Goal: Ask a question: Seek information or help from site administrators or community

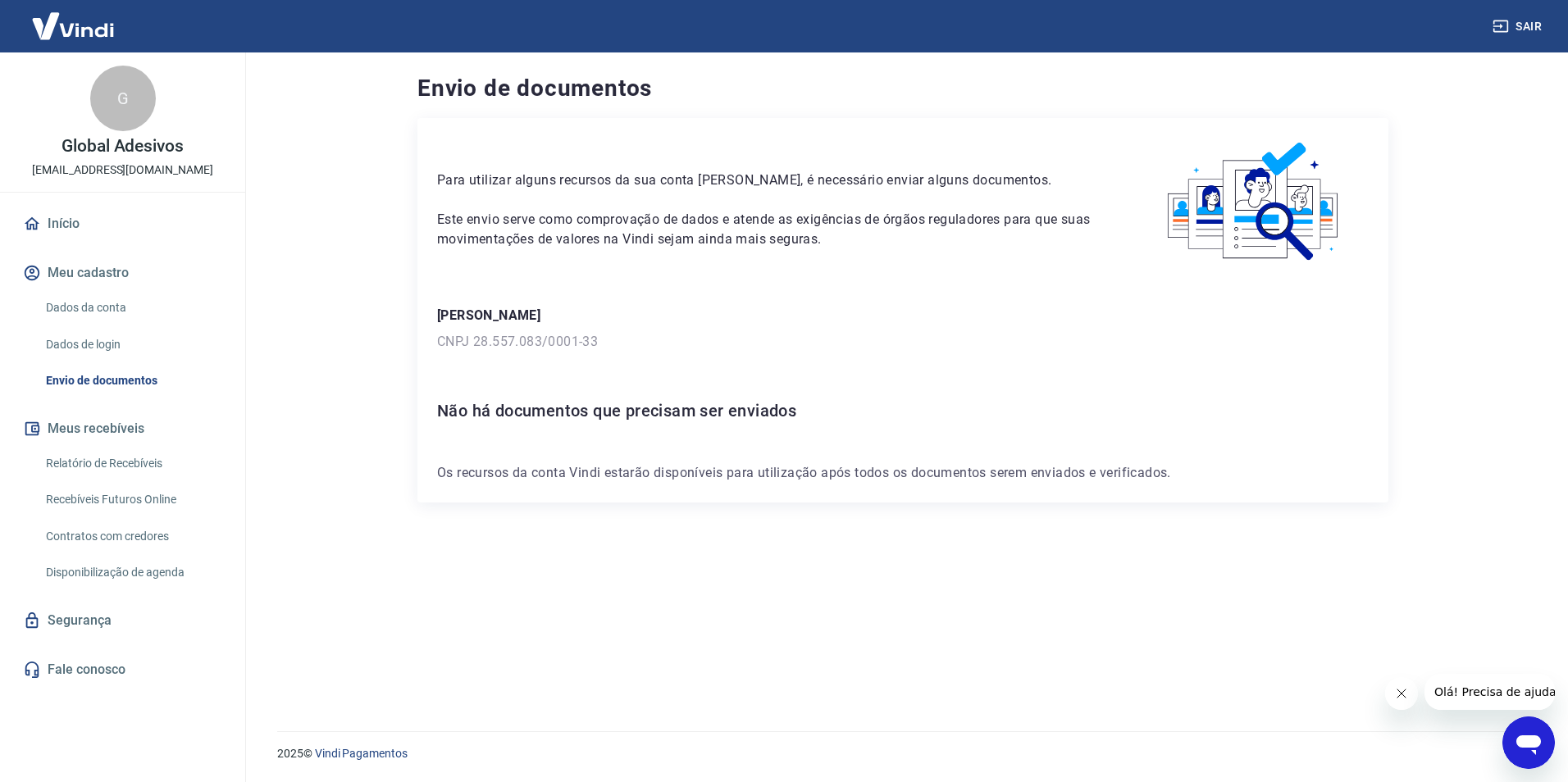
click at [1528, 739] on icon "Abrir janela de mensagens" at bounding box center [1529, 745] width 25 height 20
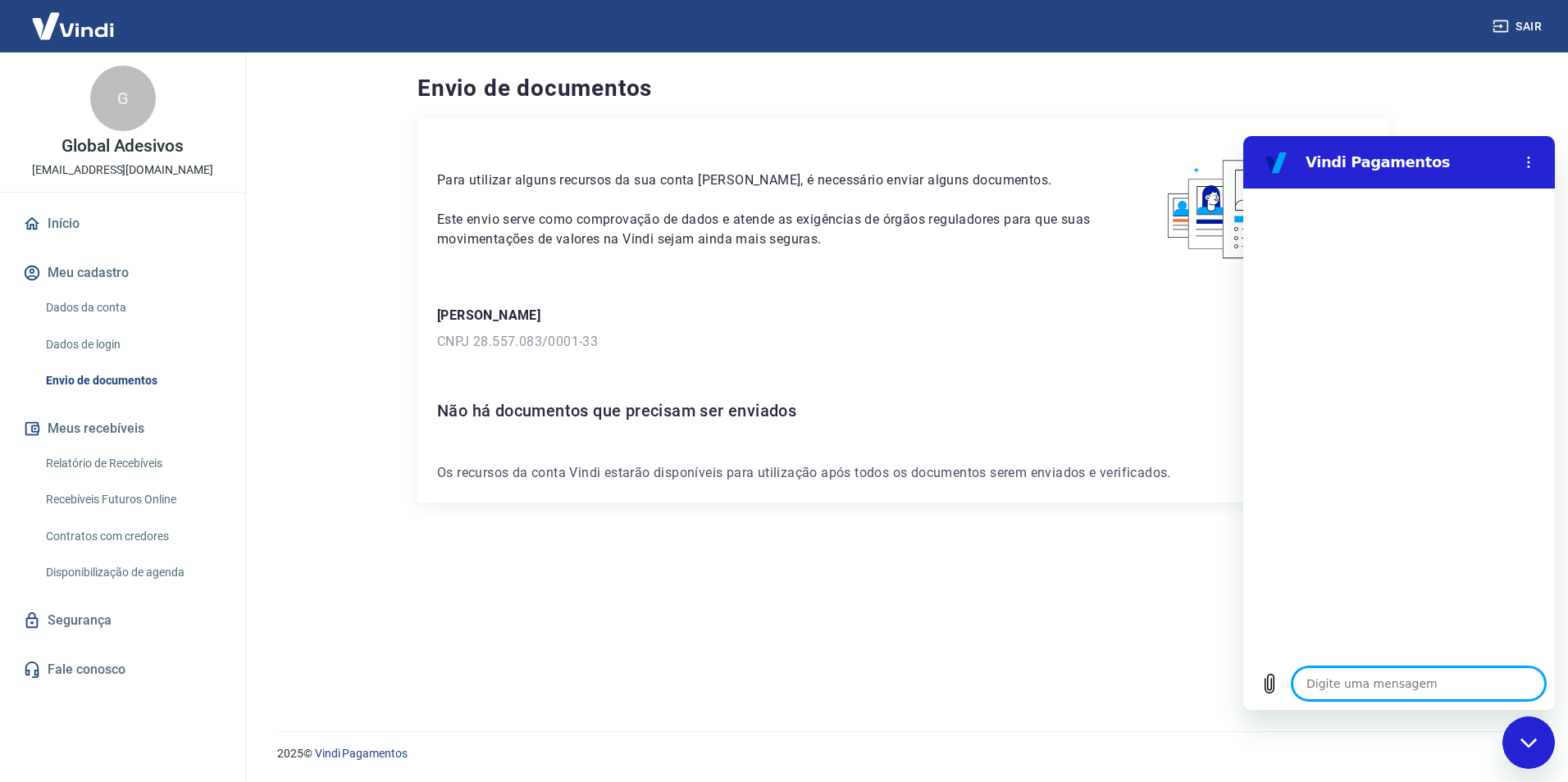
type textarea "B"
type textarea "x"
type textarea "Bo"
type textarea "x"
type textarea "Bom"
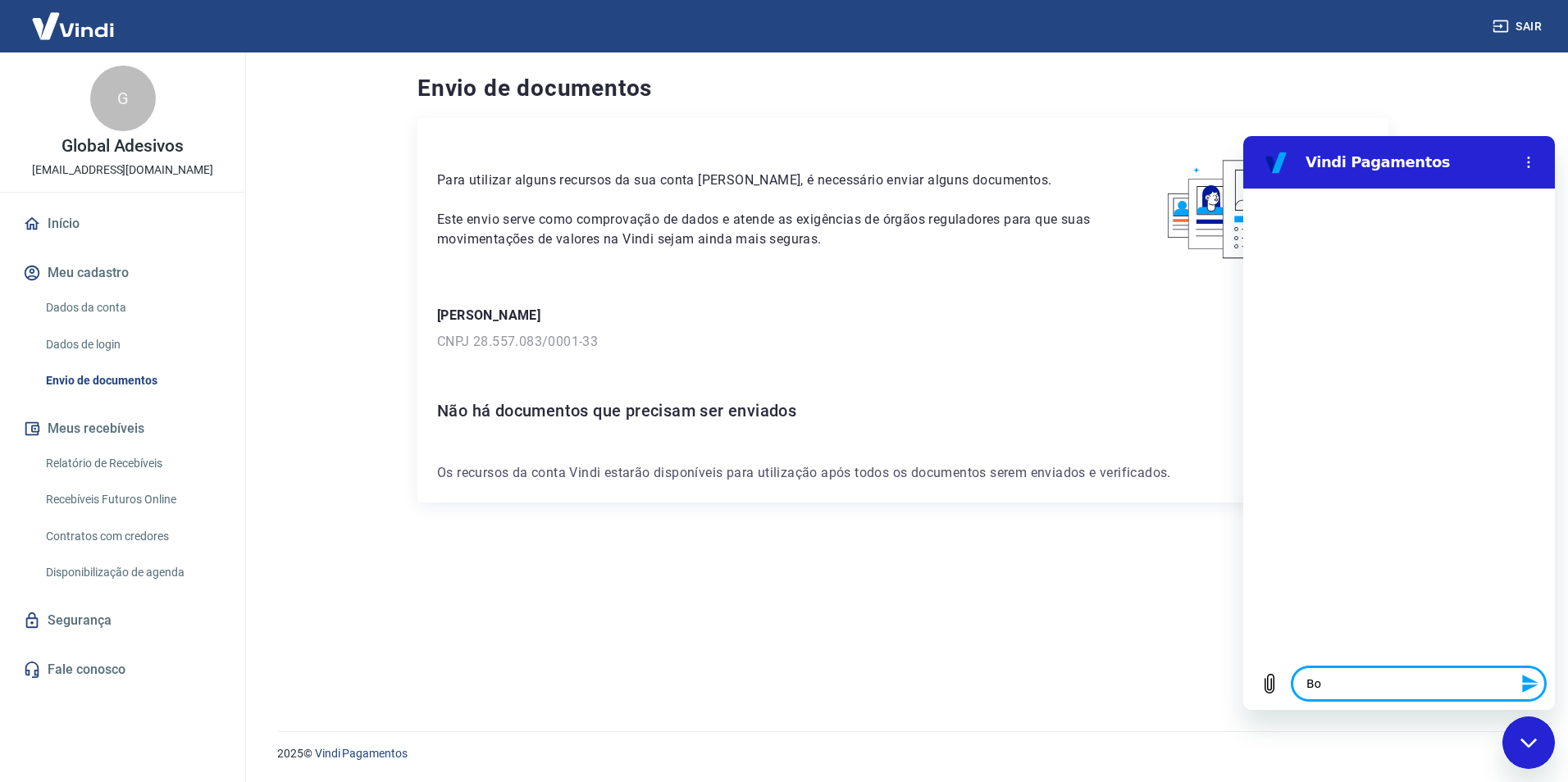
type textarea "x"
type textarea "Bom"
type textarea "x"
type textarea "Bom d"
type textarea "x"
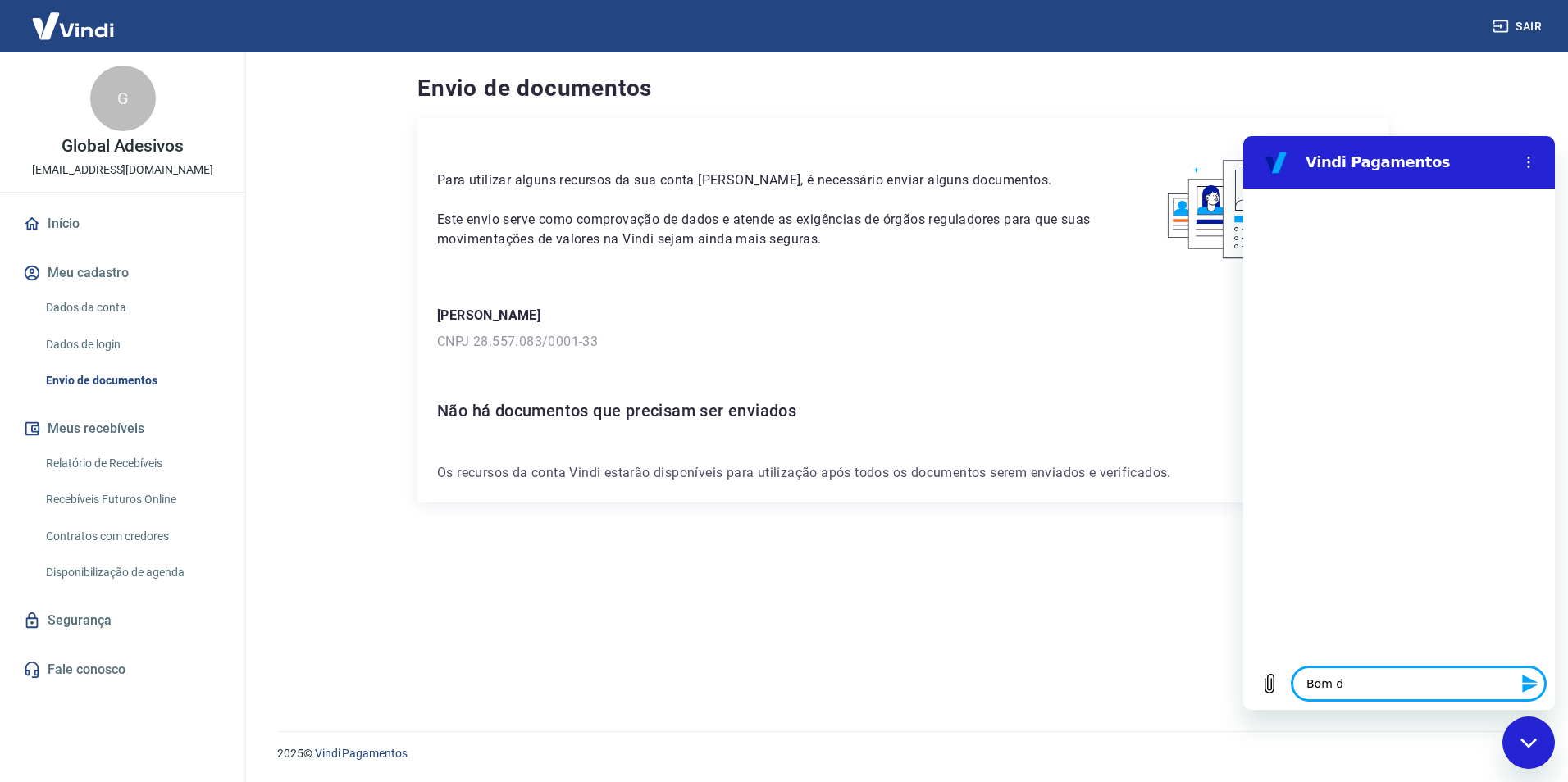
type textarea "Bom di"
type textarea "x"
type textarea "Bom dia"
type textarea "x"
type textarea "Bom dia,"
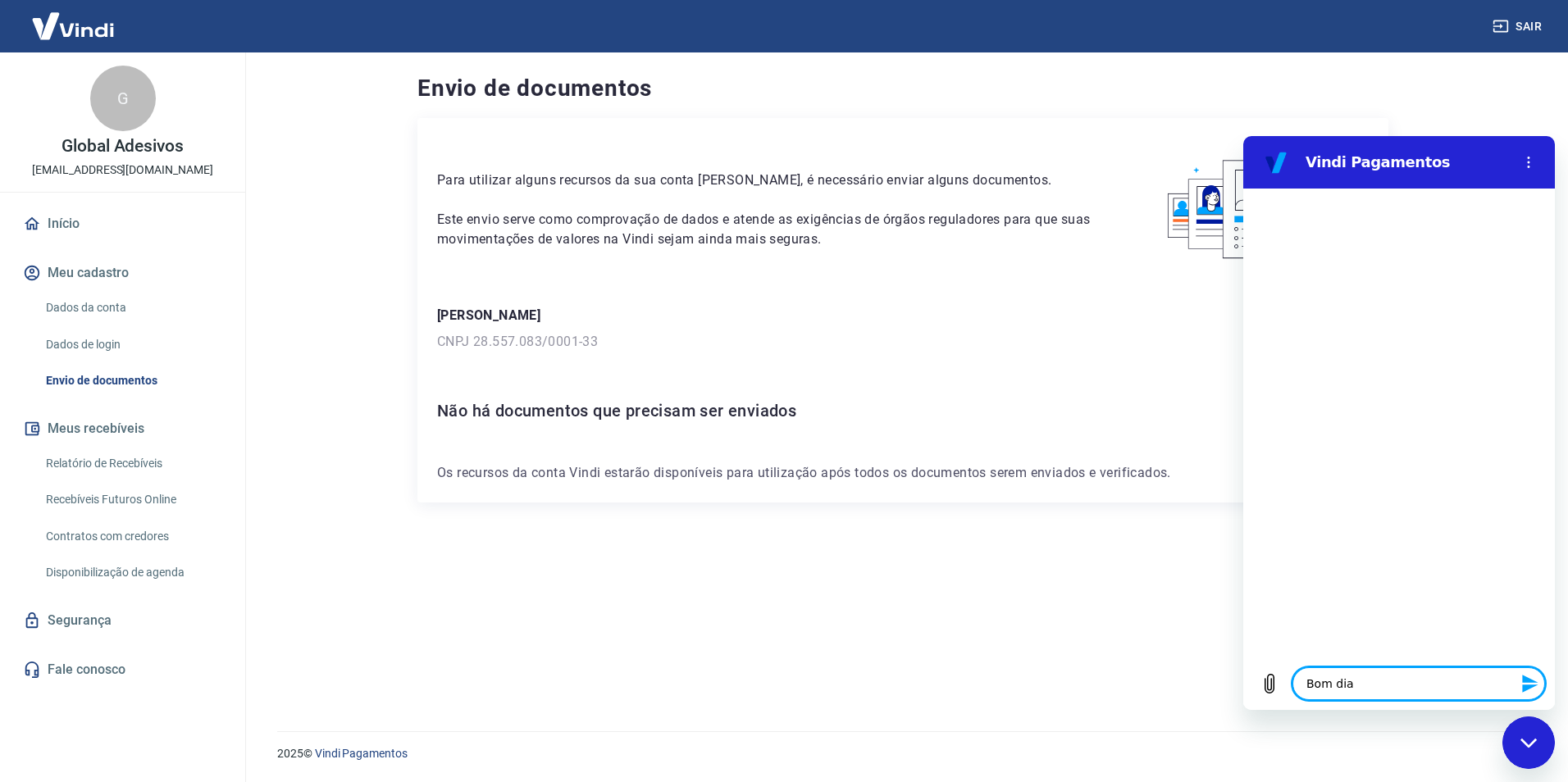
type textarea "x"
type textarea "Bom dia,"
type textarea "x"
type textarea "Bom dia, p"
type textarea "x"
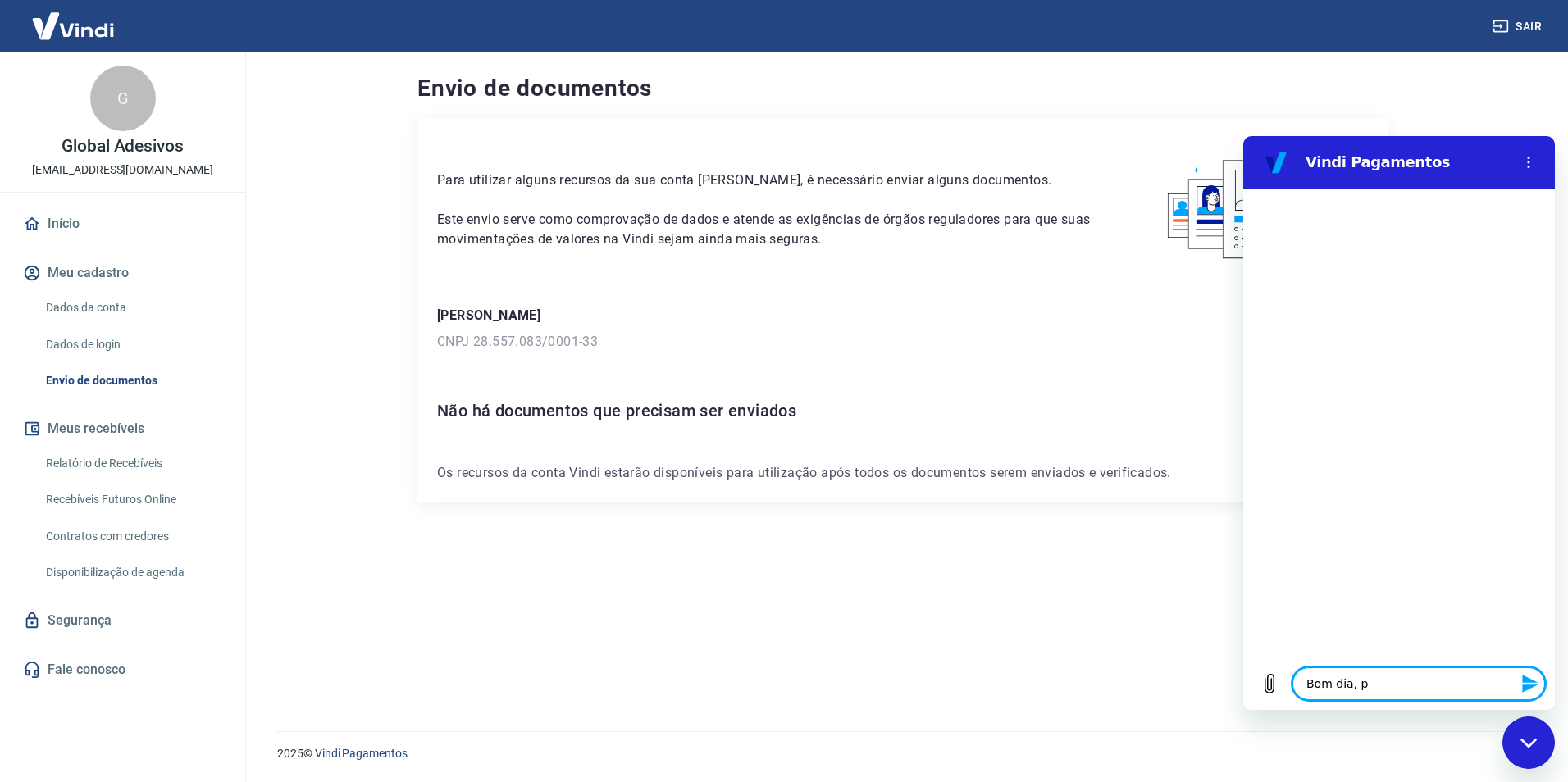
type textarea "Bom dia, pr"
type textarea "x"
type textarea "Bom dia, pre"
type textarea "x"
type textarea "Bom dia, prec"
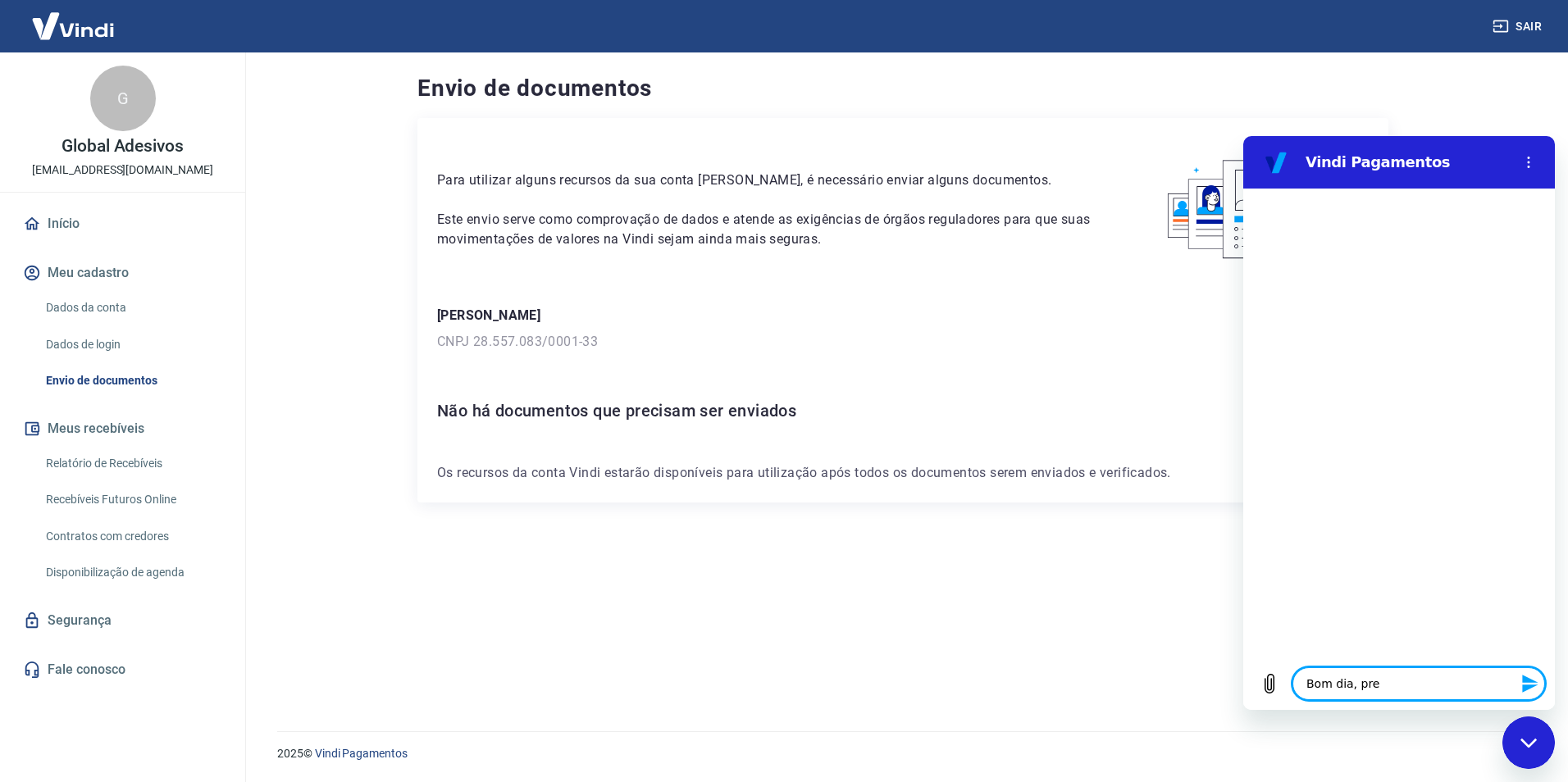
type textarea "x"
type textarea "Bom dia, preci"
type textarea "x"
type textarea "Bom dia, precis"
type textarea "x"
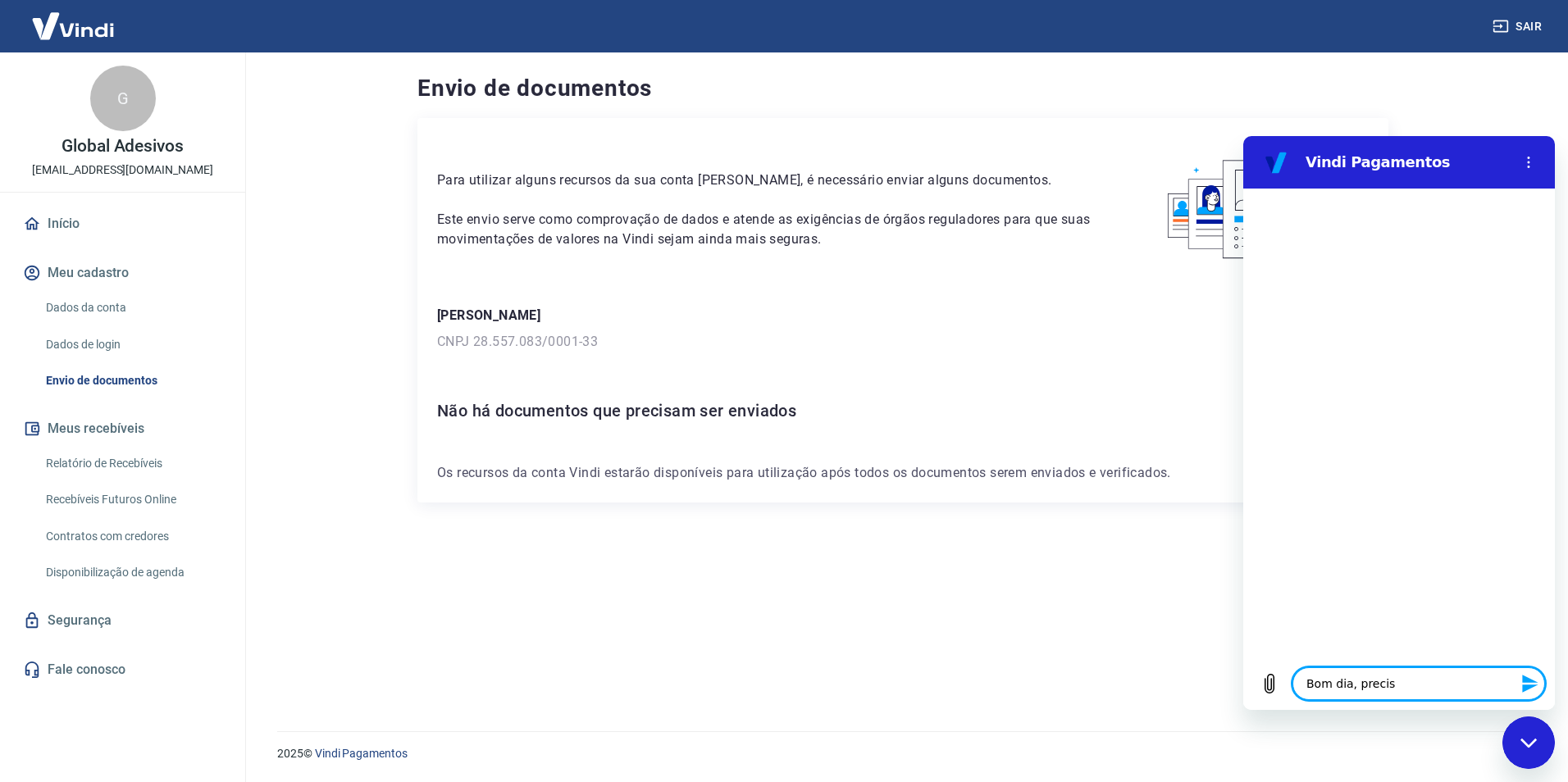
type textarea "Bom dia, preciso"
type textarea "x"
type textarea "Bom dia, preciso"
type textarea "x"
type textarea "Bom dia, preciso a"
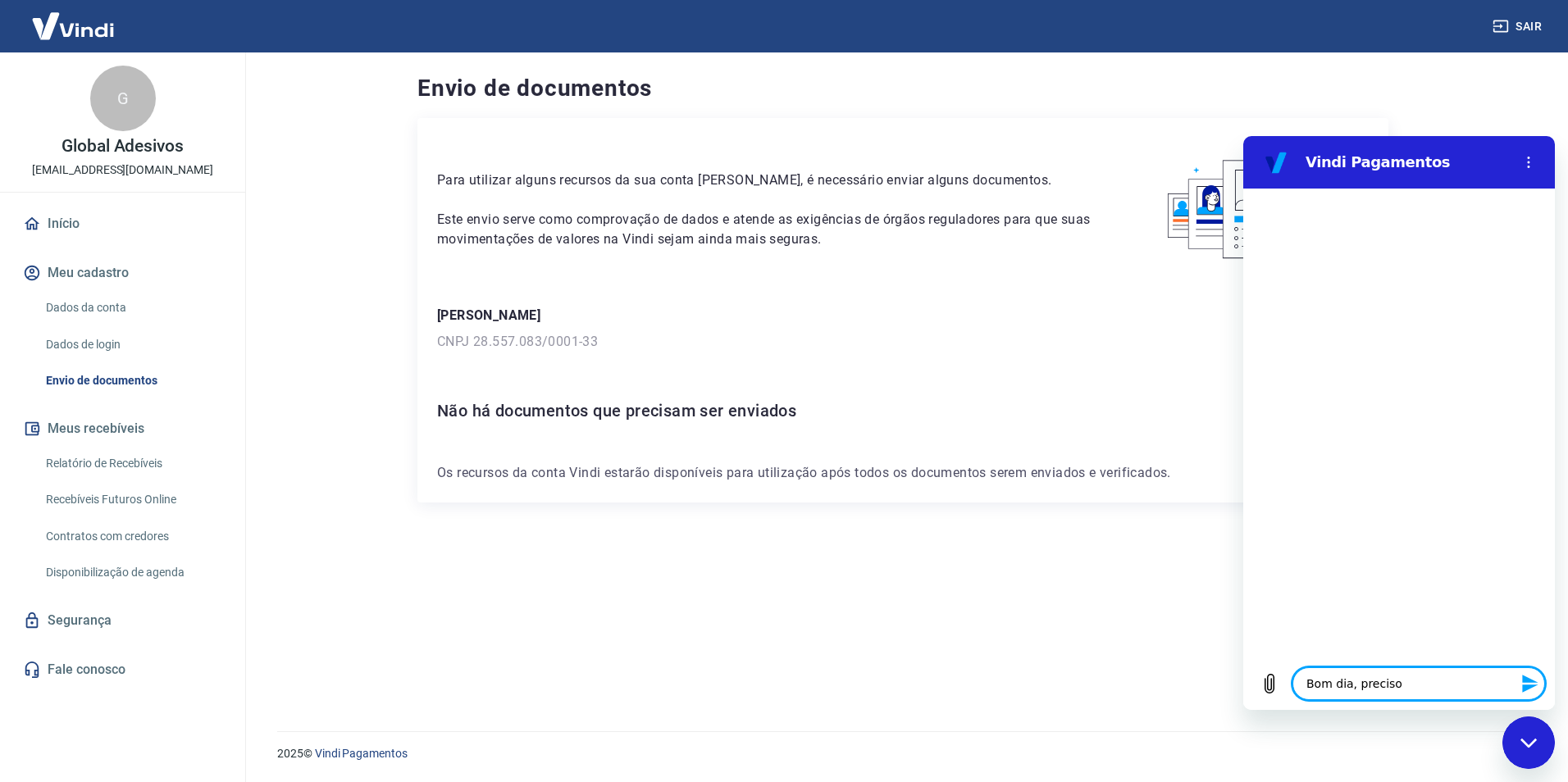
type textarea "x"
type textarea "Bom dia, preciso at"
type textarea "x"
type textarea "Bom dia, preciso ati"
type textarea "x"
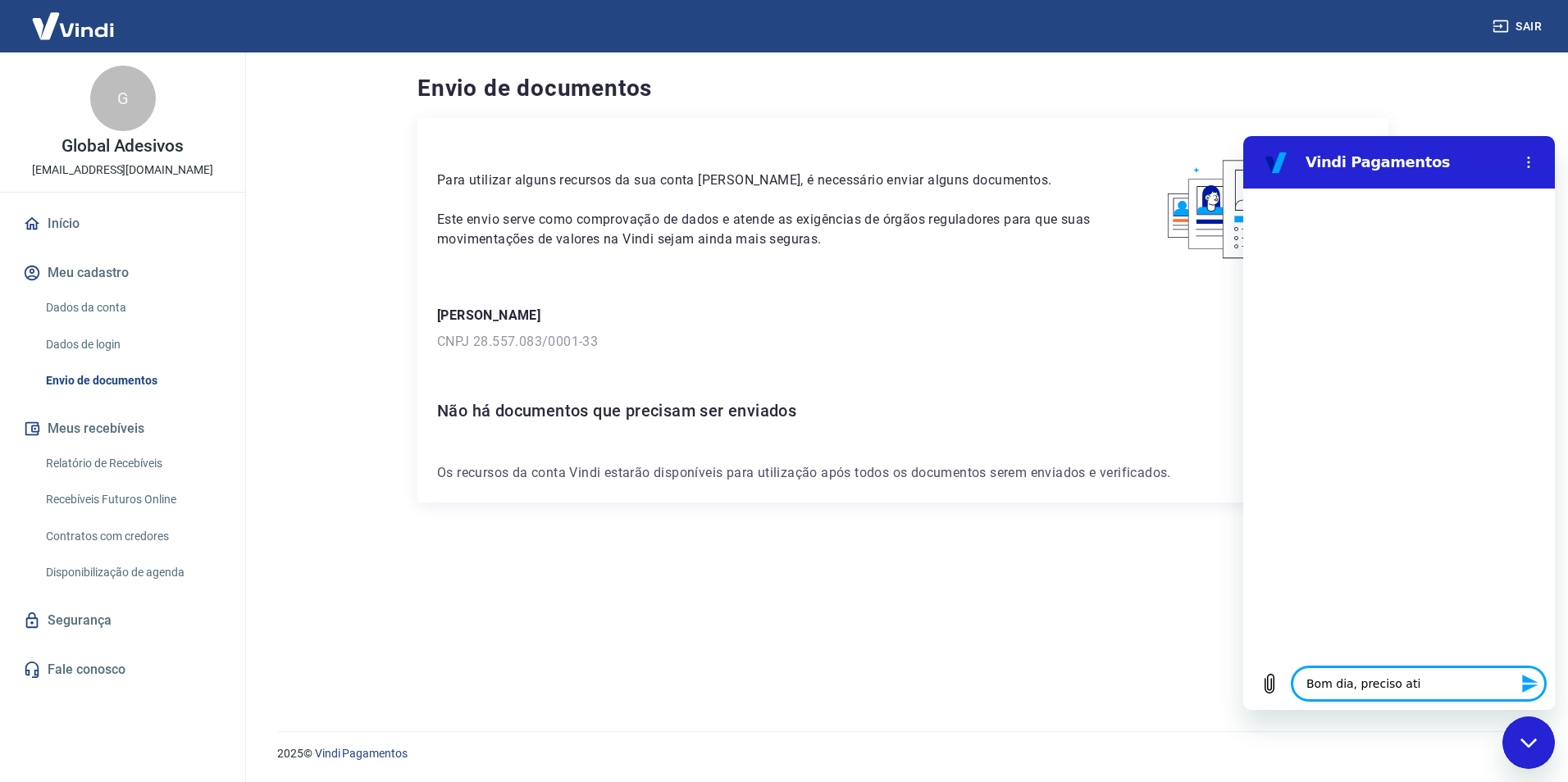
type textarea "Bom dia, preciso ativ"
type textarea "x"
type textarea "Bom dia, preciso ativa"
type textarea "x"
type textarea "Bom dia, preciso ativar"
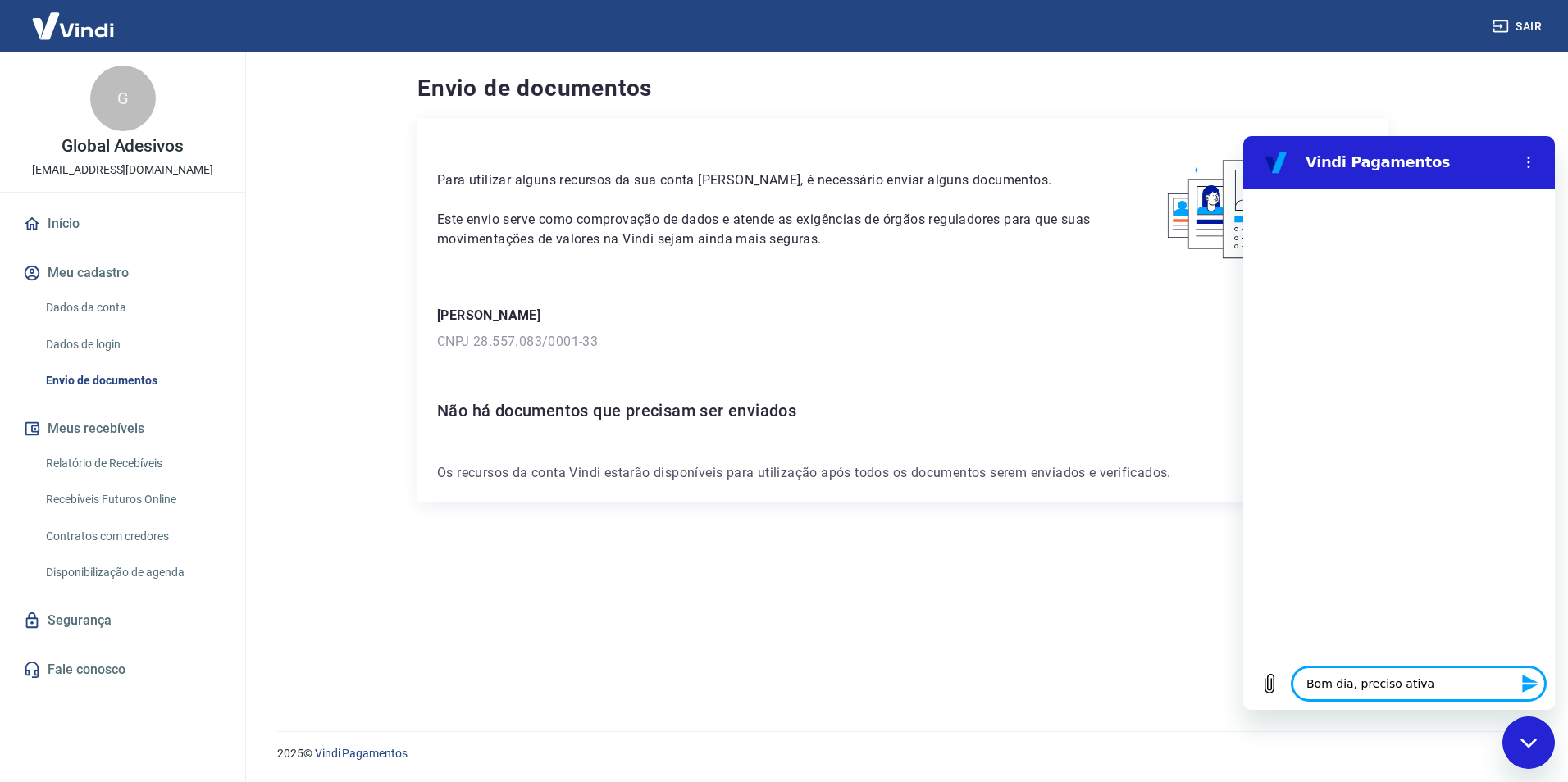
type textarea "x"
type textarea "Bom dia, preciso ativar"
type textarea "x"
type textarea "Bom dia, preciso ativar a"
type textarea "x"
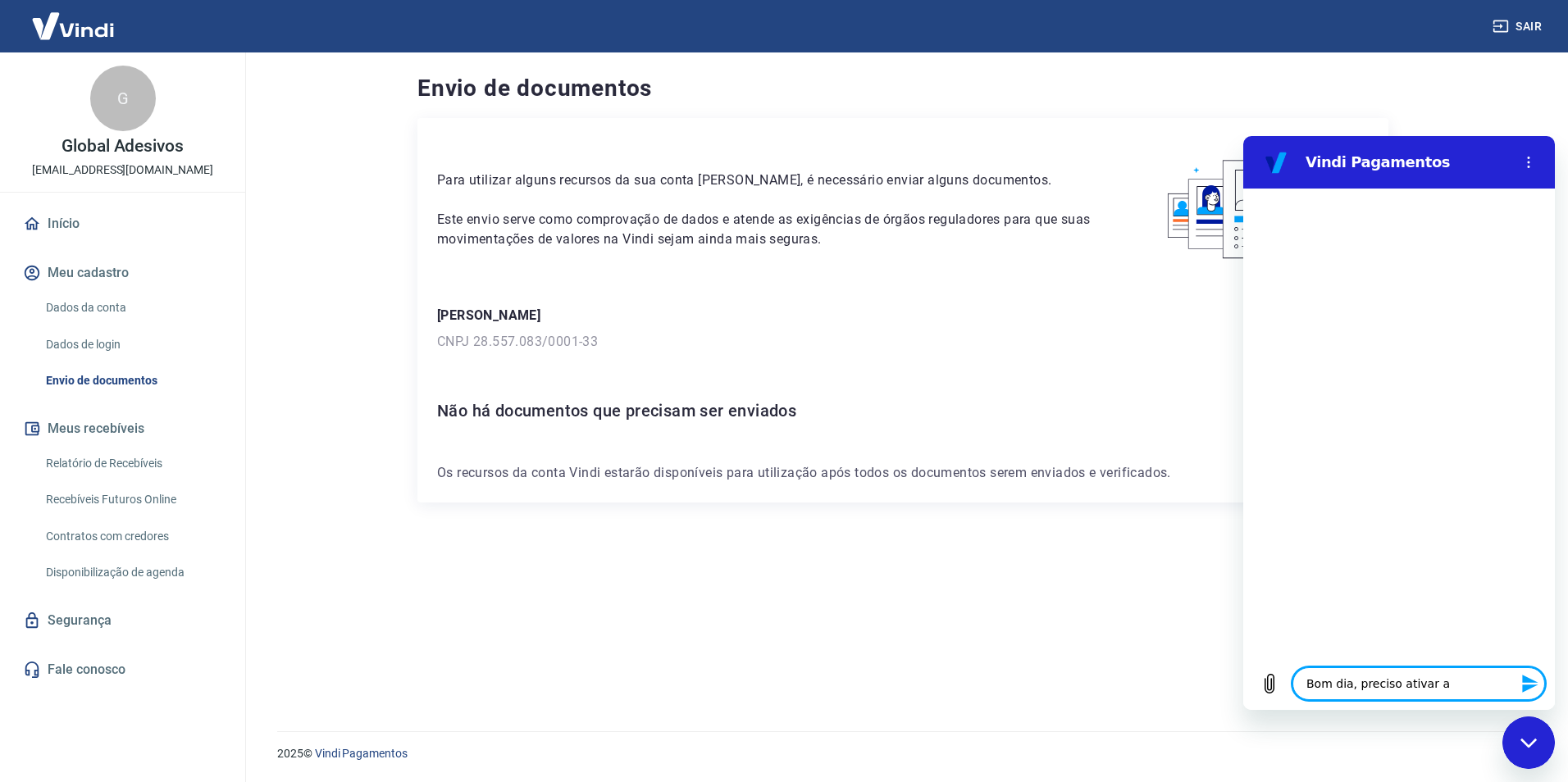
type textarea "Bom dia, preciso ativar as"
type textarea "x"
type textarea "Bom dia, preciso ativar as"
type textarea "x"
type textarea "Bom dia, preciso ativar as f"
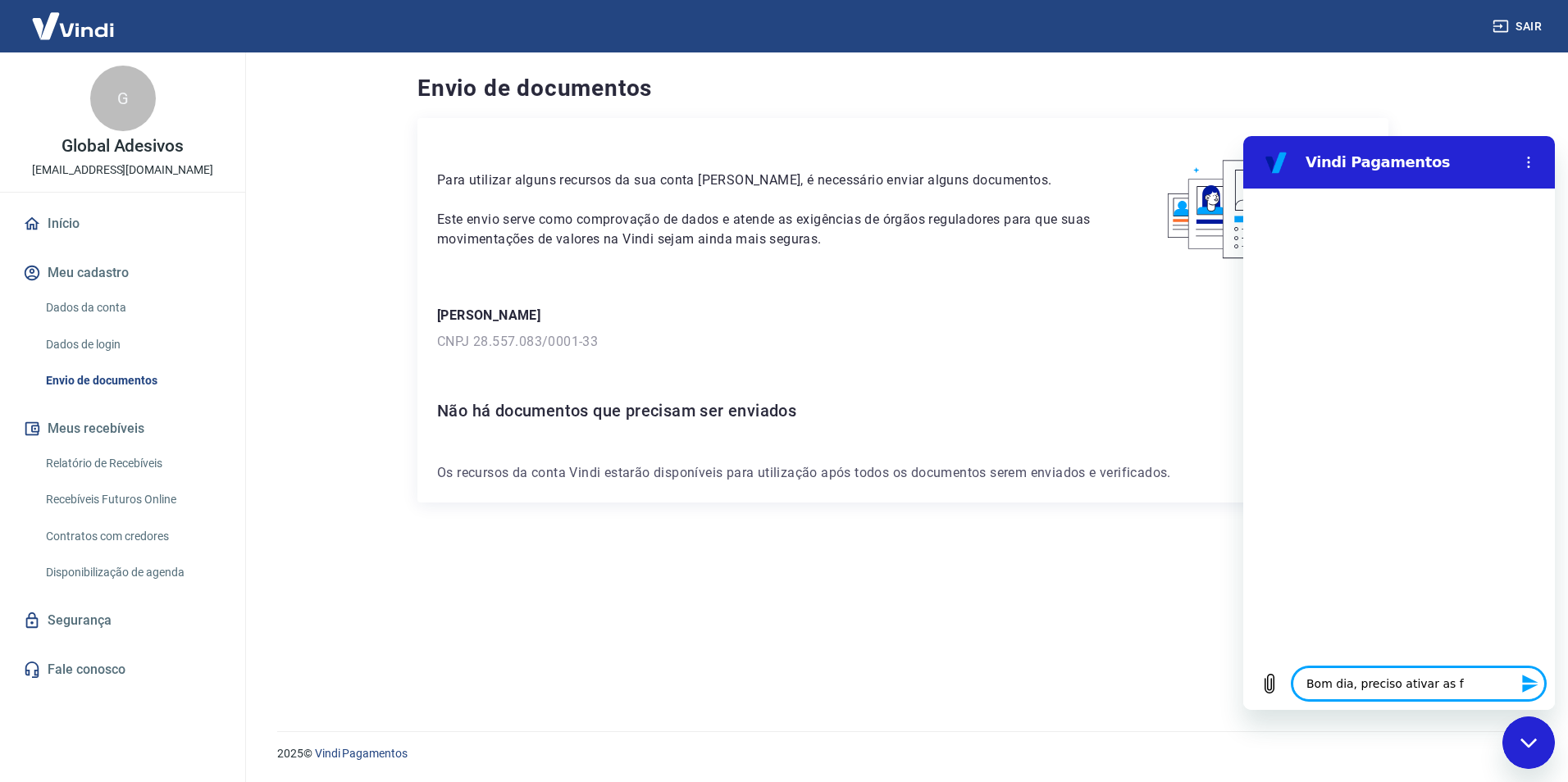
type textarea "x"
type textarea "Bom dia, preciso ativar as fo"
type textarea "x"
type textarea "Bom dia, preciso ativar as for"
type textarea "x"
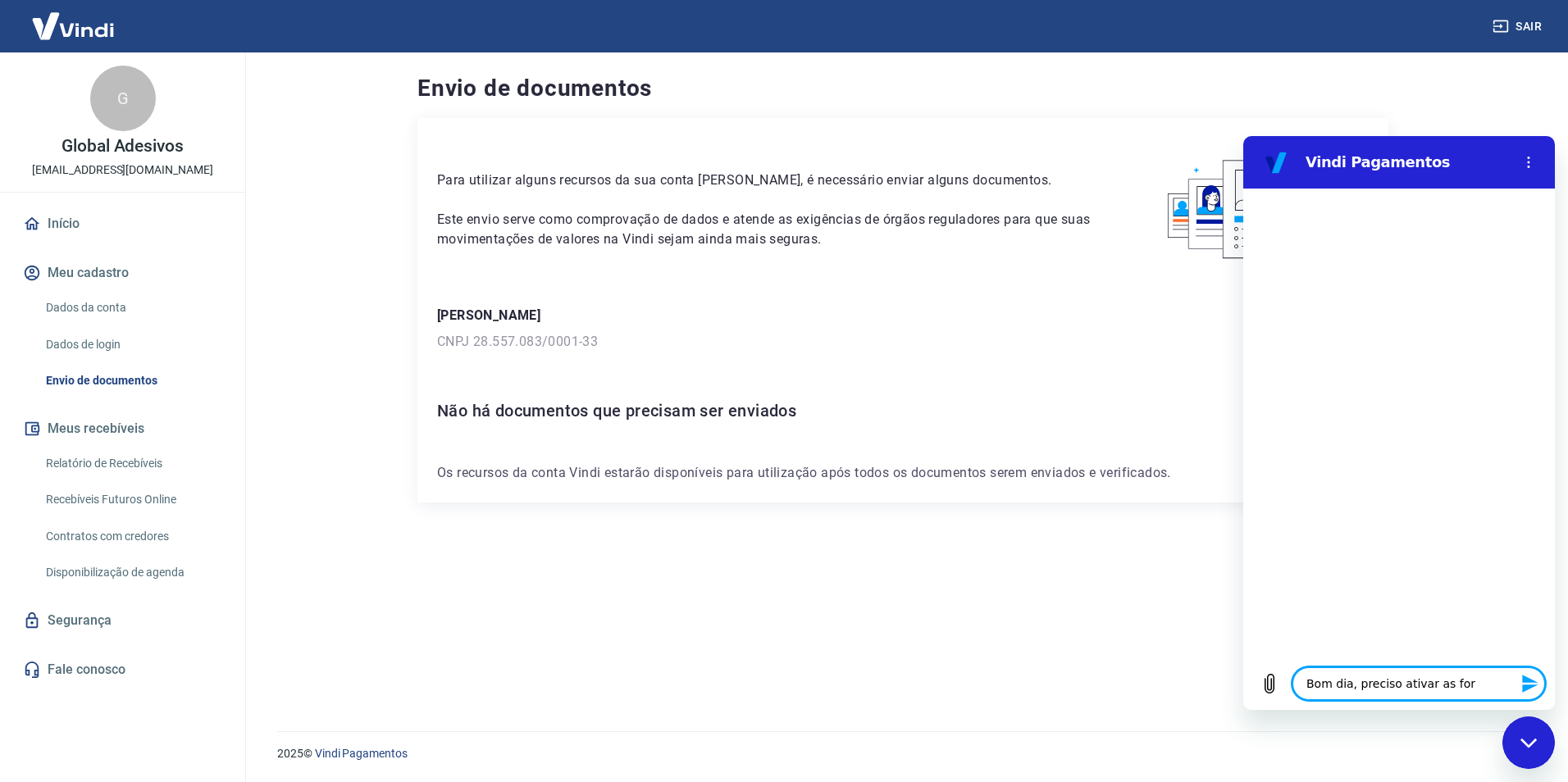
type textarea "Bom dia, preciso ativar as form"
type textarea "x"
type textarea "Bom dia, preciso ativar as forma"
type textarea "x"
type textarea "Bom dia, preciso ativar as formas"
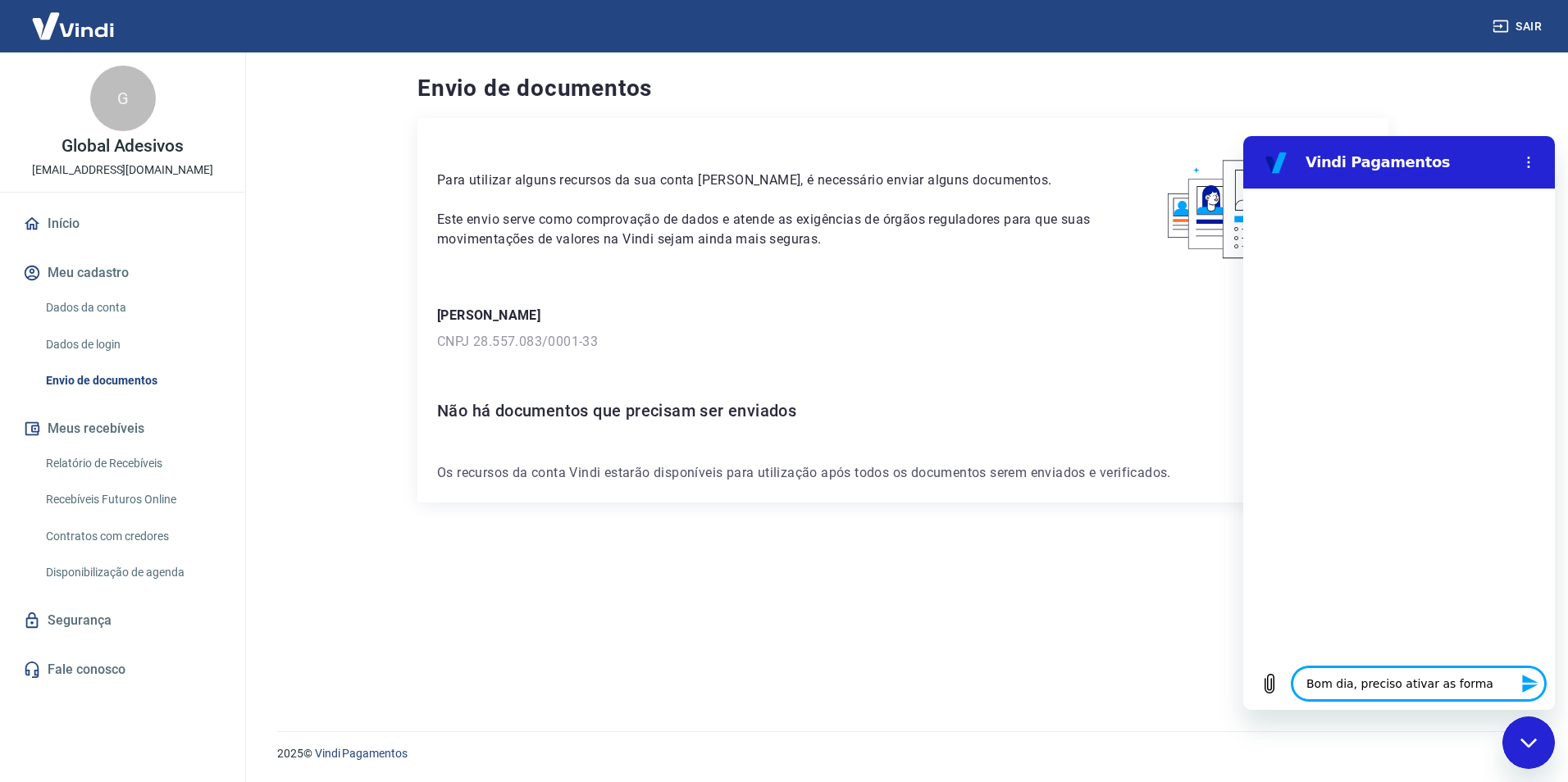
type textarea "x"
type textarea "Bom dia, preciso ativar as formas"
type textarea "x"
type textarea "Bom dia, preciso ativar as formas d"
type textarea "x"
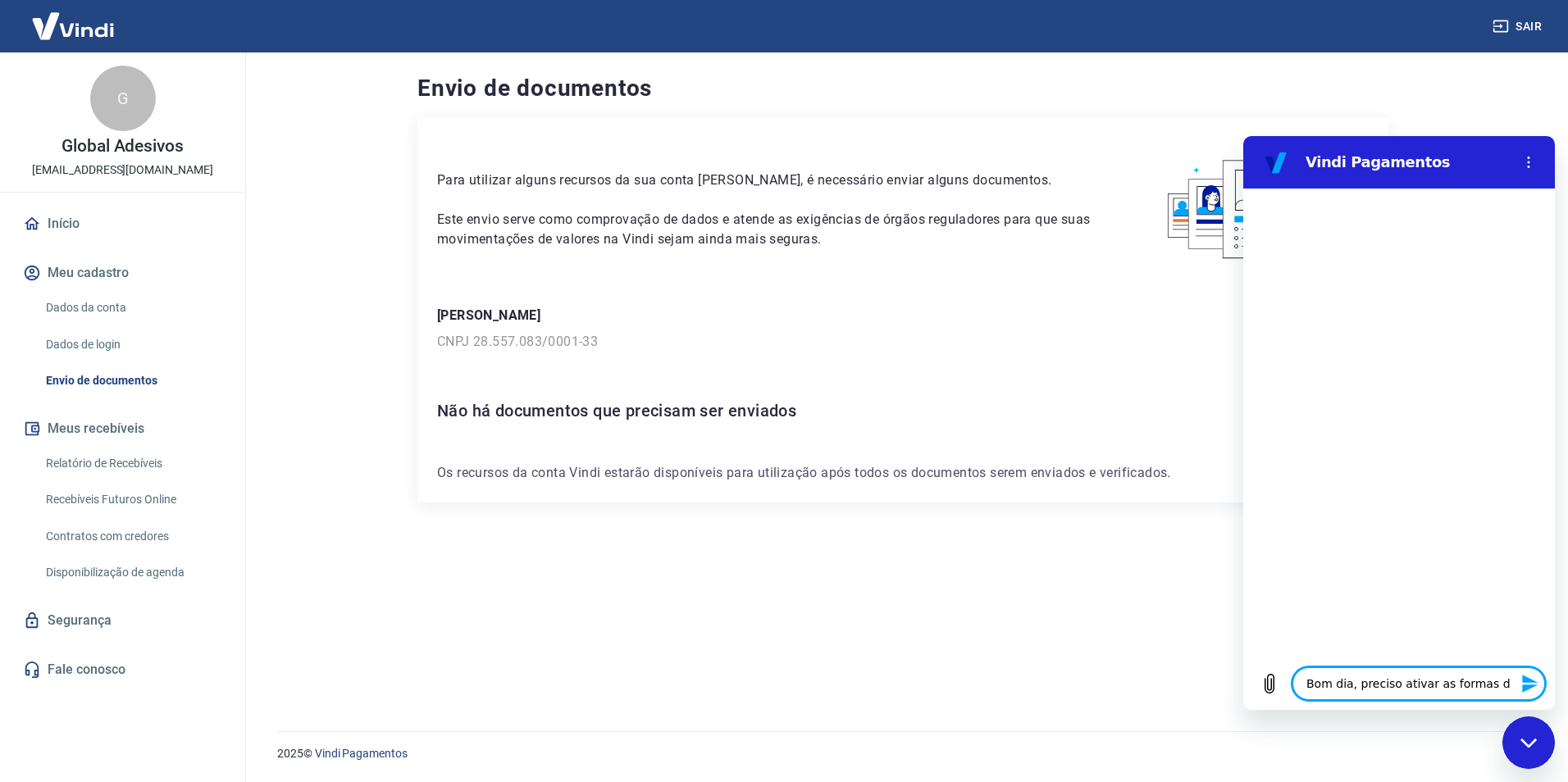
type textarea "Bom dia, preciso ativar as formas de"
type textarea "x"
type textarea "Bom dia, preciso ativar as formas de"
type textarea "x"
type textarea "Bom dia, preciso ativar as formas de p"
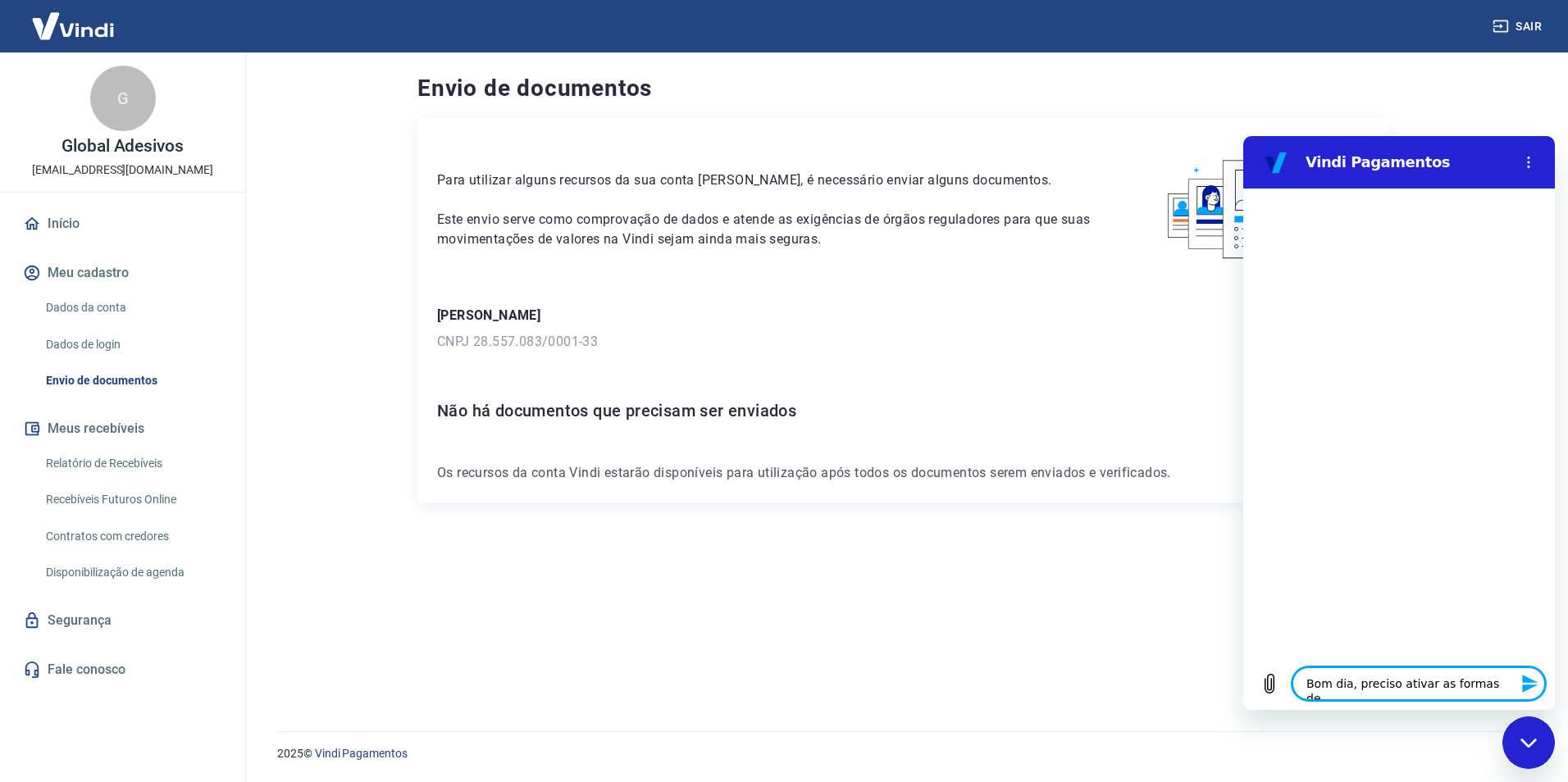
type textarea "x"
type textarea "Bom dia, preciso ativar as formas de pa"
type textarea "x"
type textarea "Bom dia, preciso ativar as formas de pag"
type textarea "x"
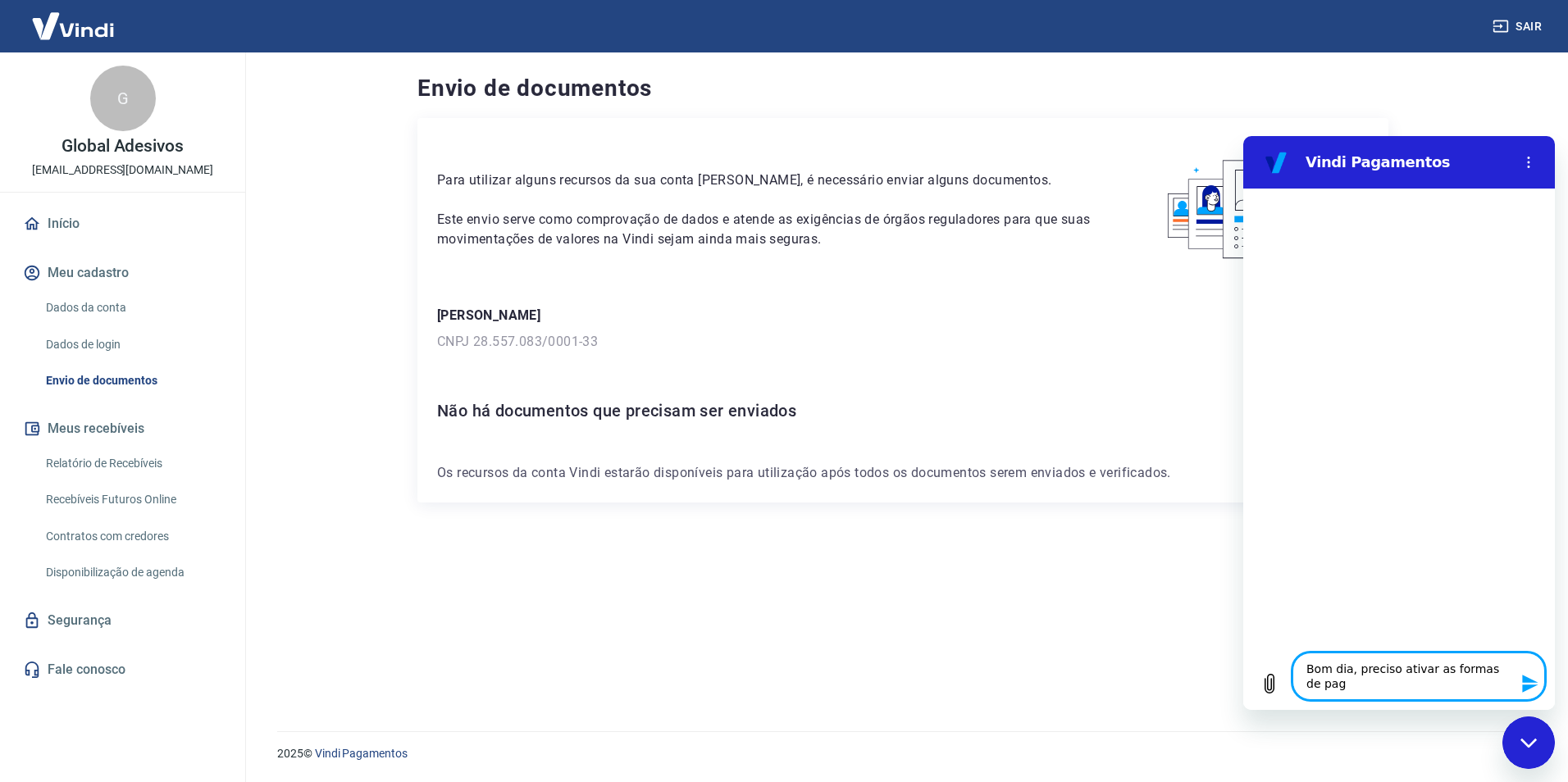
type textarea "Bom dia, preciso ativar as formas de paga"
type textarea "x"
type textarea "Bom dia, preciso ativar as formas de pagam"
type textarea "x"
type textarea "Bom dia, preciso ativar as formas de pagame"
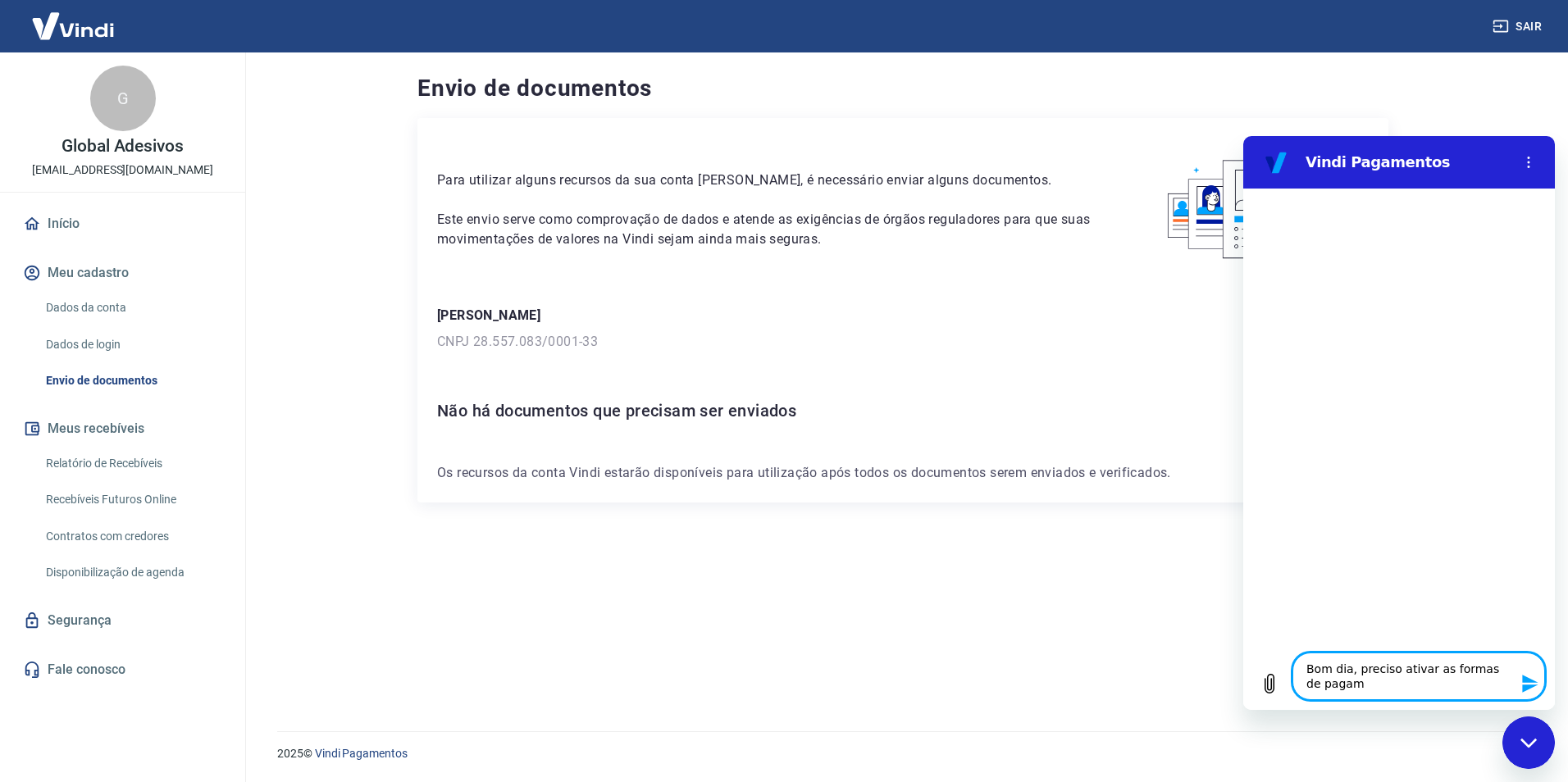
type textarea "x"
type textarea "Bom dia, preciso ativar as formas de pagamen"
type textarea "x"
type textarea "Bom dia, preciso ativar as formas de pagament"
type textarea "x"
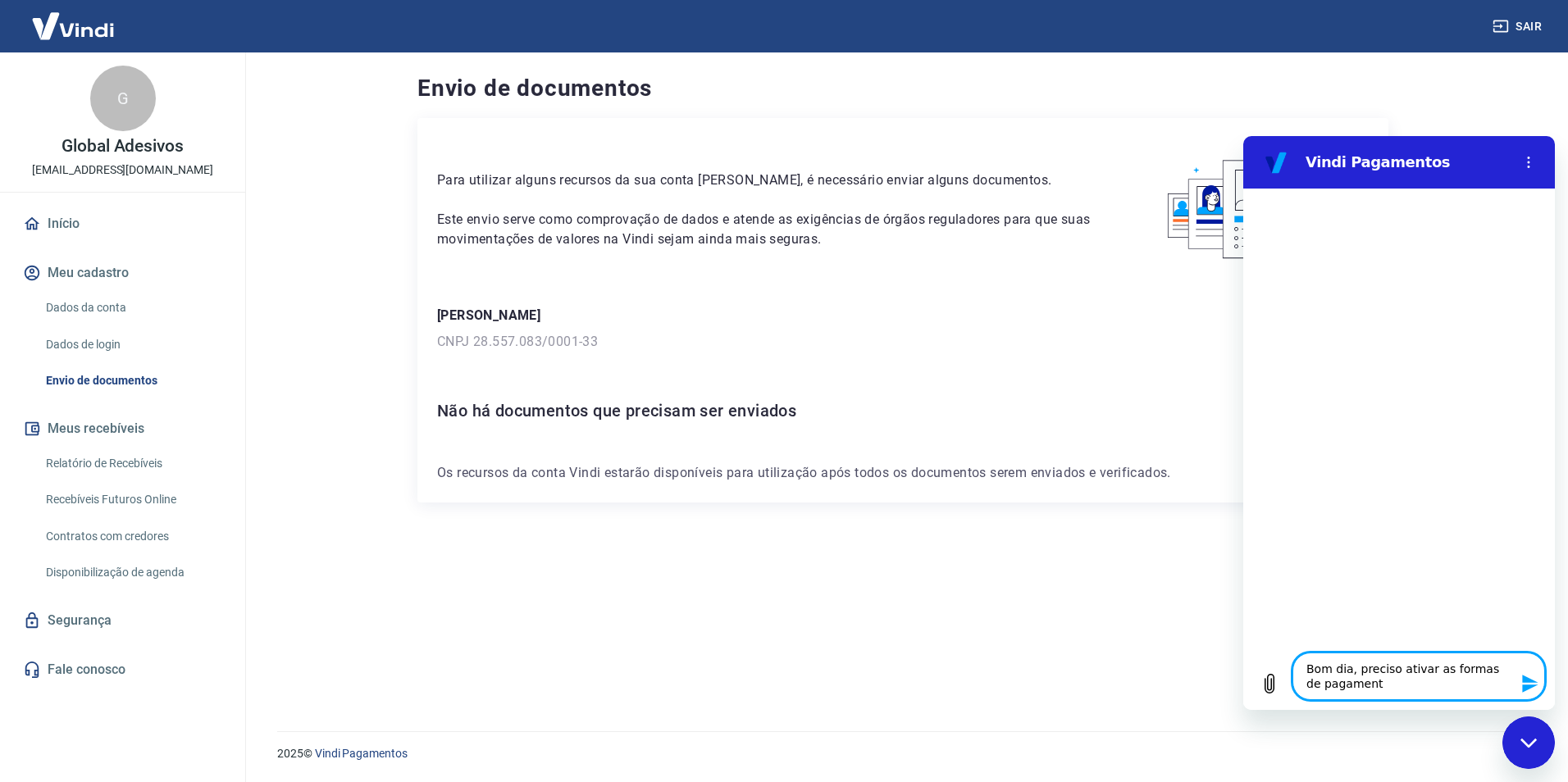
type textarea "Bom dia, preciso ativar as formas de pagamento"
type textarea "x"
type textarea "Bom dia, preciso ativar as formas de pagamento"
type textarea "x"
type textarea "Bom dia, preciso ativar as formas de pagamento n"
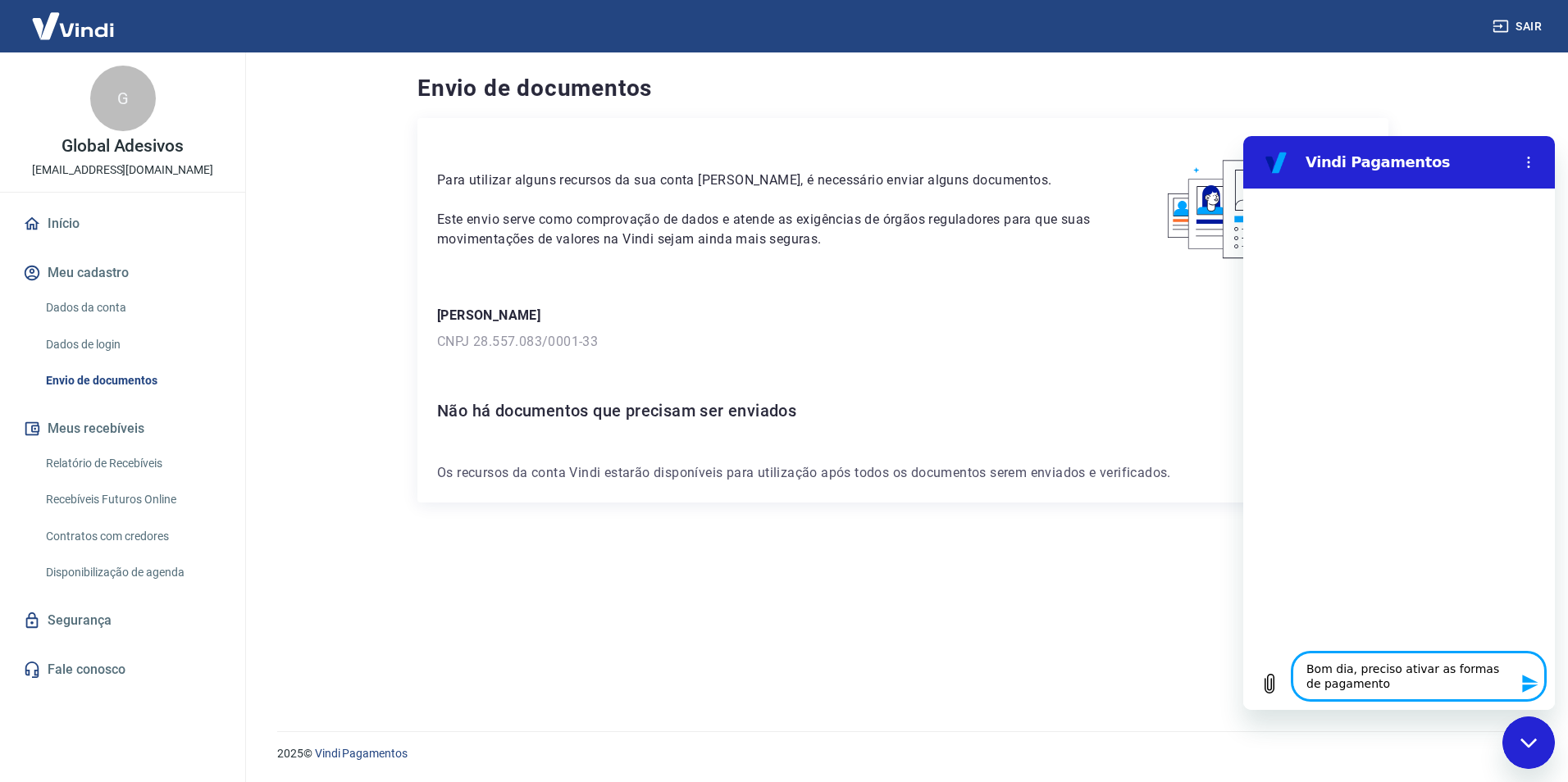
type textarea "x"
type textarea "Bom dia, preciso ativar as formas de pagamento na"
type textarea "x"
type textarea "Bom dia, preciso ativar as formas de pagamento na"
type textarea "x"
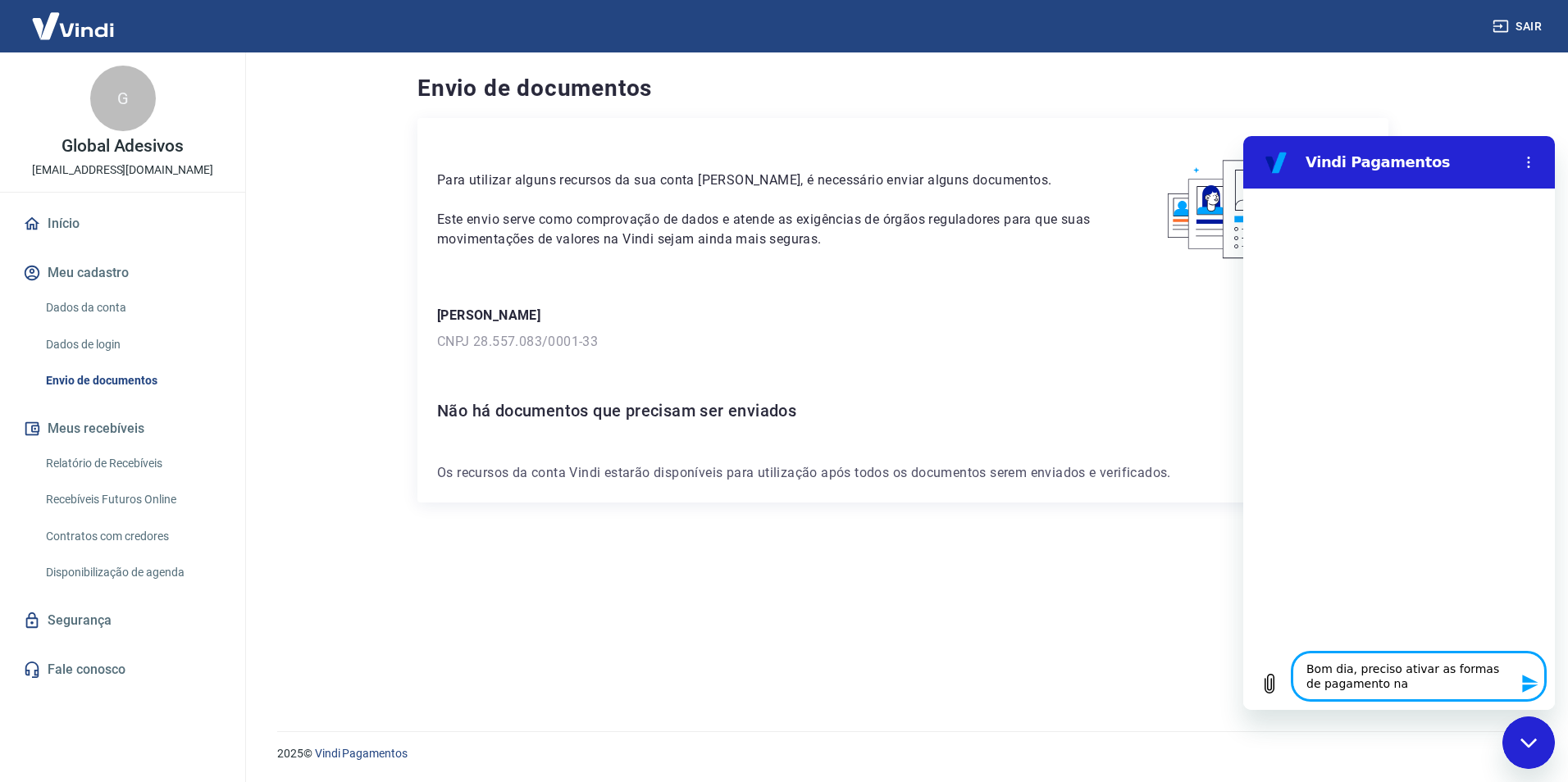
type textarea "Bom dia, preciso ativar as formas de pagamento na T"
type textarea "x"
type textarea "Bom dia, preciso ativar as formas de pagamento na Tr"
type textarea "x"
type textarea "Bom dia, preciso ativar as formas de pagamento na Tra"
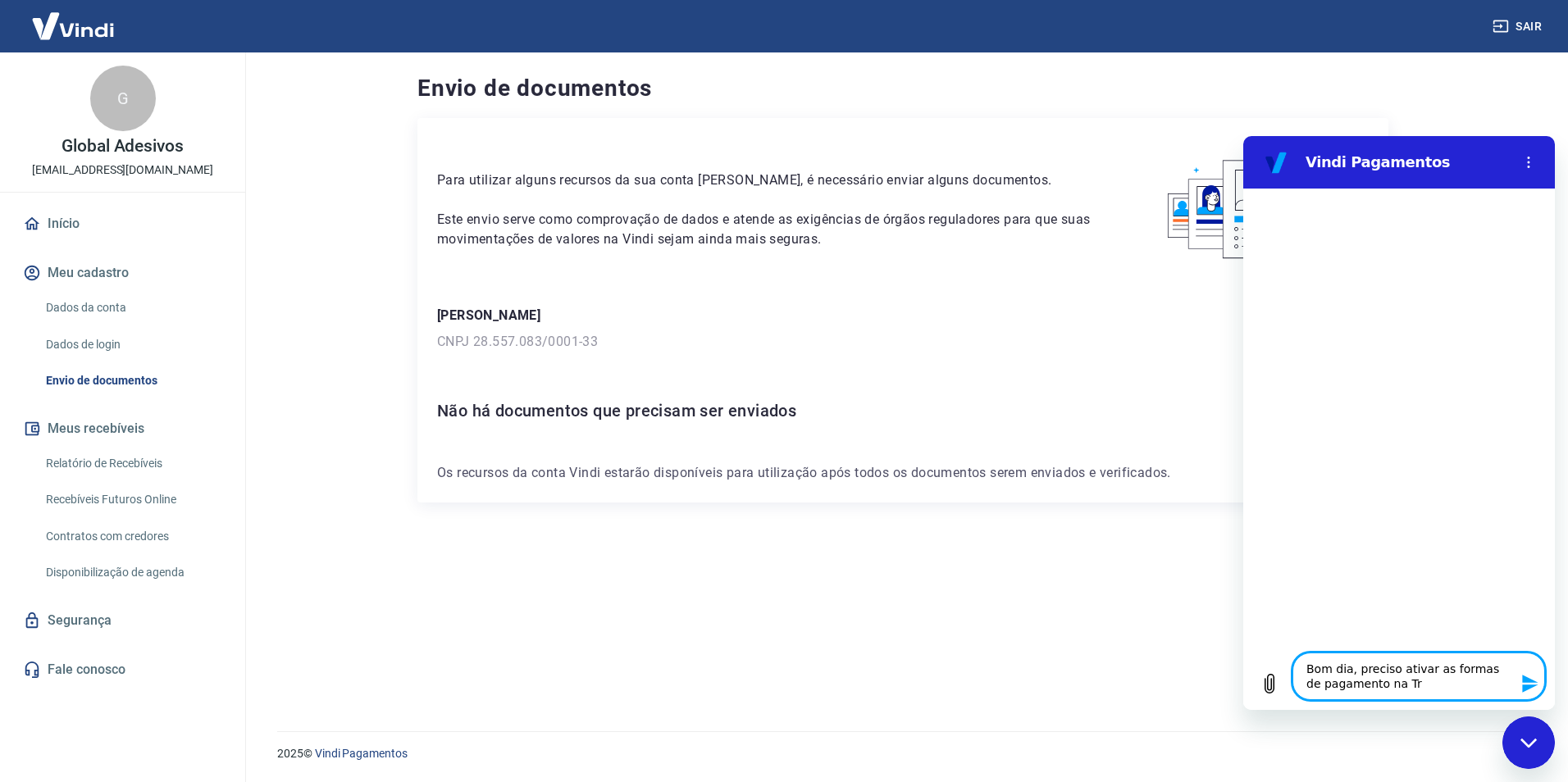
type textarea "x"
type textarea "Bom dia, preciso ativar as formas de pagamento na Tray"
type textarea "x"
type textarea "Bom dia, preciso ativar as formas de pagamento na Tray"
type textarea "x"
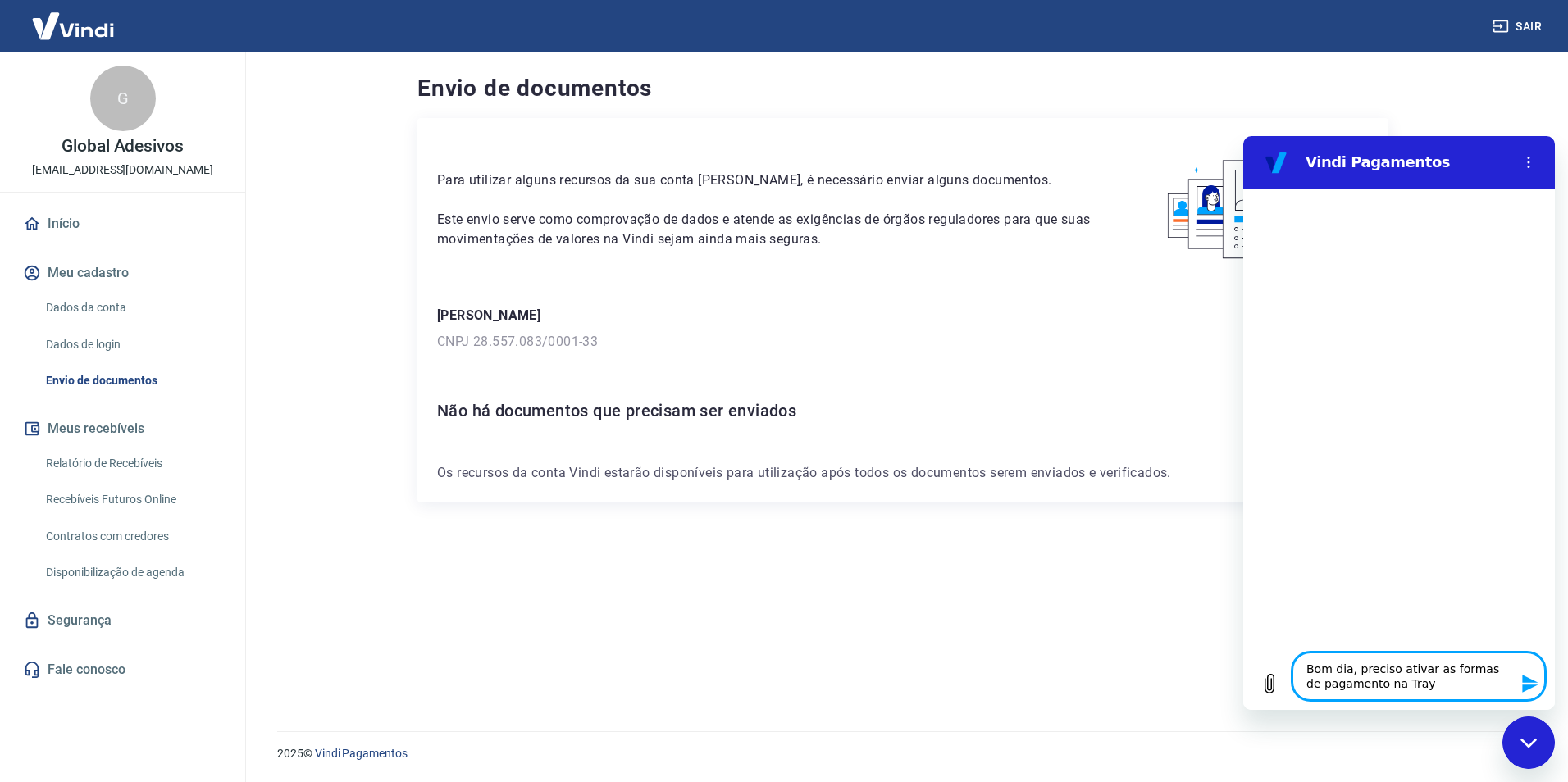
type textarea "Bom dia, preciso ativar as formas de pagamento na Tray m"
type textarea "x"
type textarea "Bom dia, preciso ativar as formas de pagamento na Tray ma"
type textarea "x"
type textarea "Bom dia, preciso ativar as formas de pagamento na Tray mas"
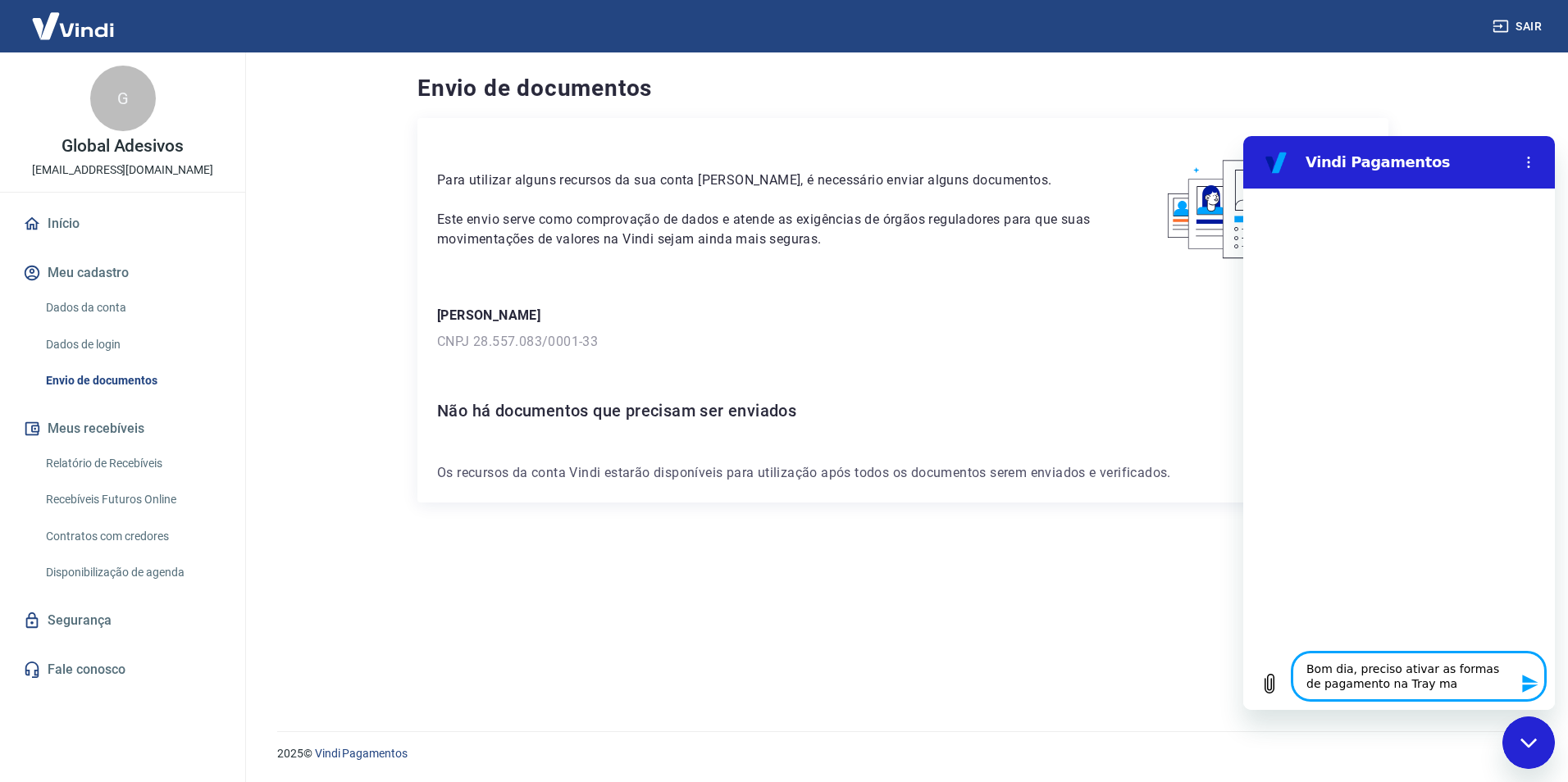
type textarea "x"
type textarea "Bom dia, preciso ativar as formas de pagamento na Tray mas"
type textarea "x"
type textarea "Bom dia, preciso ativar as formas de pagamento na Tray mas n"
type textarea "x"
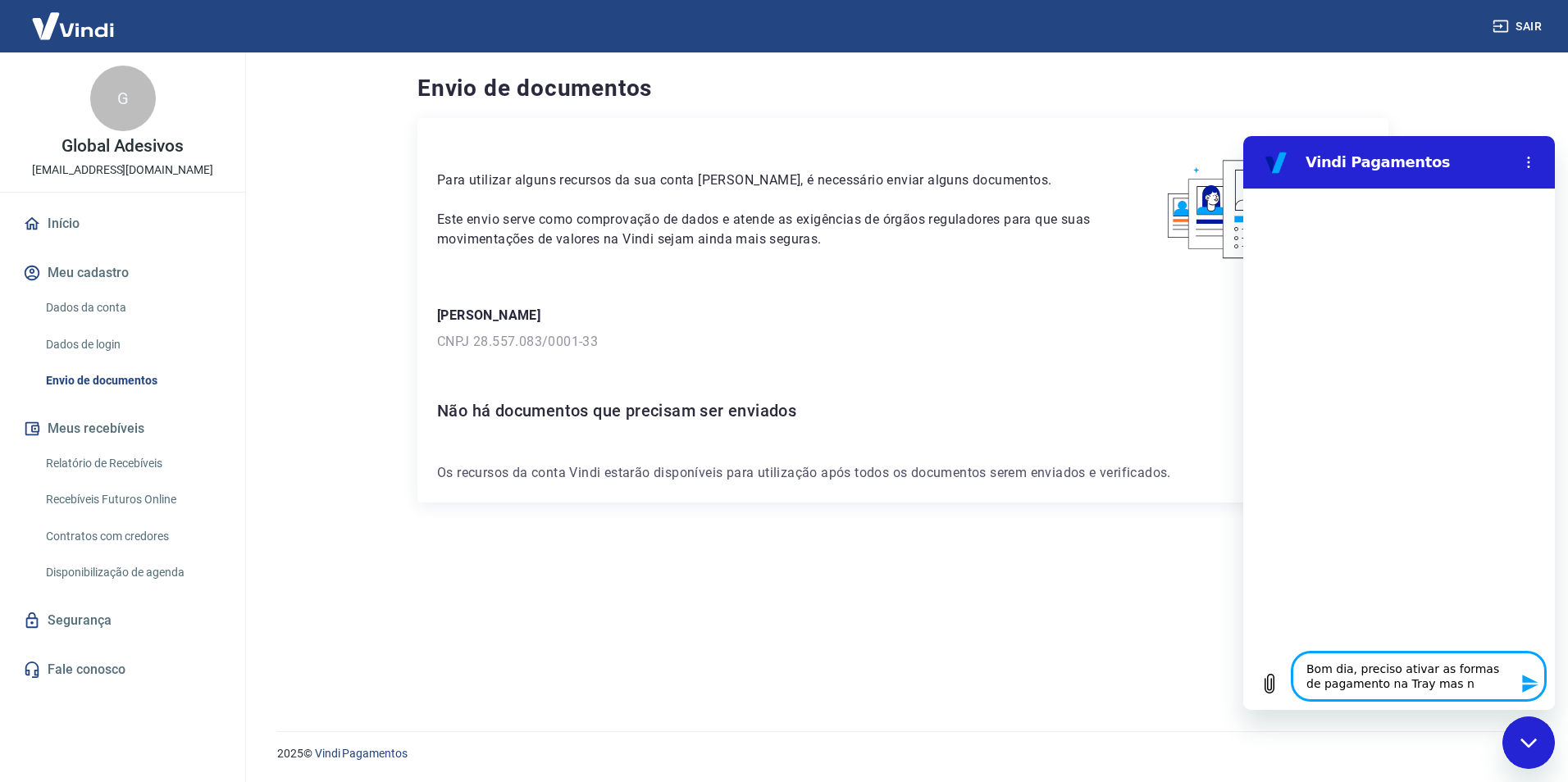
type textarea "Bom dia, preciso ativar as formas de pagamento na Tray mas nã"
type textarea "x"
type textarea "Bom dia, preciso ativar as formas de pagamento na Tray mas não"
type textarea "x"
type textarea "Bom dia, preciso ativar as formas de pagamento na Tray mas não"
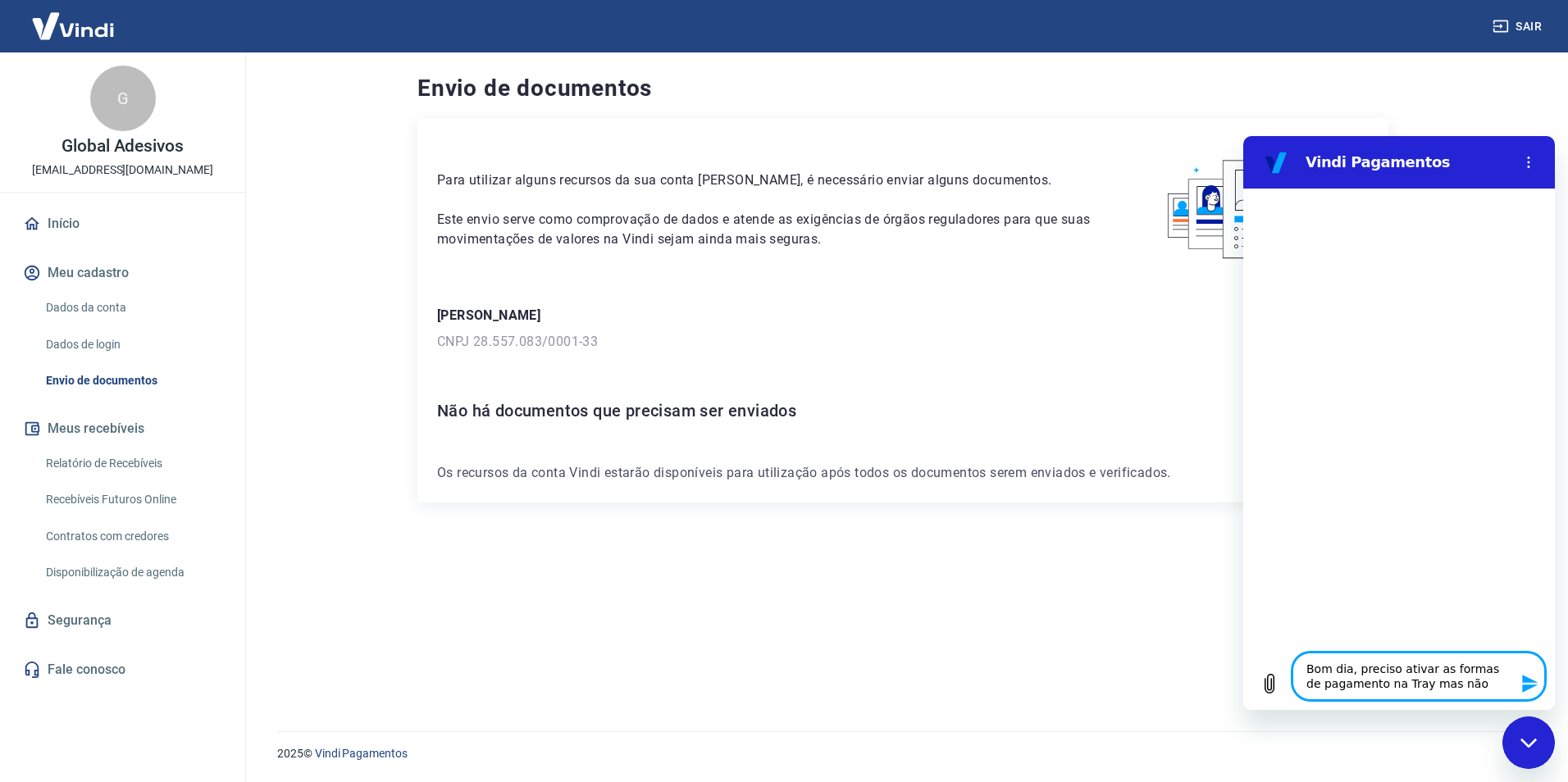
type textarea "x"
type textarea "Bom dia, preciso ativar as formas de pagamento na Tray mas não e"
type textarea "x"
type textarea "Bom dia, preciso ativar as formas de pagamento na Tray mas não es"
type textarea "x"
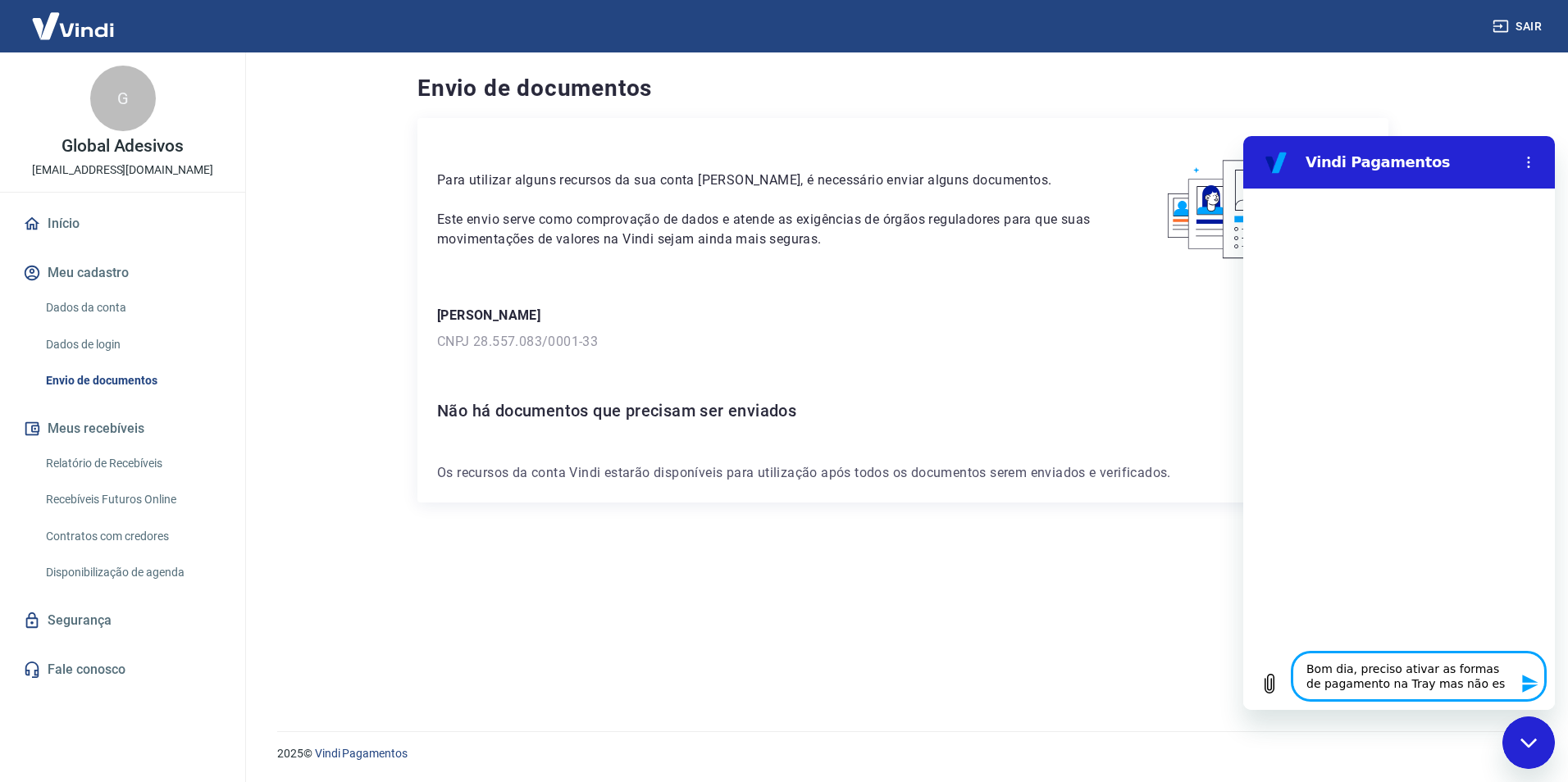
type textarea "Bom dia, preciso ativar as formas de pagamento na Tray mas não est"
type textarea "x"
type textarea "Bom dia, preciso ativar as formas de pagamento na Tray mas não esta"
type textarea "x"
type textarea "Bom dia, preciso ativar as formas de pagamento na Tray mas não esta"
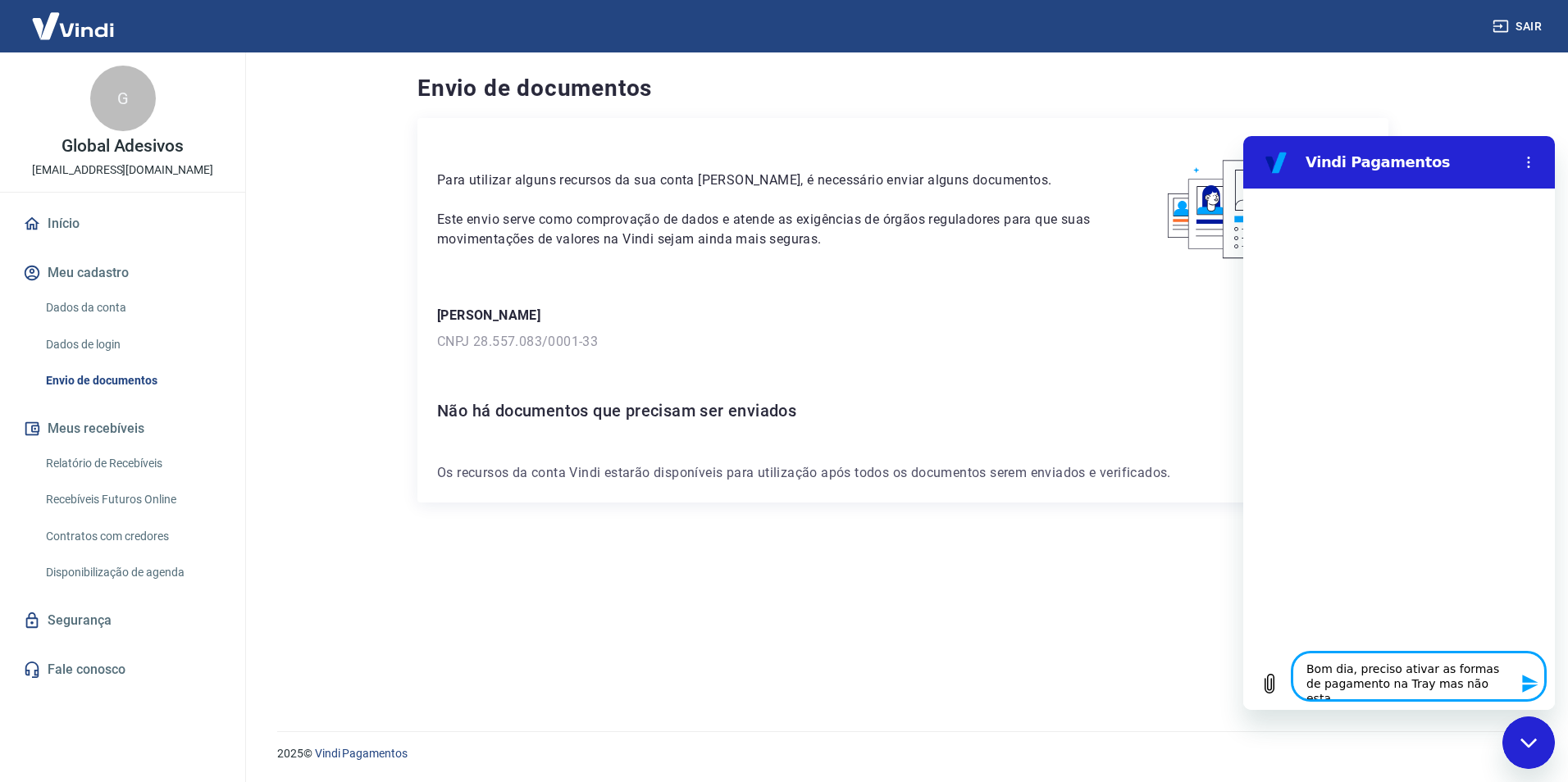
type textarea "x"
type textarea "Bom dia, preciso ativar as formas de pagamento na Tray mas não esta"
type textarea "x"
type textarea "Bom dia, preciso ativar as formas de pagamento na Tray mas não est"
type textarea "x"
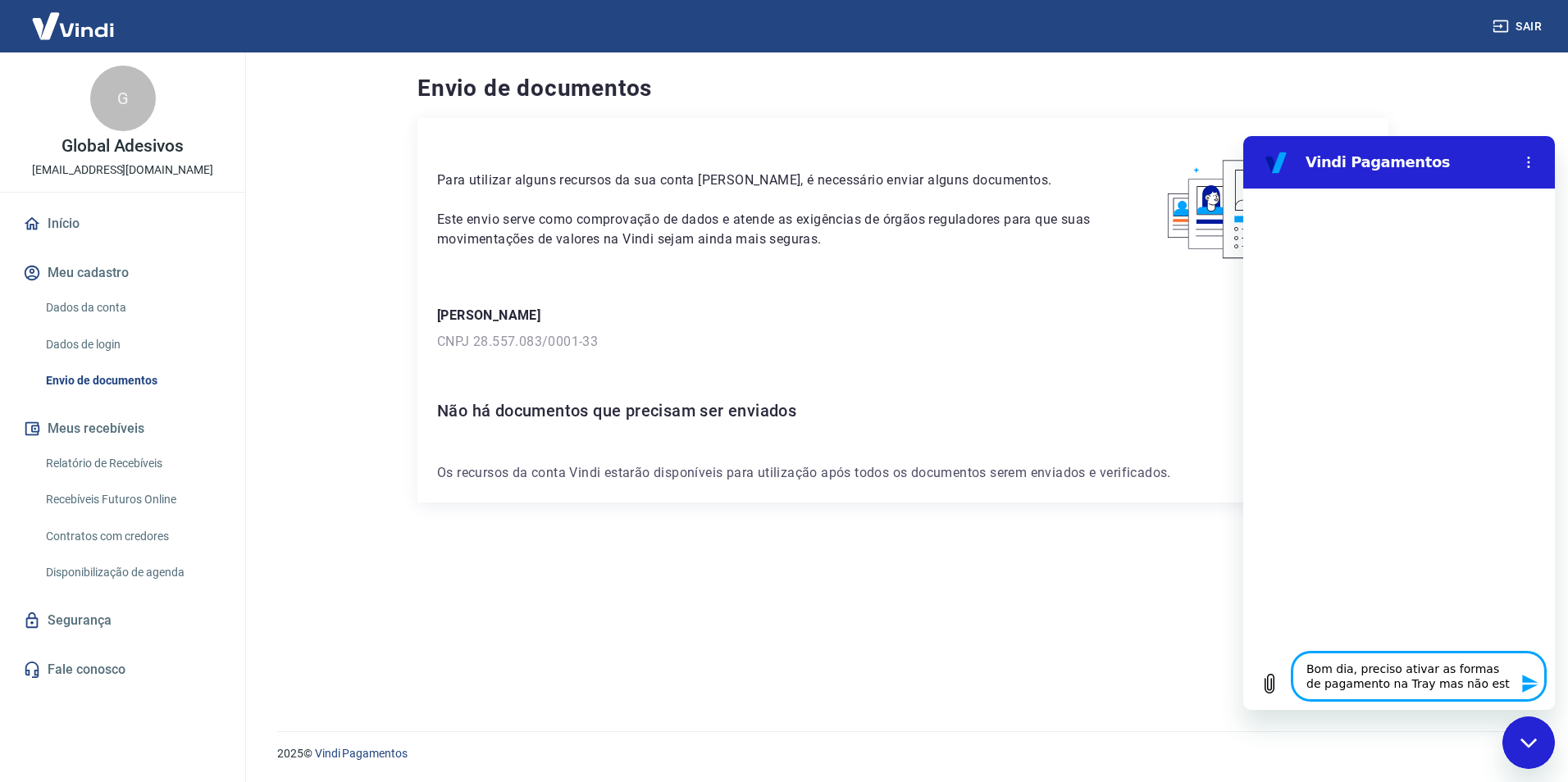
type textarea "Bom dia, preciso ativar as formas de pagamento na Tray mas não esto"
type textarea "x"
type textarea "Bom dia, preciso ativar as formas de pagamento na Tray mas não estou"
type textarea "x"
type textarea "Bom dia, preciso ativar as formas de pagamento na Tray mas não estou"
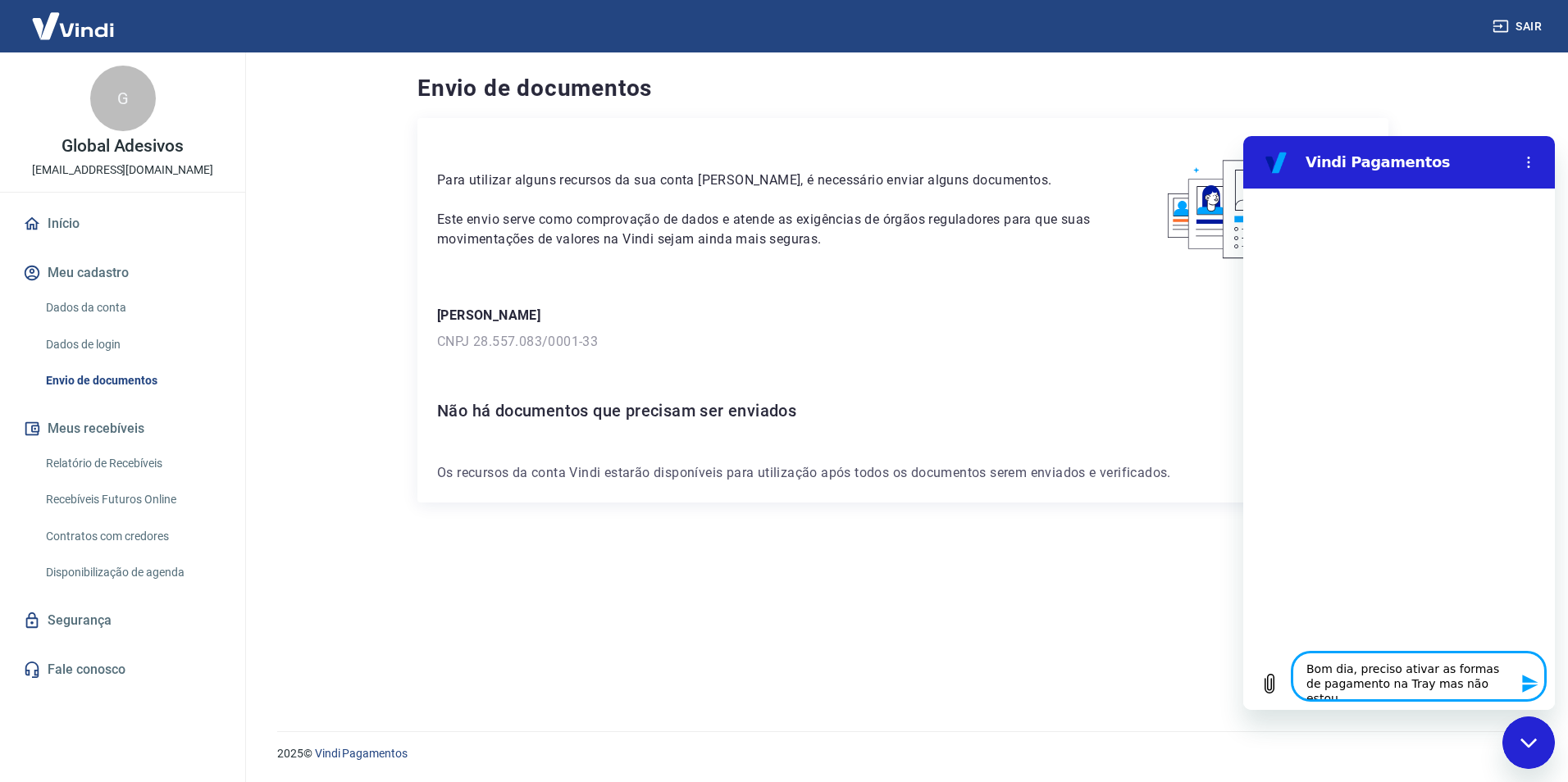
type textarea "x"
type textarea "Bom dia, preciso ativar as formas de pagamento na Tray mas não estou c"
type textarea "x"
type textarea "Bom dia, preciso ativar as formas de pagamento na Tray mas não estou co"
type textarea "x"
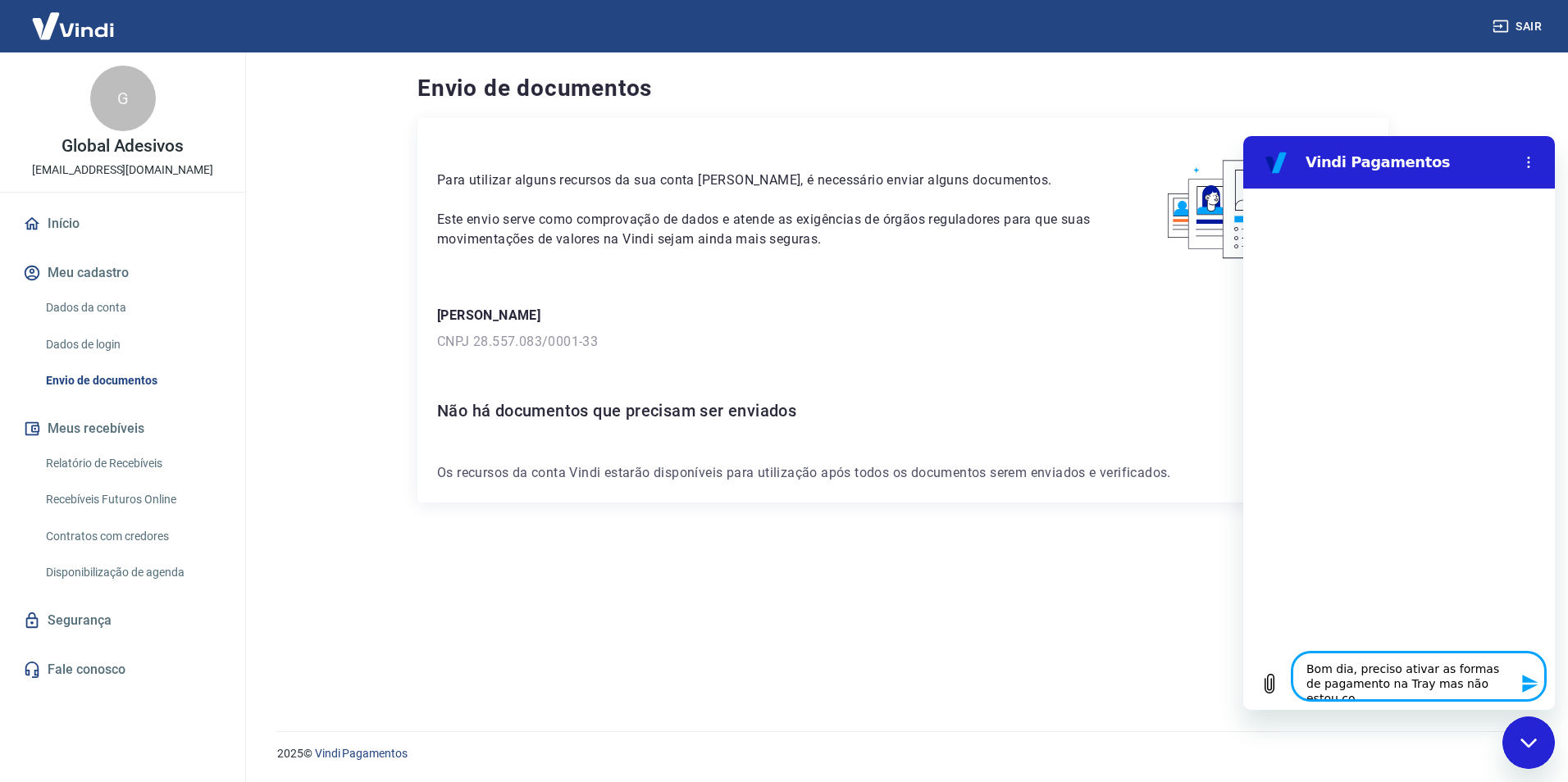
type textarea "Bom dia, preciso ativar as formas de pagamento na Tray mas não estou con"
type textarea "x"
type textarea "Bom dia, preciso ativar as formas de pagamento na Tray mas não estou cons"
type textarea "x"
type textarea "Bom dia, preciso ativar as formas de pagamento na Tray mas não estou conse"
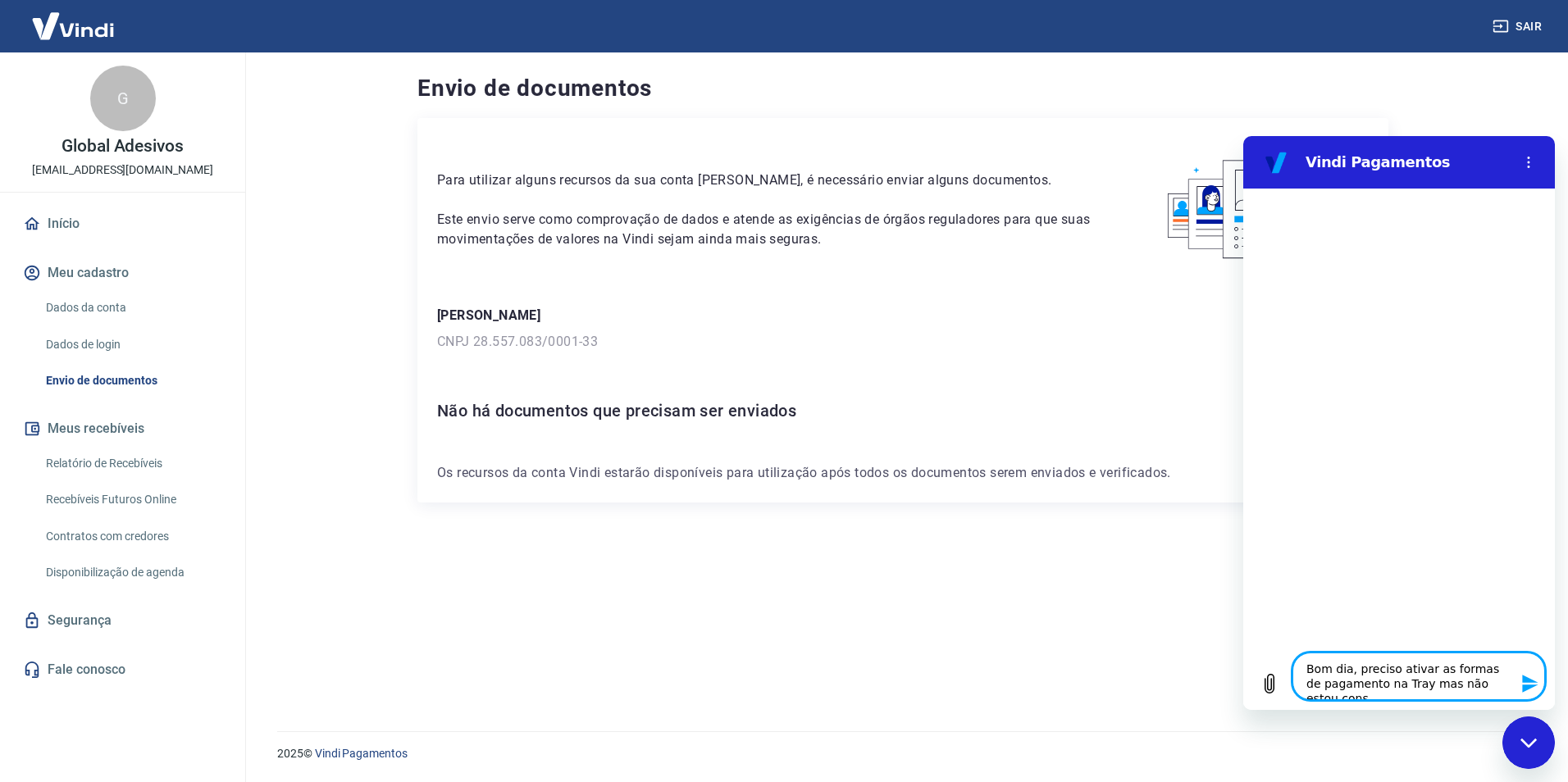
type textarea "x"
type textarea "Bom dia, preciso ativar as formas de pagamento na Tray mas não estou conseg"
type textarea "x"
type textarea "Bom dia, preciso ativar as formas de pagamento na Tray mas não estou consegu"
type textarea "x"
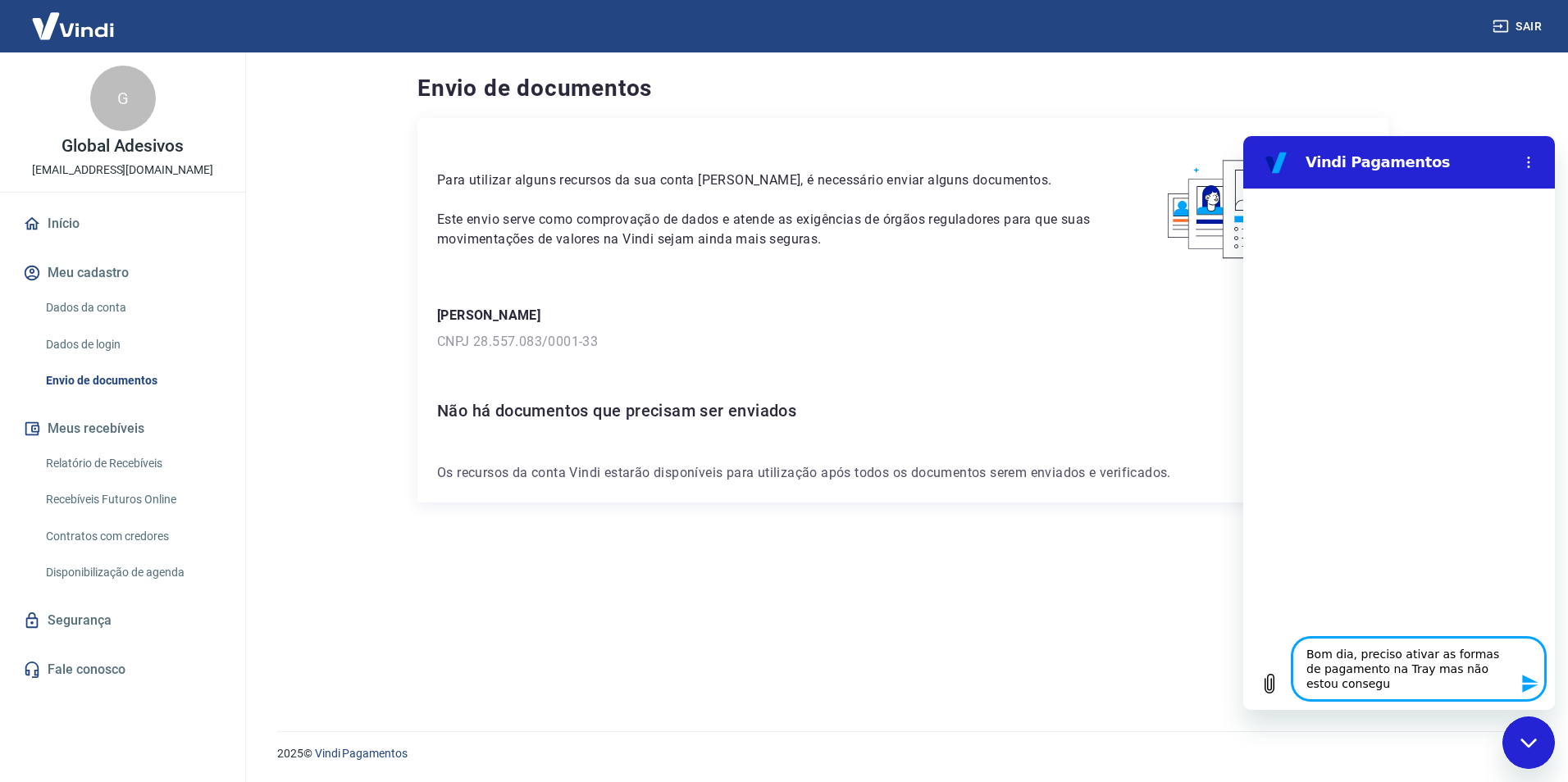
type textarea "Bom dia, preciso ativar as formas de pagamento na Tray mas não estou consegui"
type textarea "x"
type textarea "Bom dia, preciso ativar as formas de pagamento na Tray mas não estou conseguin"
type textarea "x"
type textarea "Bom dia, preciso ativar as formas de pagamento na Tray mas não estou conseguind"
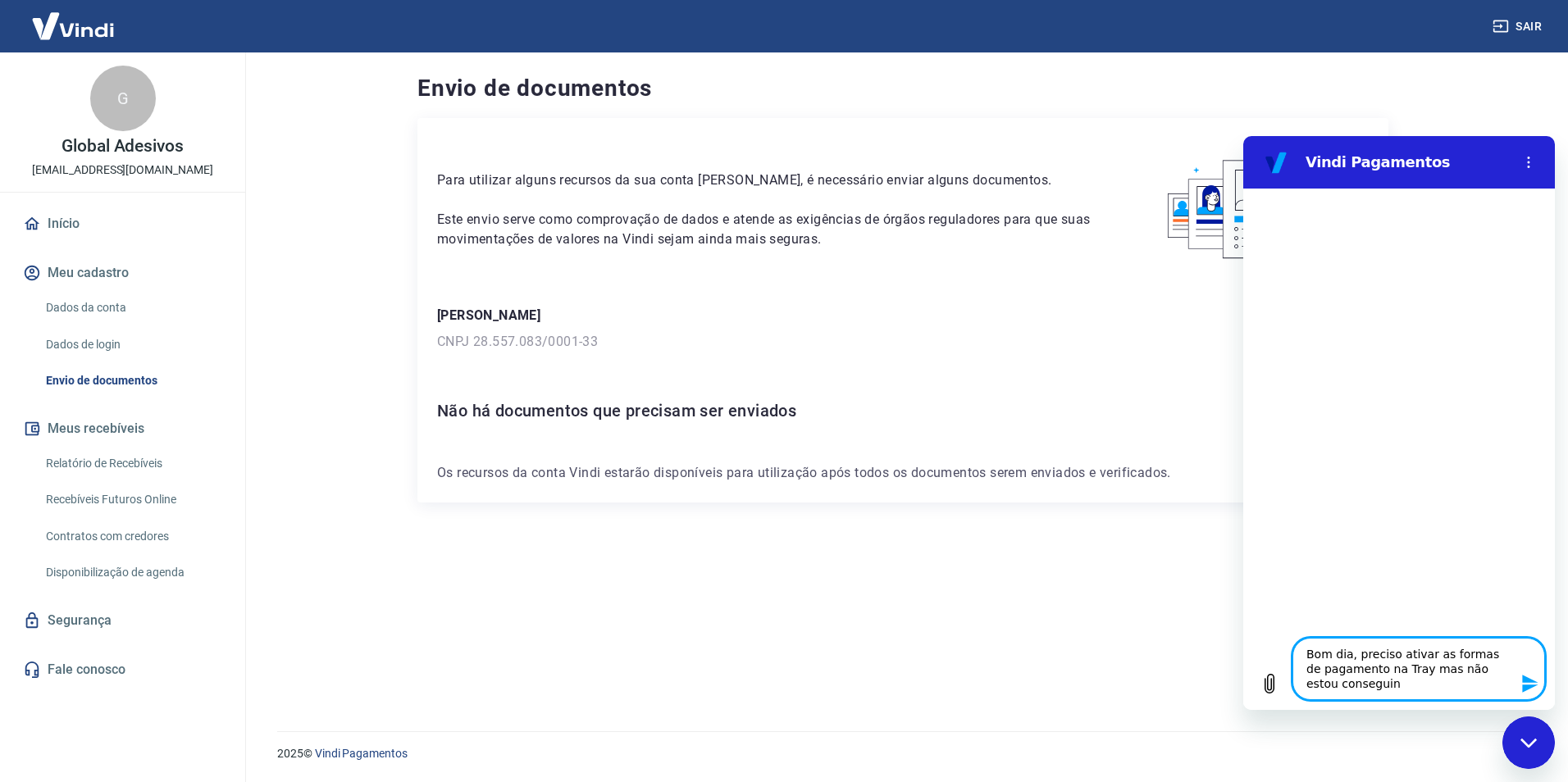
type textarea "x"
type textarea "Bom dia, preciso ativar as formas de pagamento na Tray mas não estou conseguindo"
type textarea "x"
type textarea "Bom dia, preciso ativar as formas de pagamento na Tray mas não estou conseguind…"
type textarea "x"
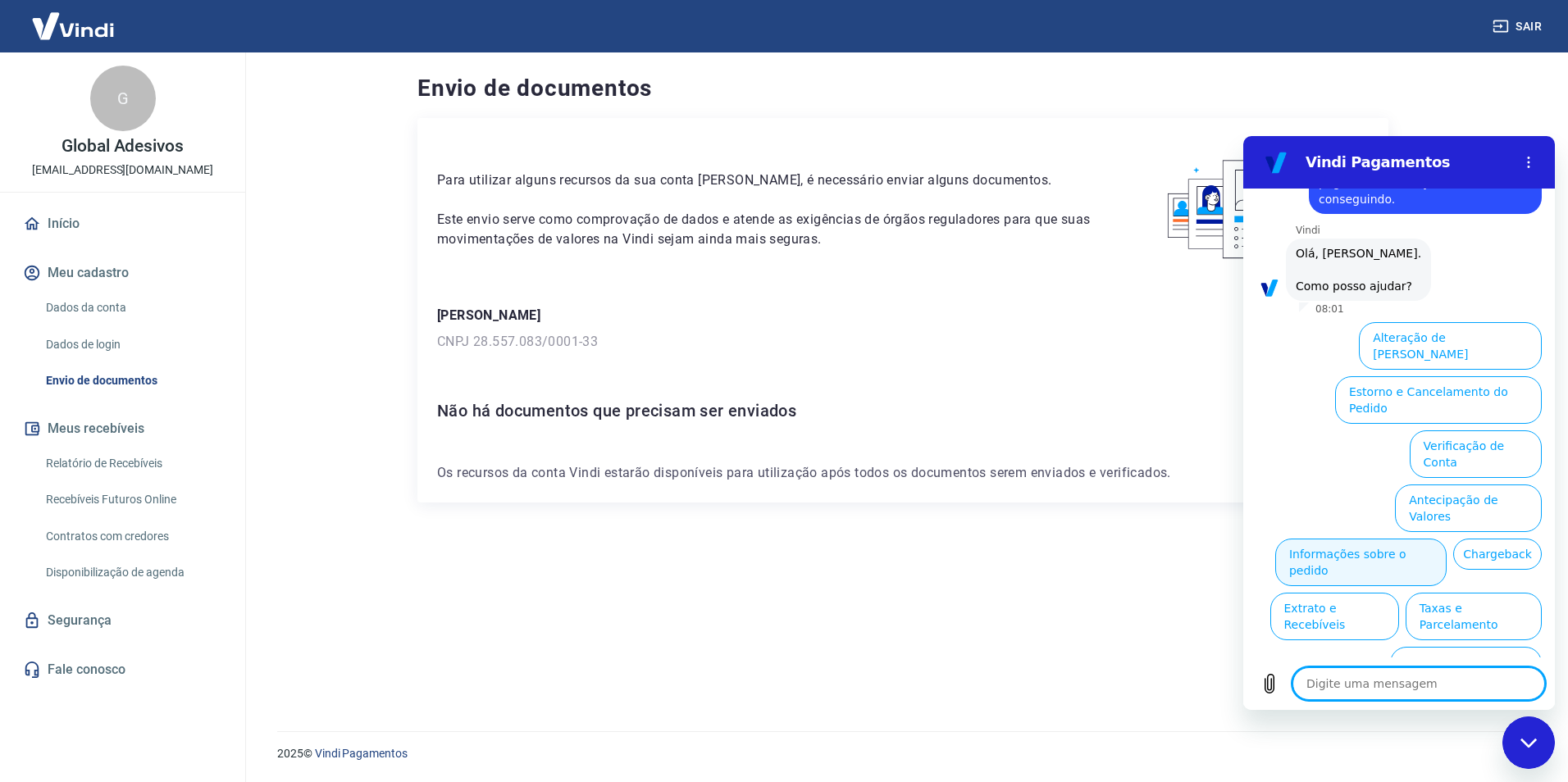
scroll to position [71, 0]
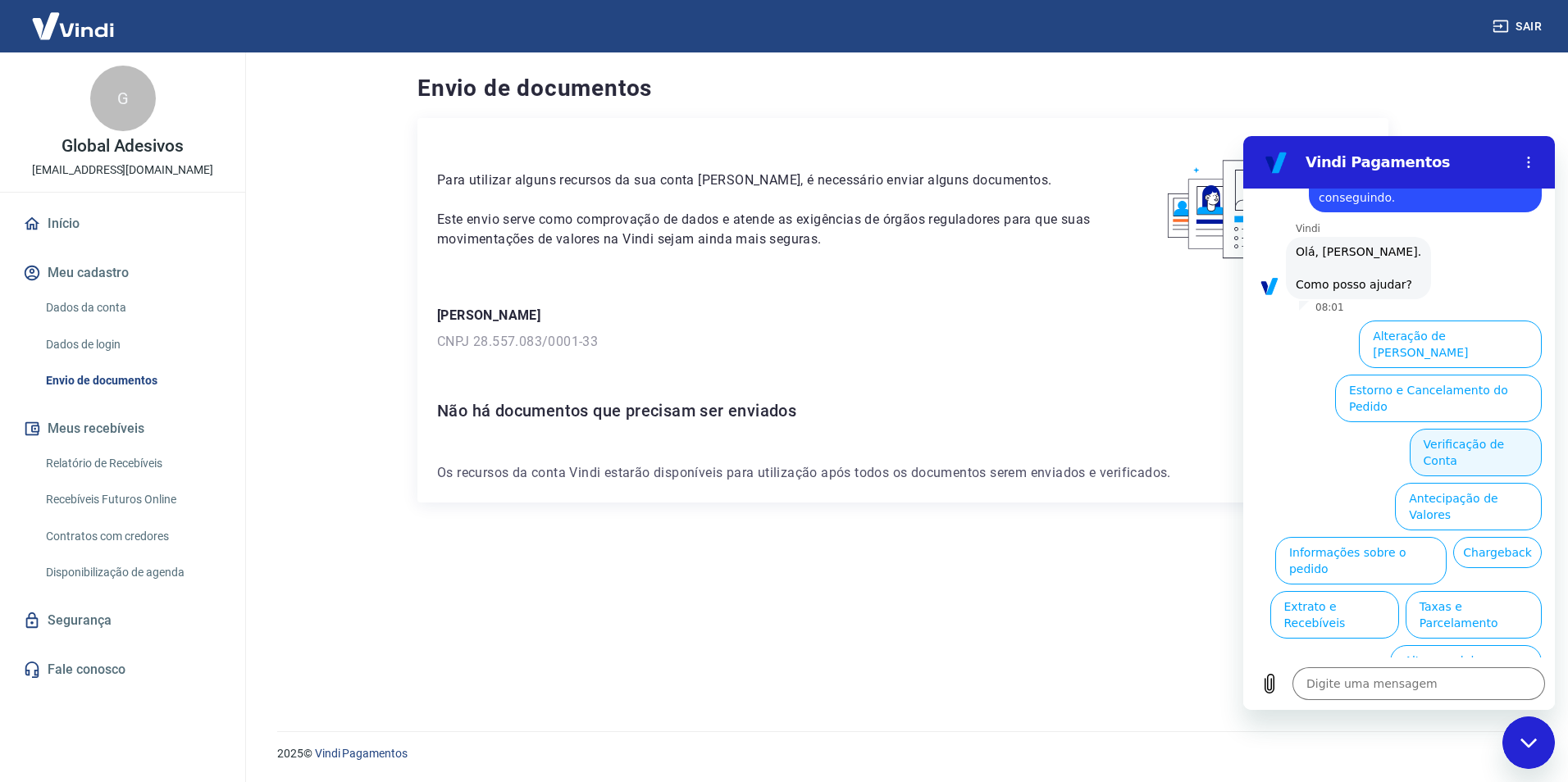
click at [1499, 429] on button "Verificação de Conta" at bounding box center [1475, 453] width 132 height 48
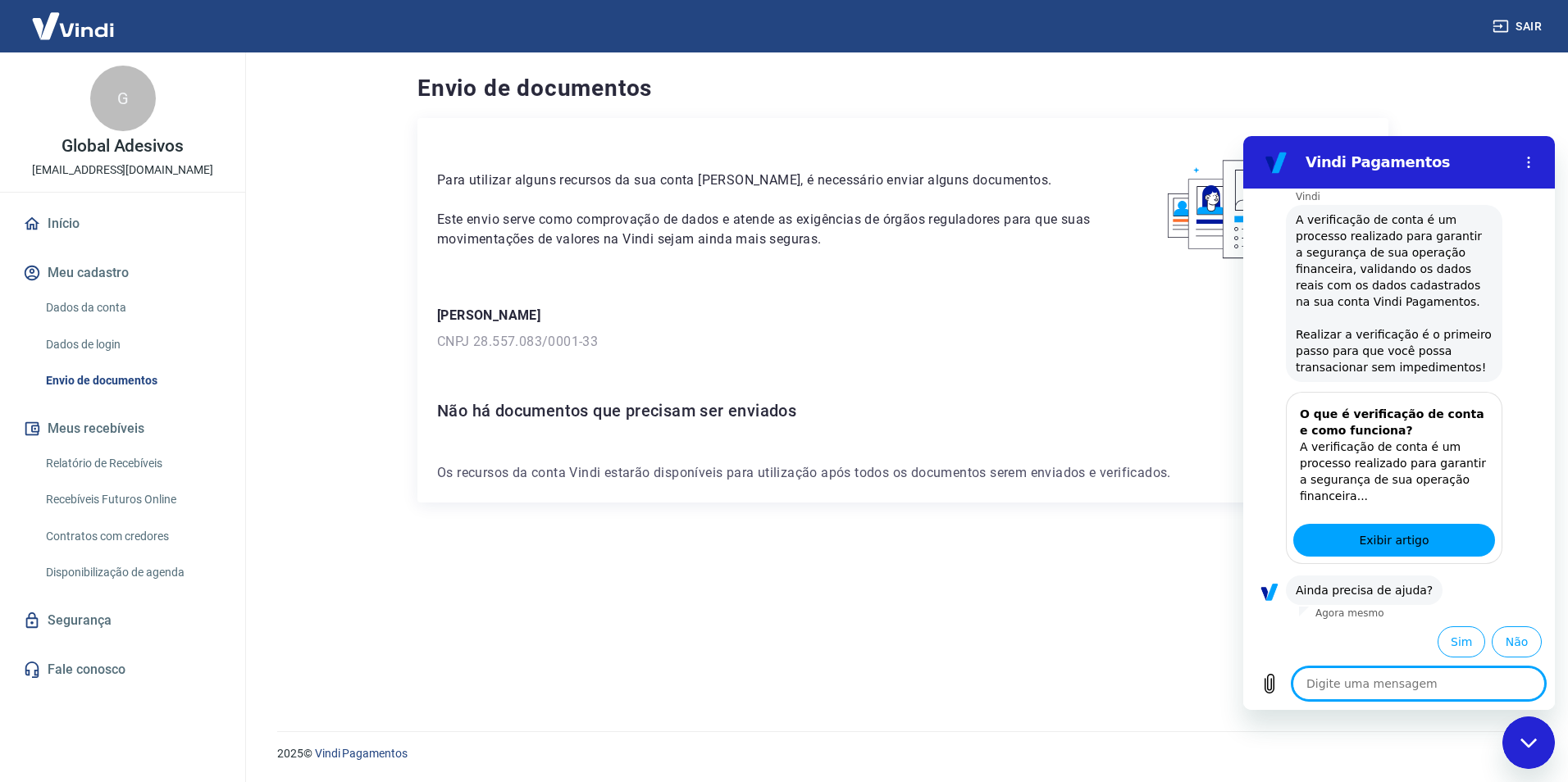
scroll to position [234, 0]
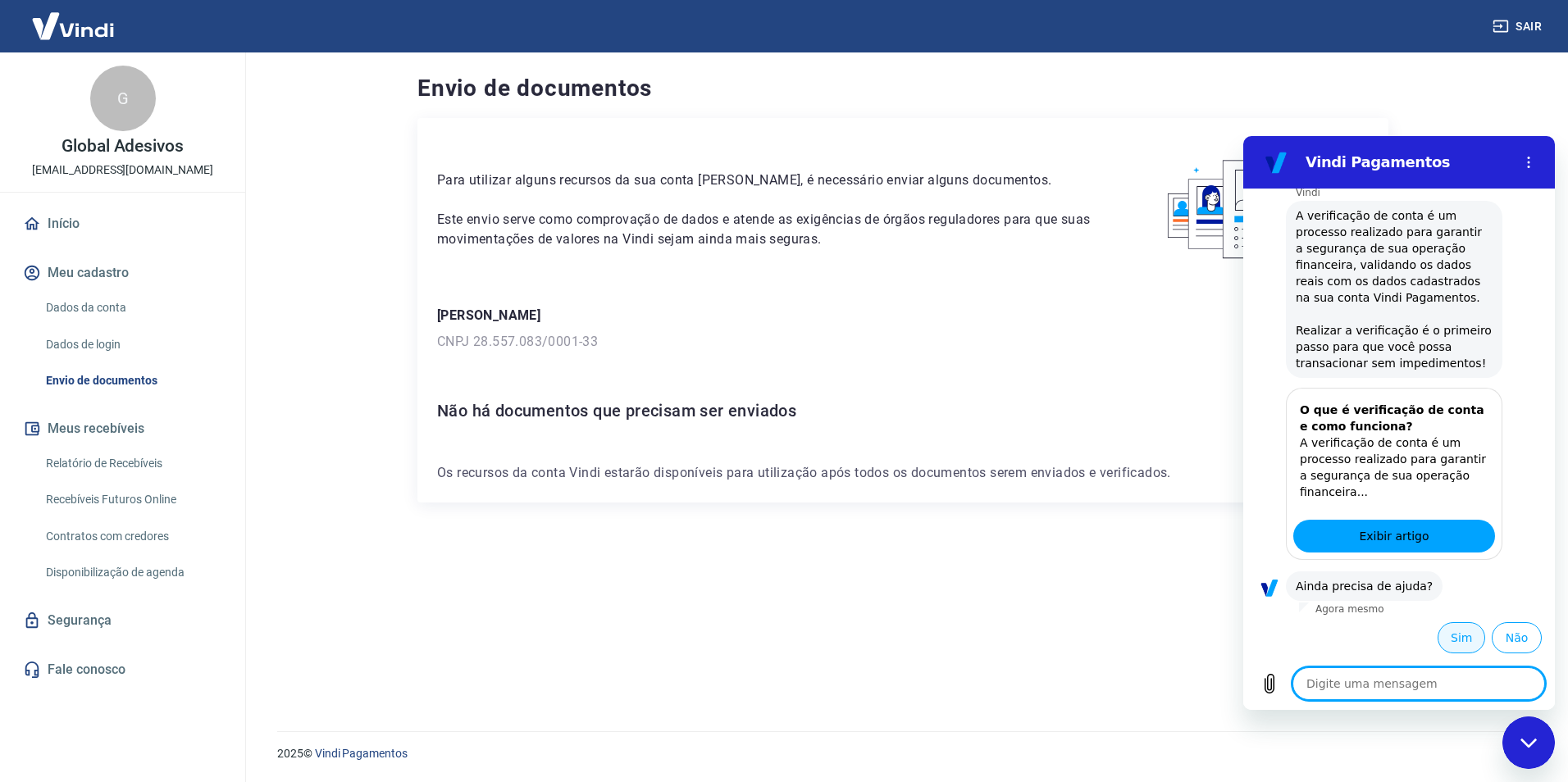
click at [1454, 638] on button "Sim" at bounding box center [1462, 637] width 48 height 31
type textarea "x"
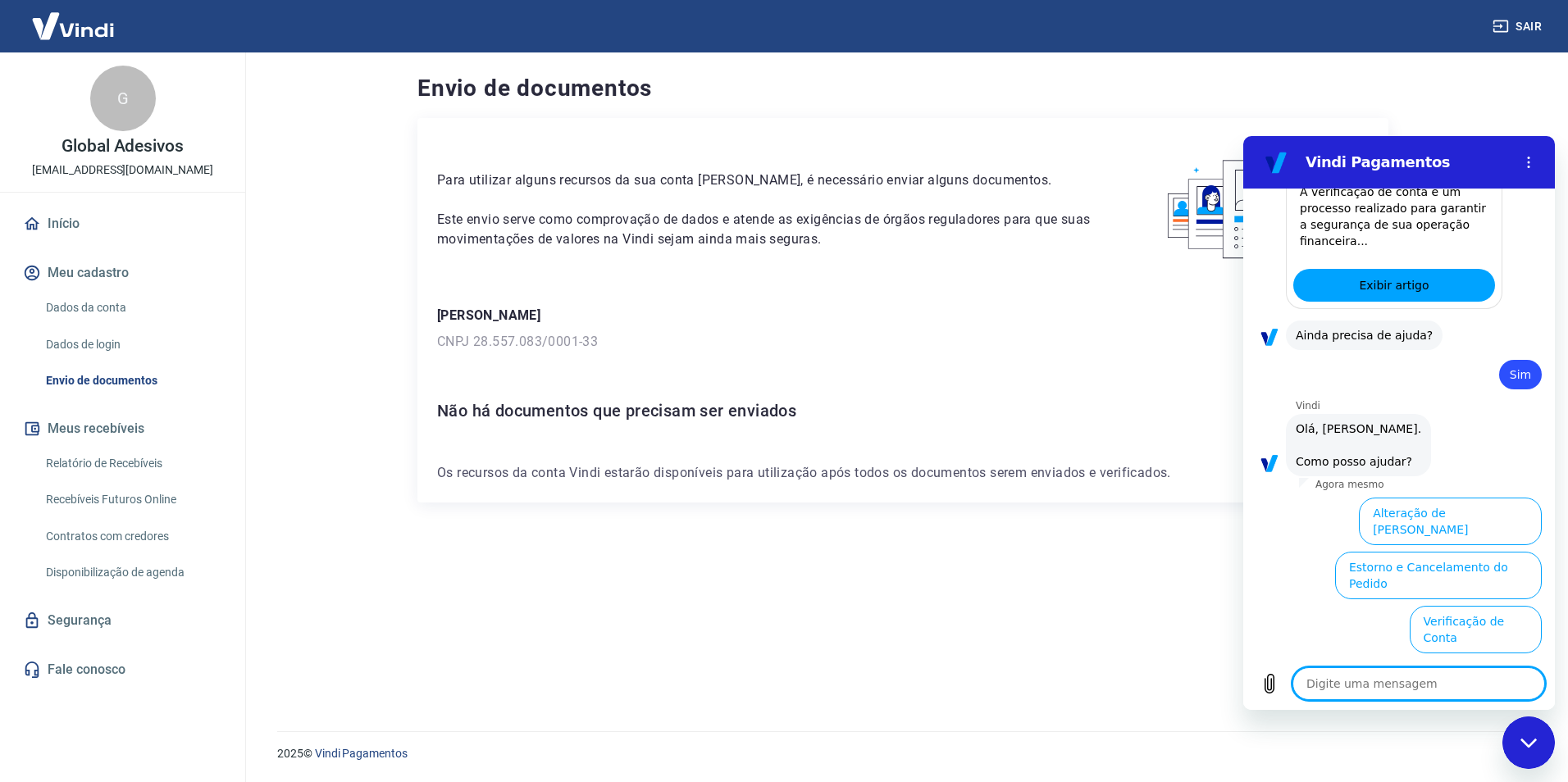
scroll to position [662, 0]
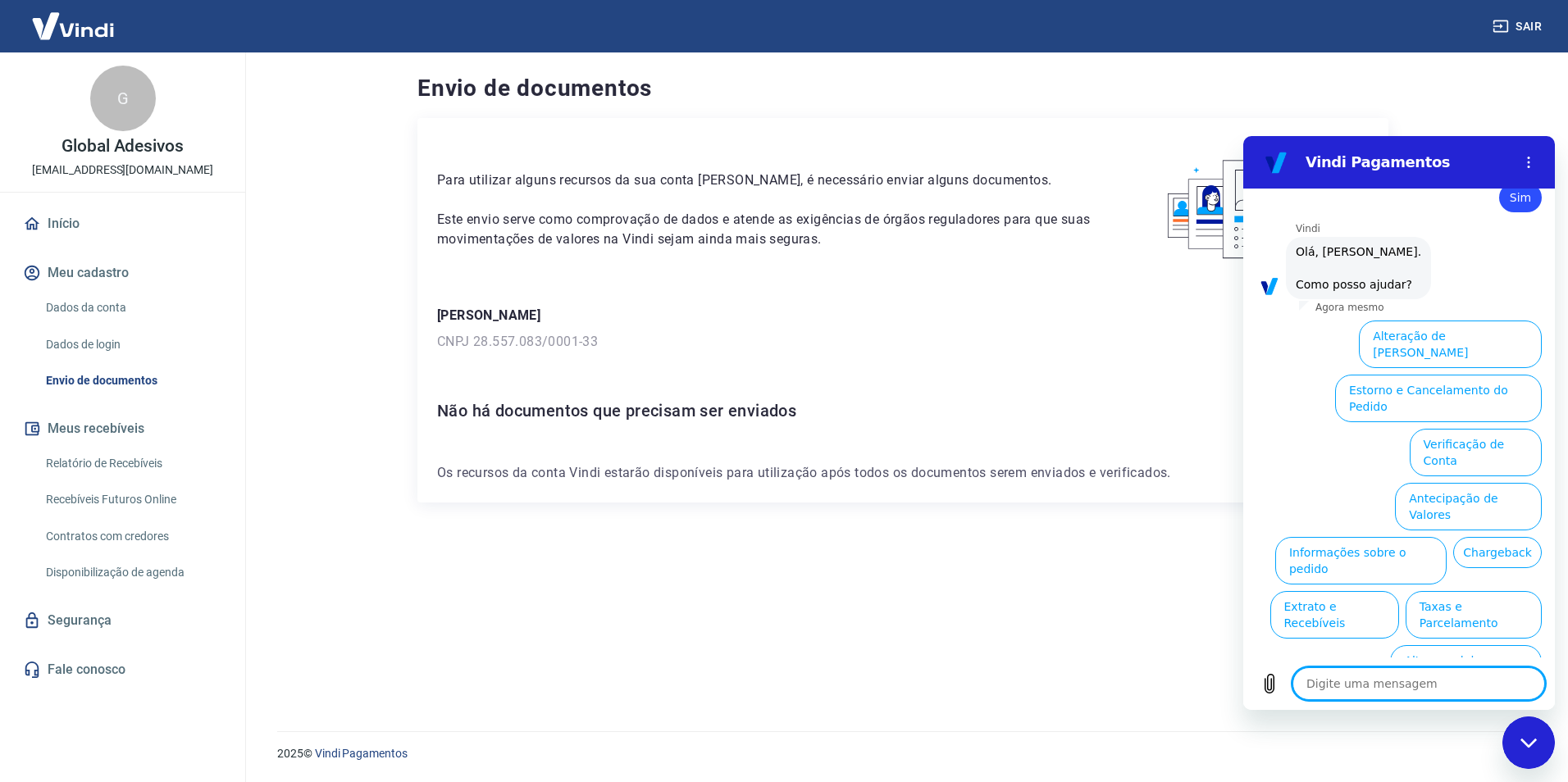
click at [1388, 682] on textarea at bounding box center [1419, 683] width 253 height 33
type textarea "f"
type textarea "x"
type textarea "fa"
type textarea "x"
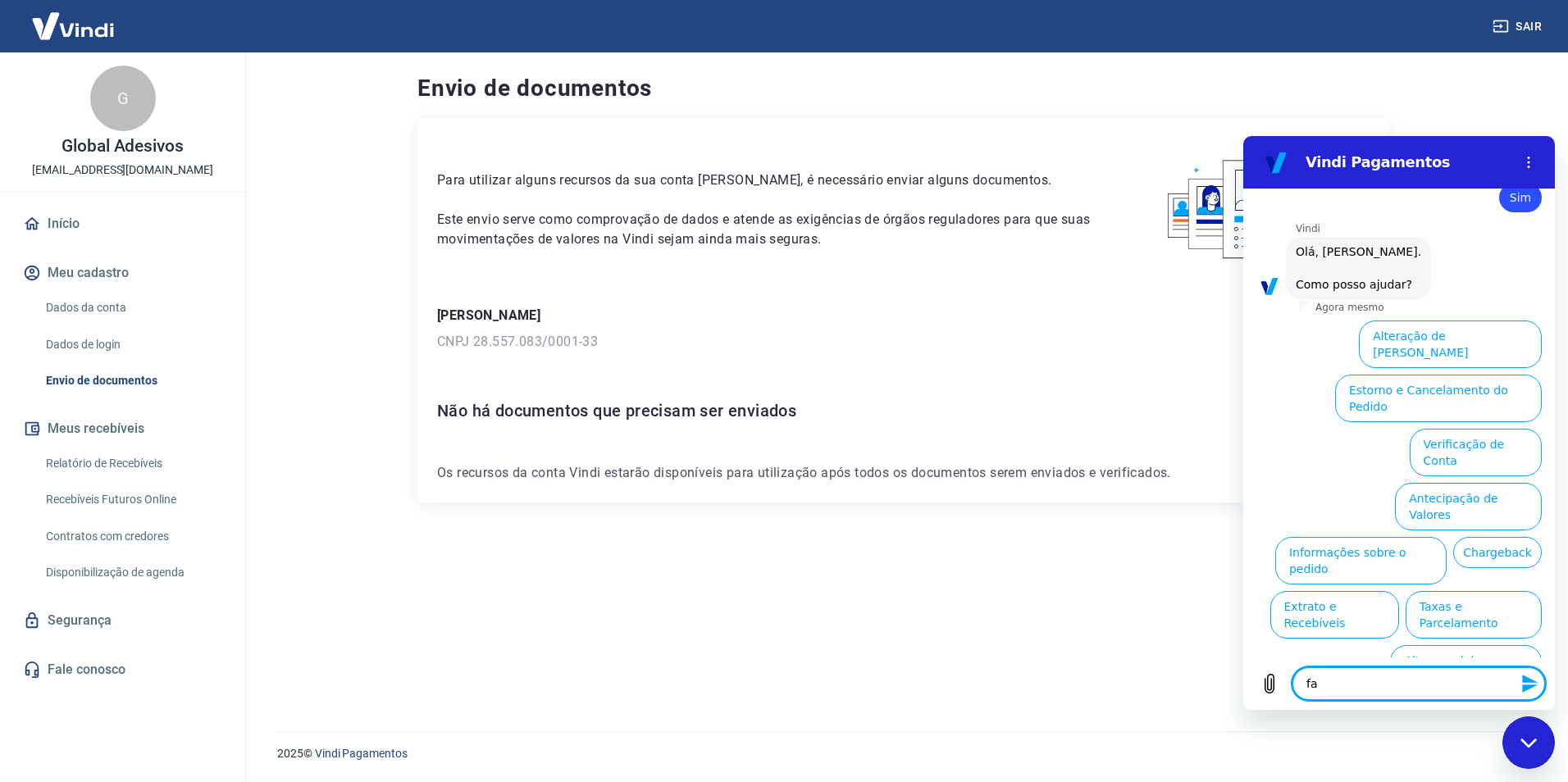
type textarea "fal"
type textarea "x"
type textarea "fala"
type textarea "x"
type textarea "falar"
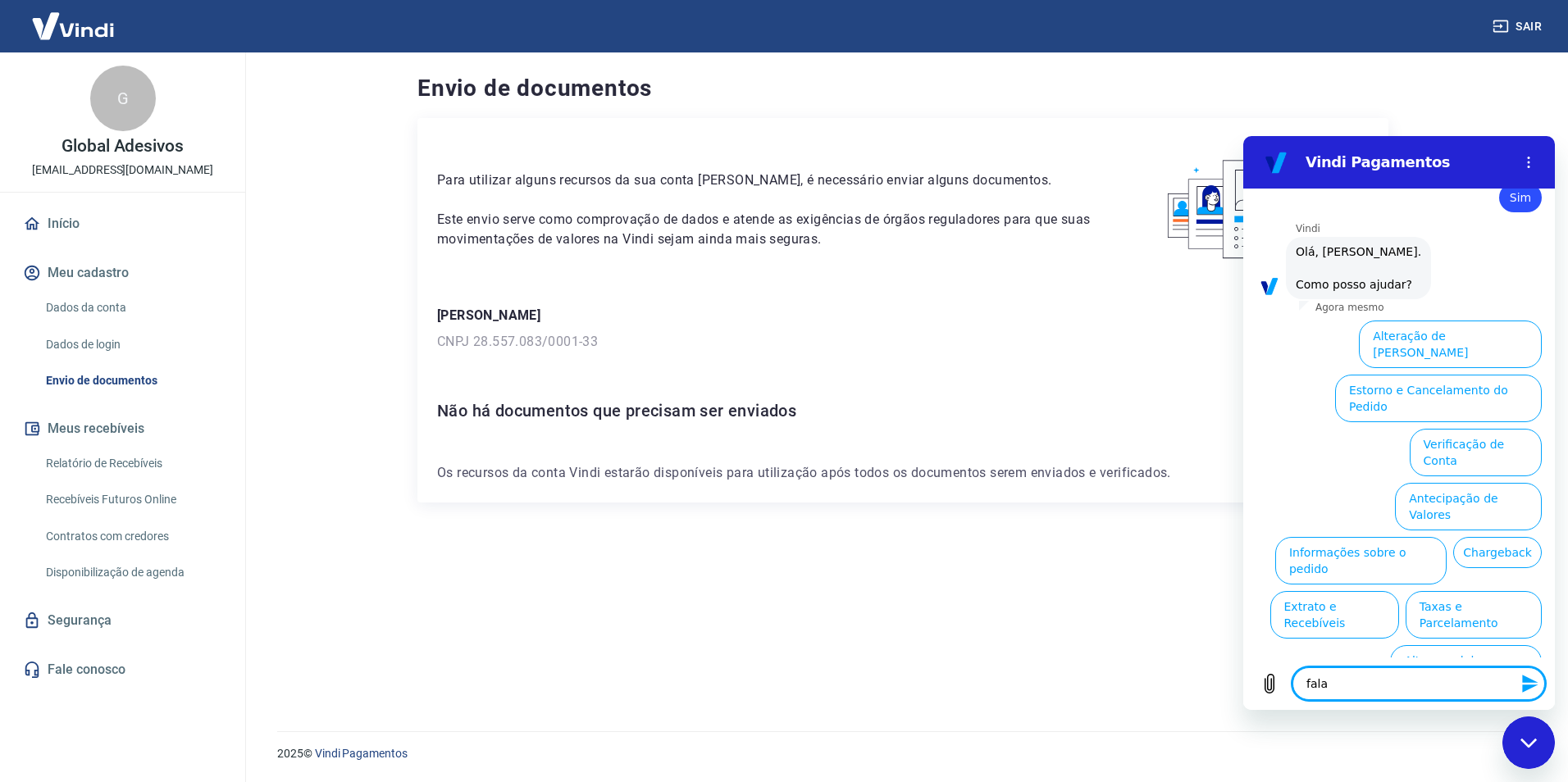
type textarea "x"
type textarea "falar"
type textarea "x"
type textarea "falar c"
type textarea "x"
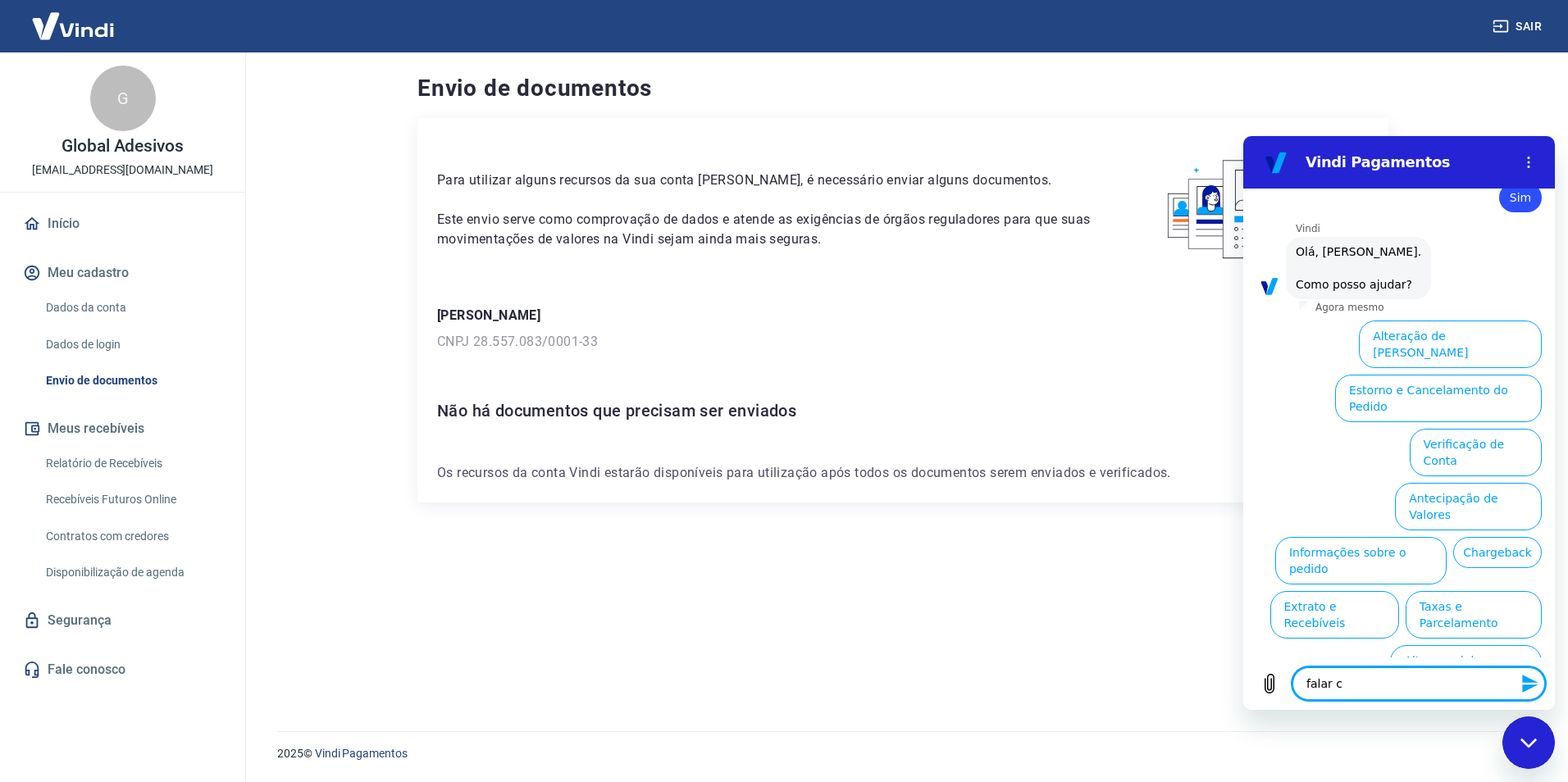
type textarea "falar co"
type textarea "x"
type textarea "falar com"
type textarea "x"
type textarea "falar com"
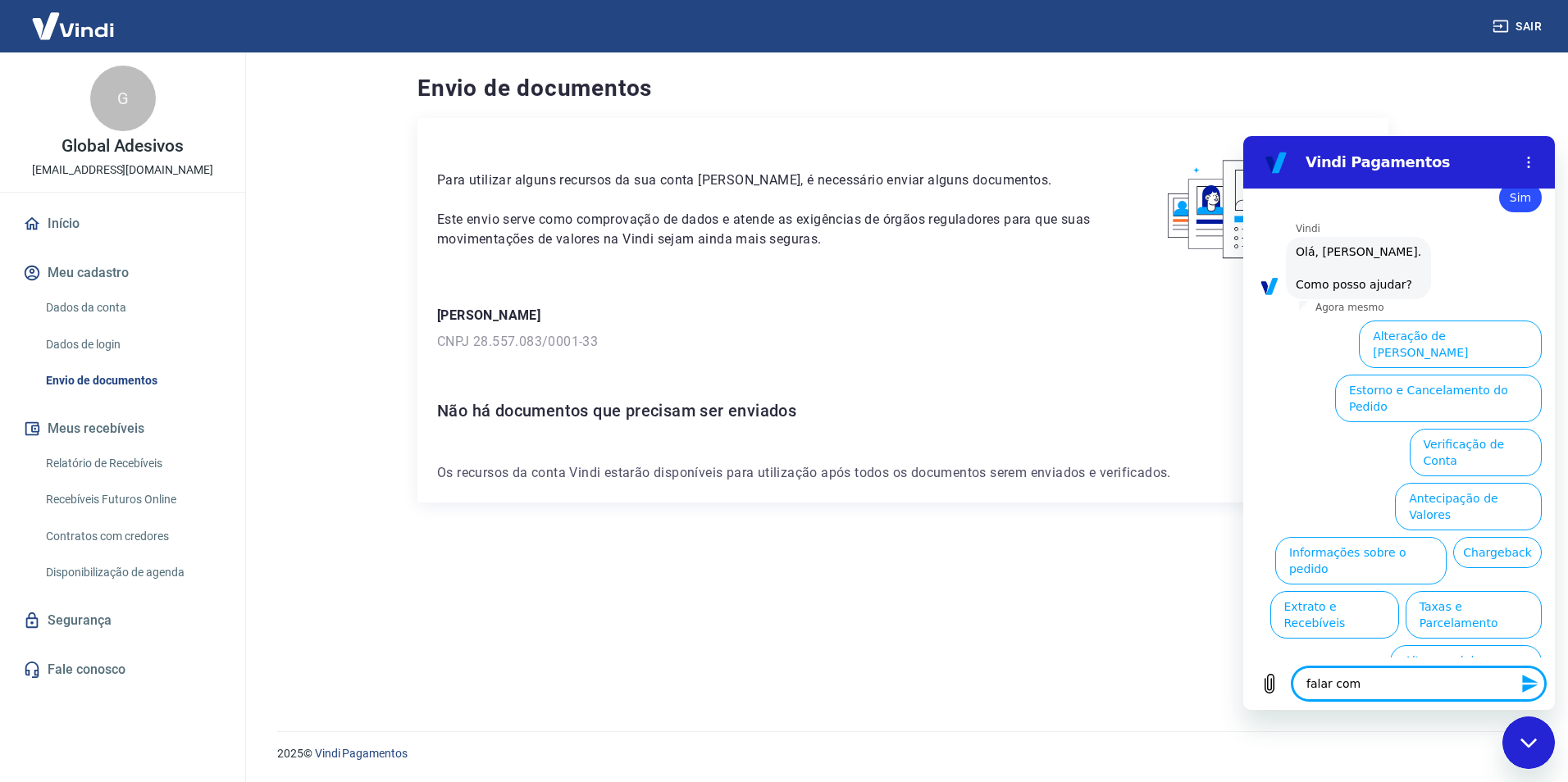
type textarea "x"
type textarea "falar com a"
type textarea "x"
type textarea "falar com at"
type textarea "x"
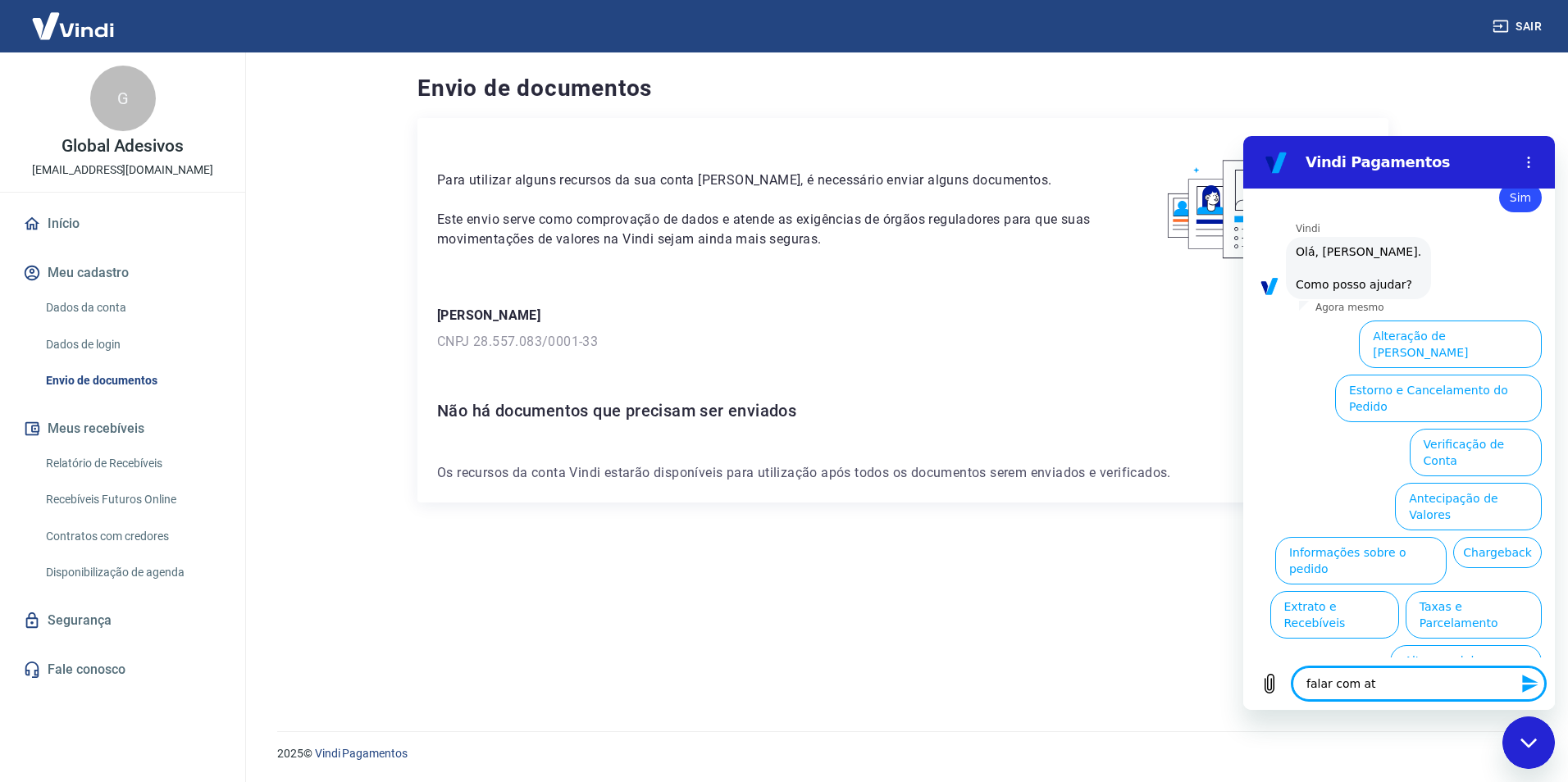
type textarea "falar com ate"
type textarea "x"
type textarea "falar com [GEOGRAPHIC_DATA]"
type textarea "x"
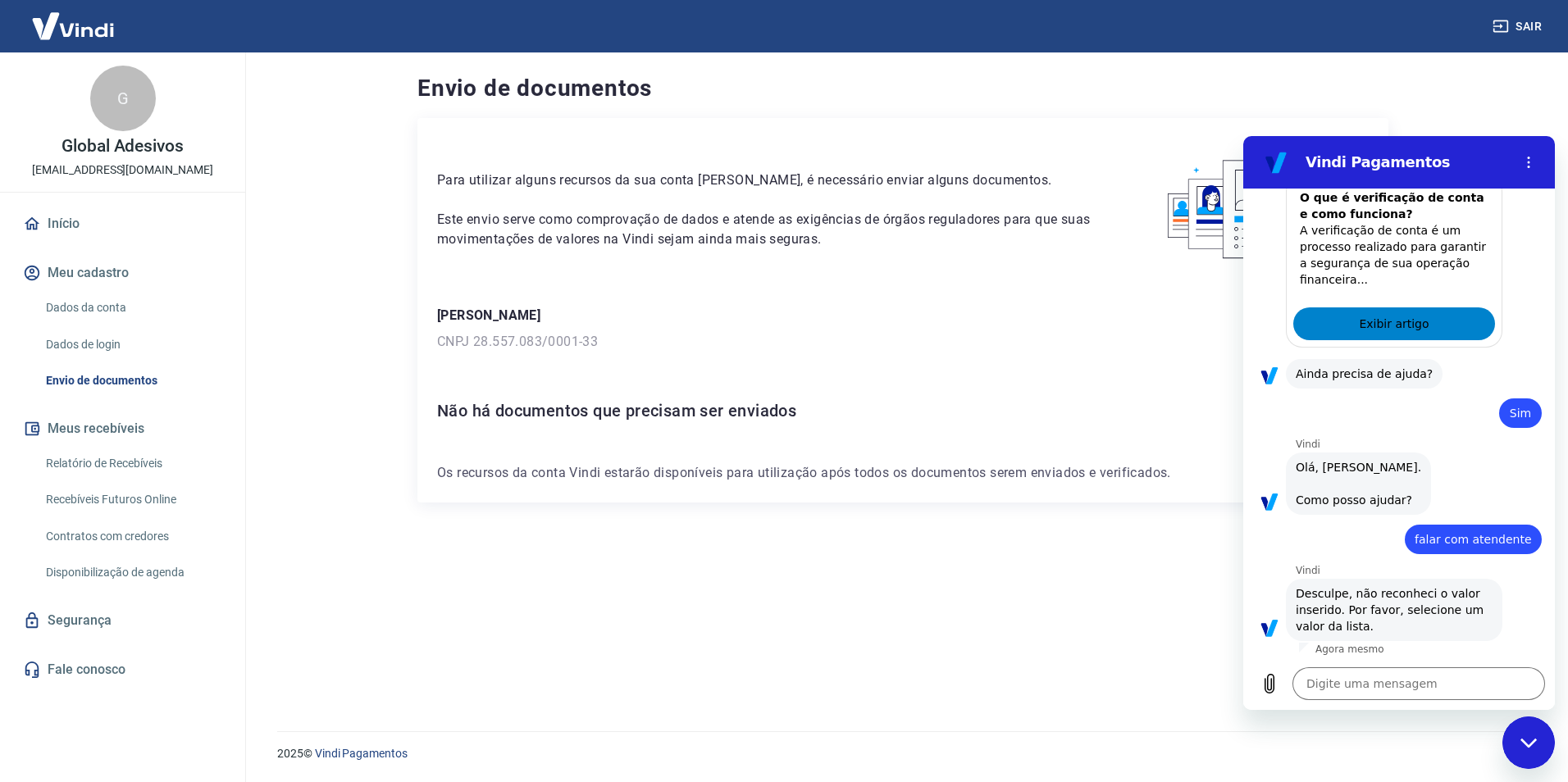
scroll to position [448, 0]
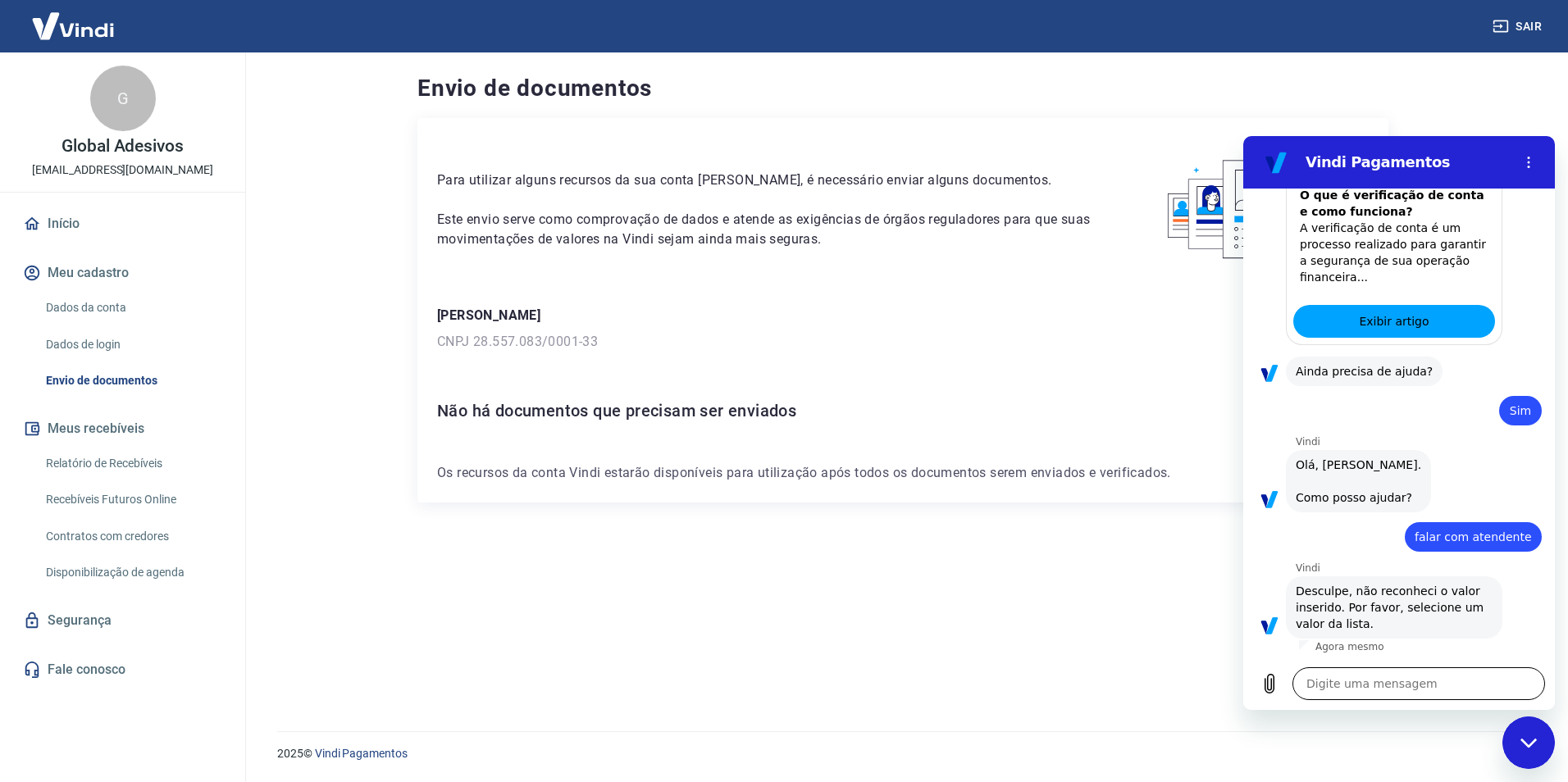
click at [1394, 684] on textarea at bounding box center [1419, 683] width 253 height 33
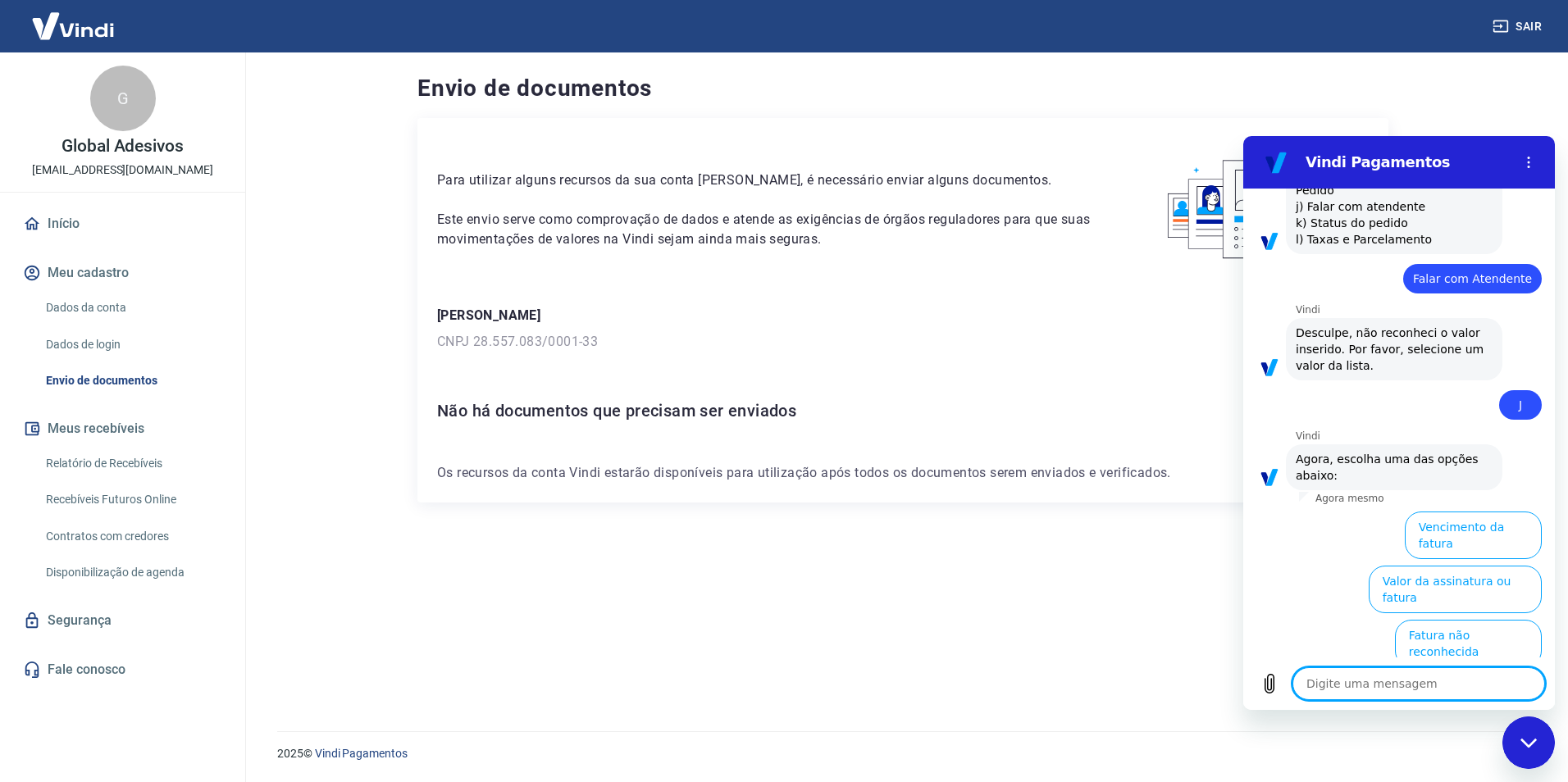
scroll to position [1616, 0]
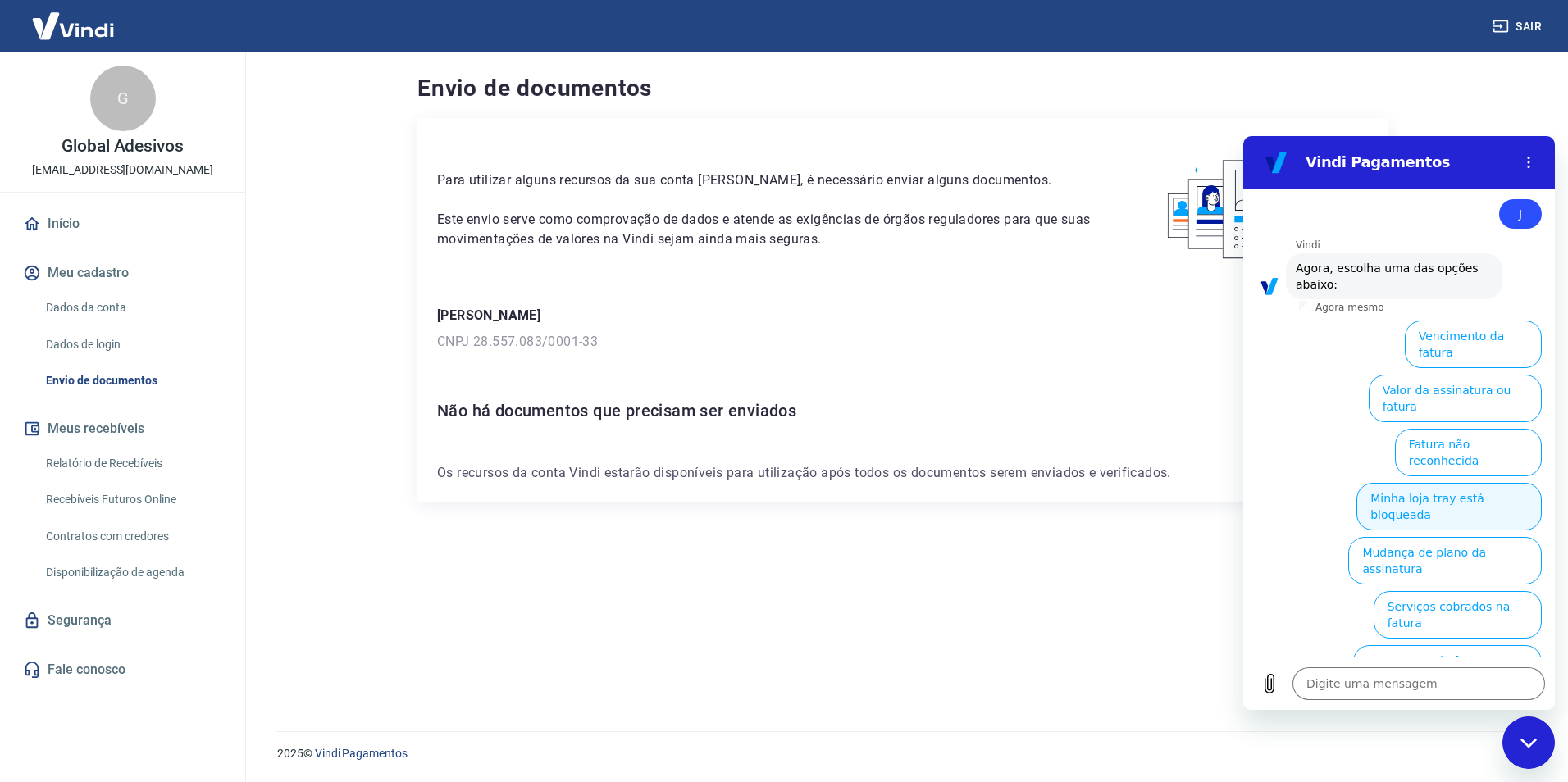
click at [1469, 483] on button "Minha loja tray está bloqueada" at bounding box center [1450, 507] width 186 height 48
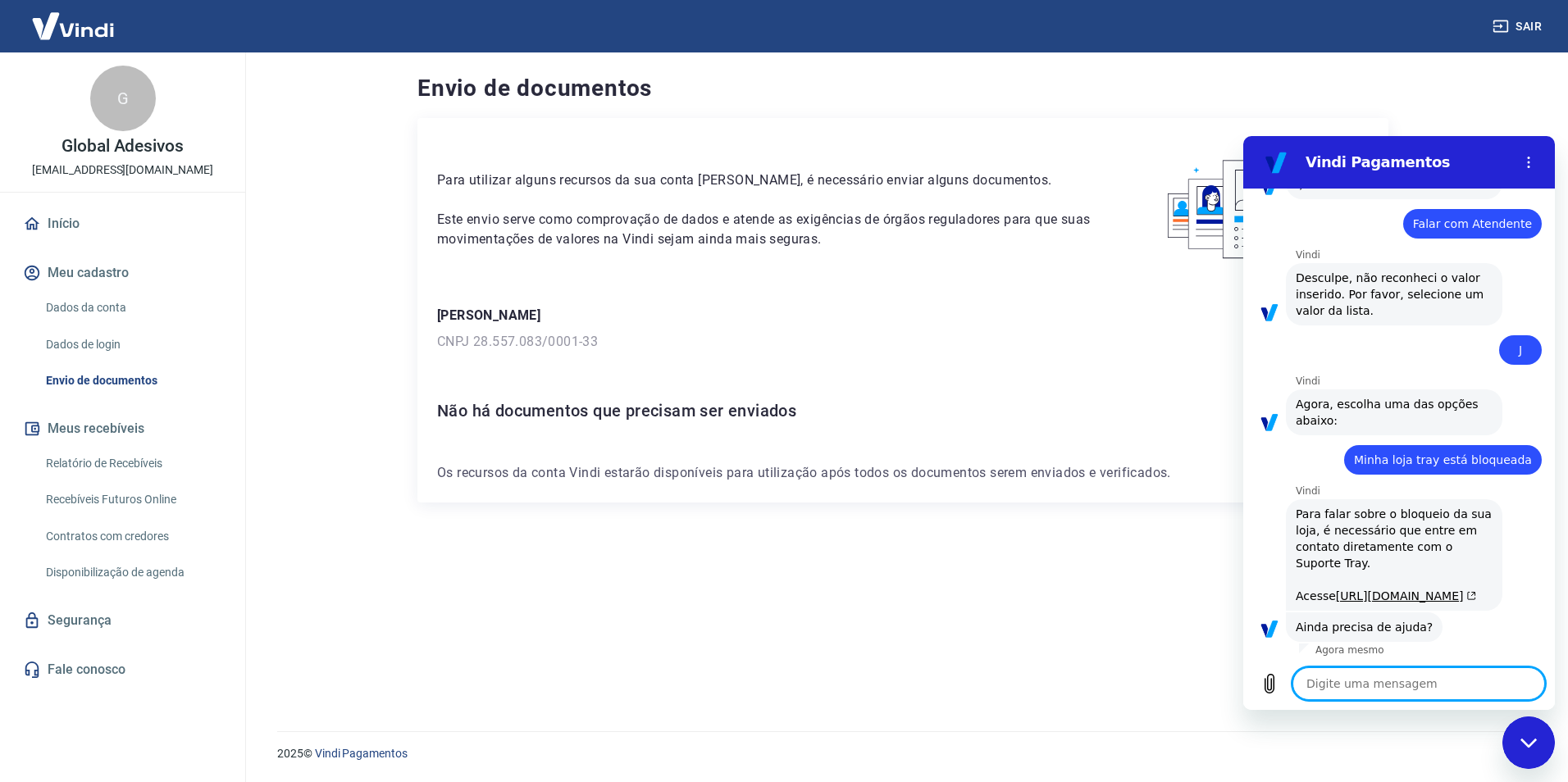
scroll to position [1619, 0]
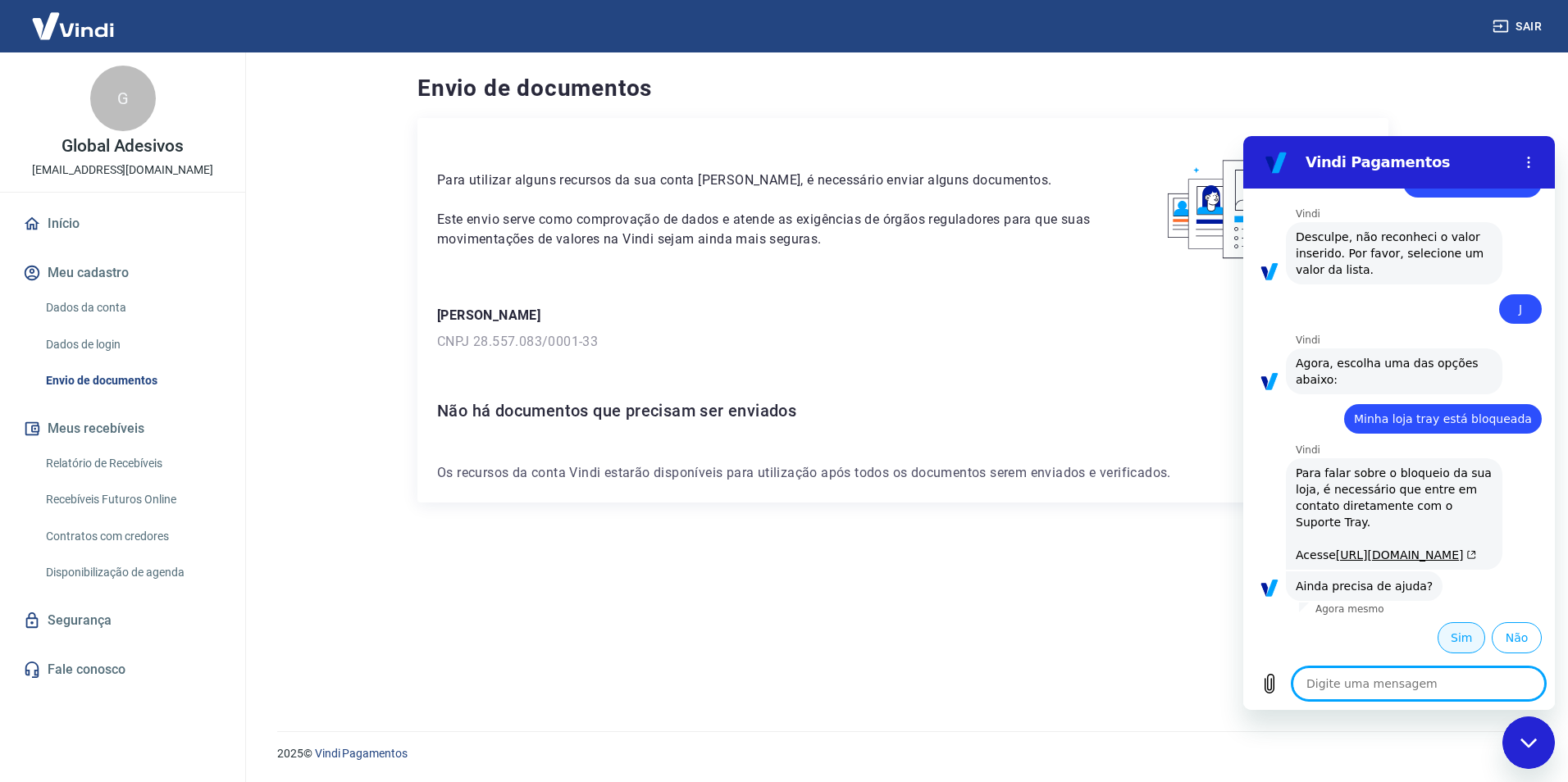
click at [1454, 642] on button "Sim" at bounding box center [1462, 637] width 48 height 31
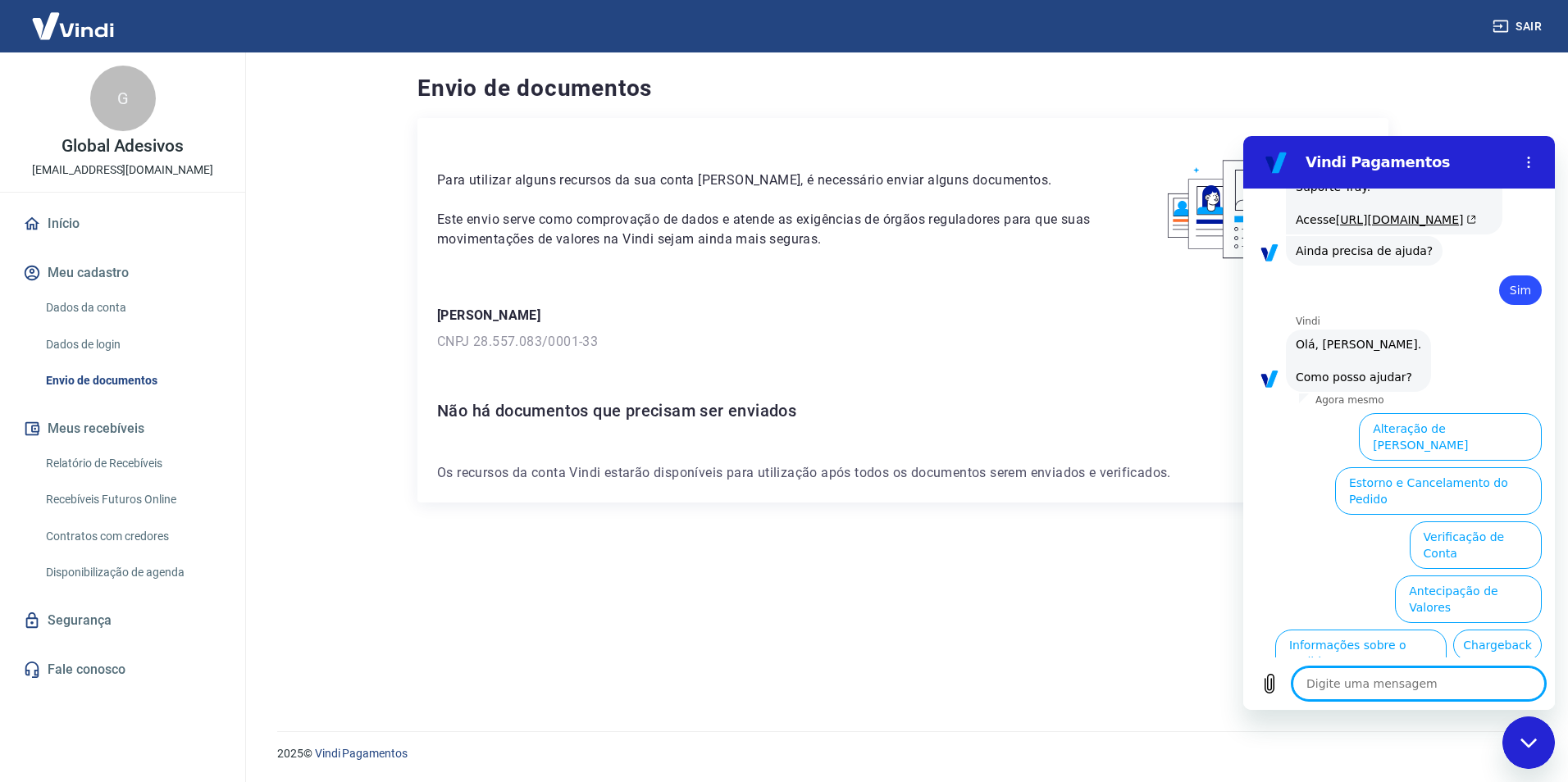
scroll to position [2047, 0]
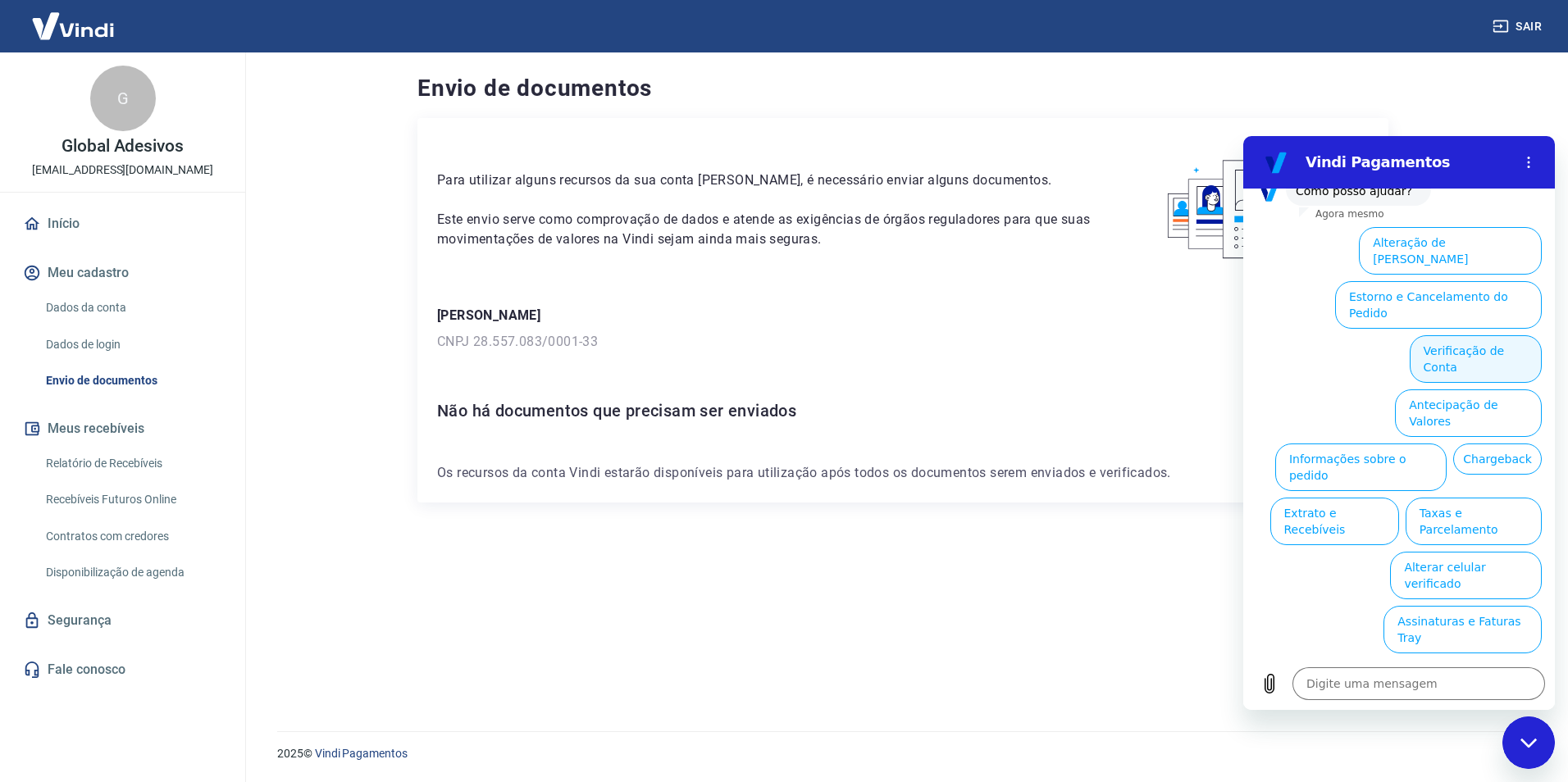
click at [1479, 383] on button "Verificação de Conta" at bounding box center [1475, 359] width 132 height 48
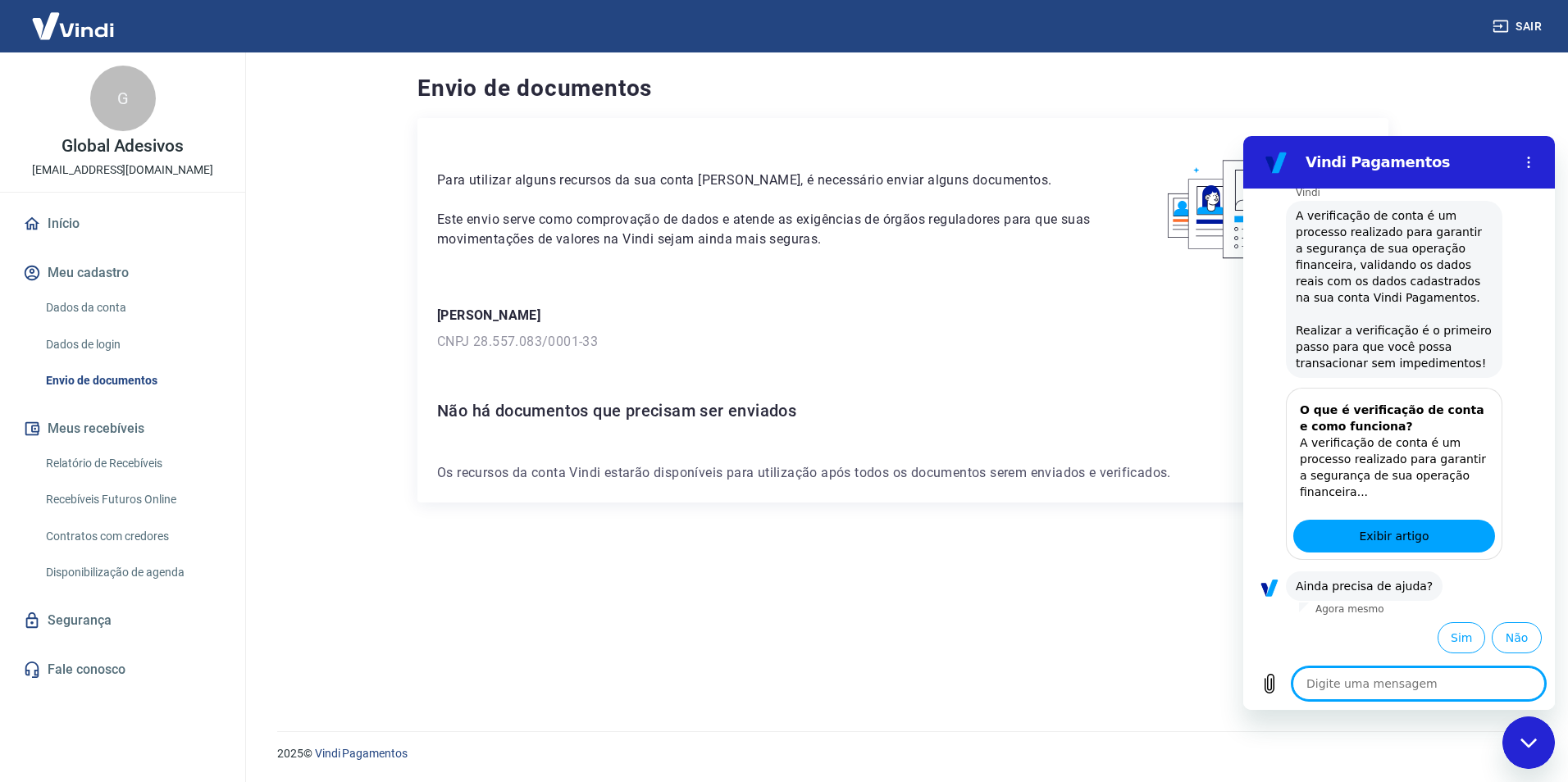
scroll to position [2210, 0]
click at [1451, 641] on button "Sim" at bounding box center [1462, 637] width 48 height 31
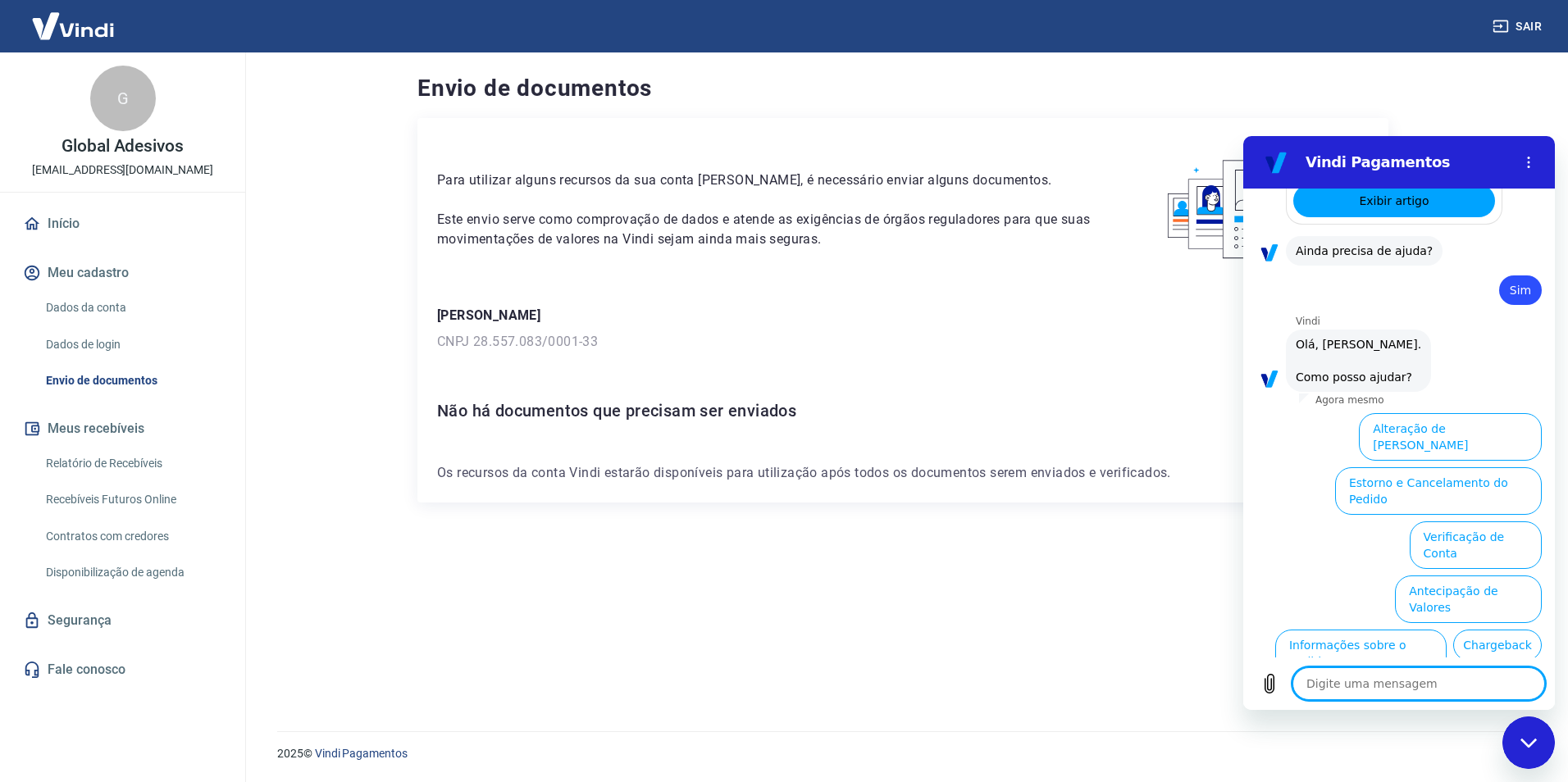
scroll to position [2638, 0]
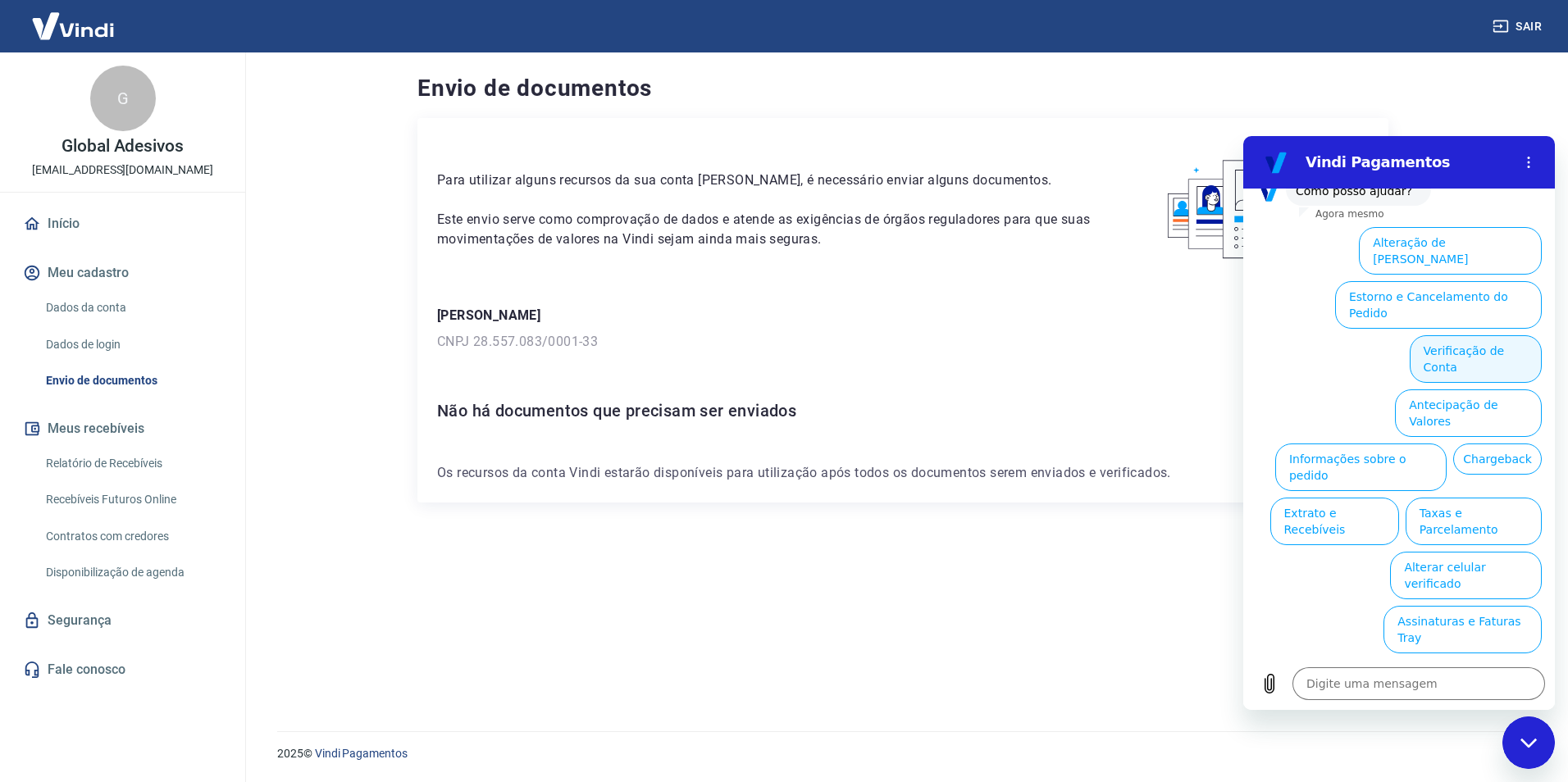
click at [1451, 383] on button "Verificação de Conta" at bounding box center [1475, 359] width 132 height 48
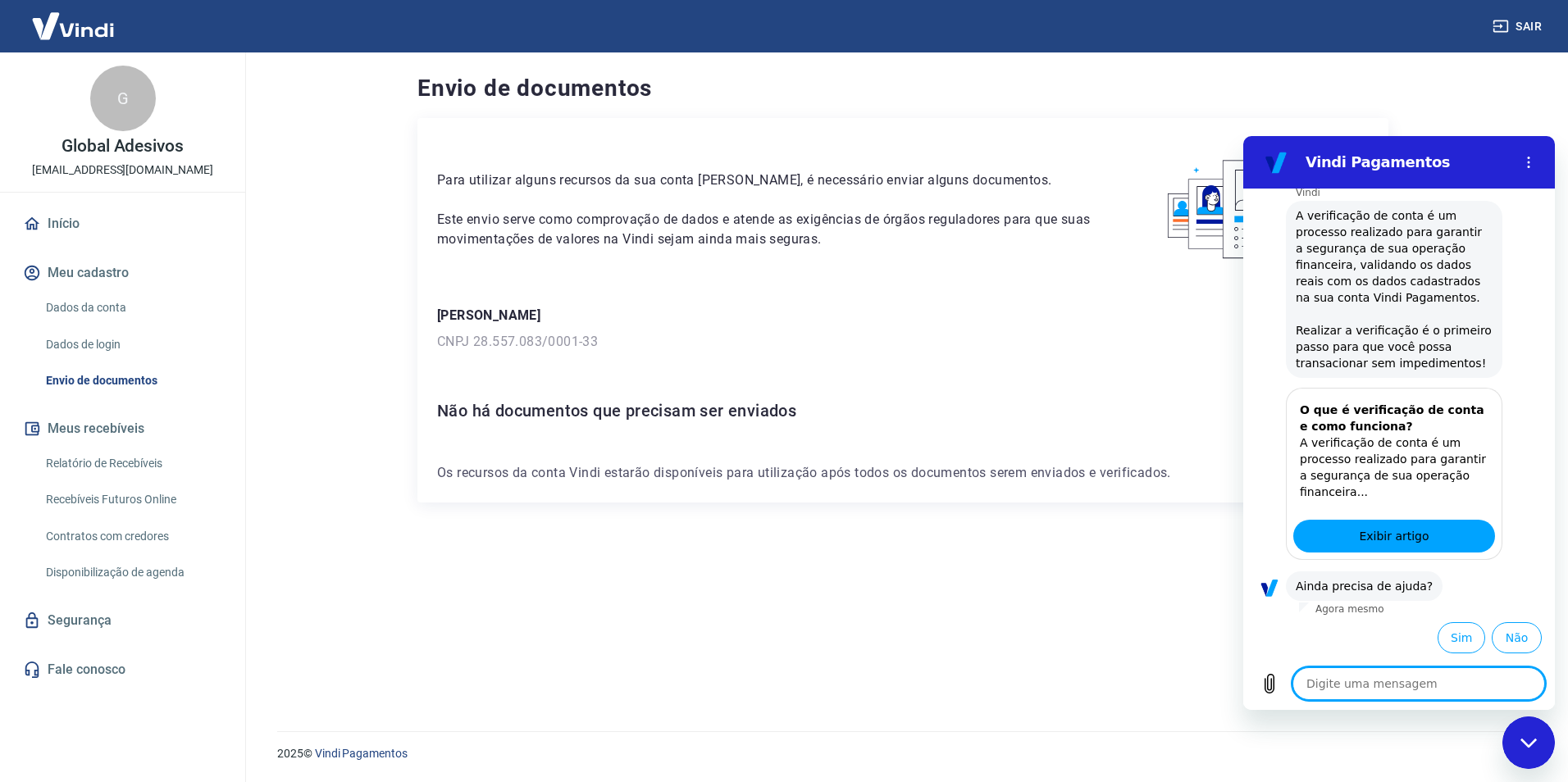
scroll to position [2800, 0]
click at [1440, 638] on button "Sim" at bounding box center [1462, 637] width 48 height 31
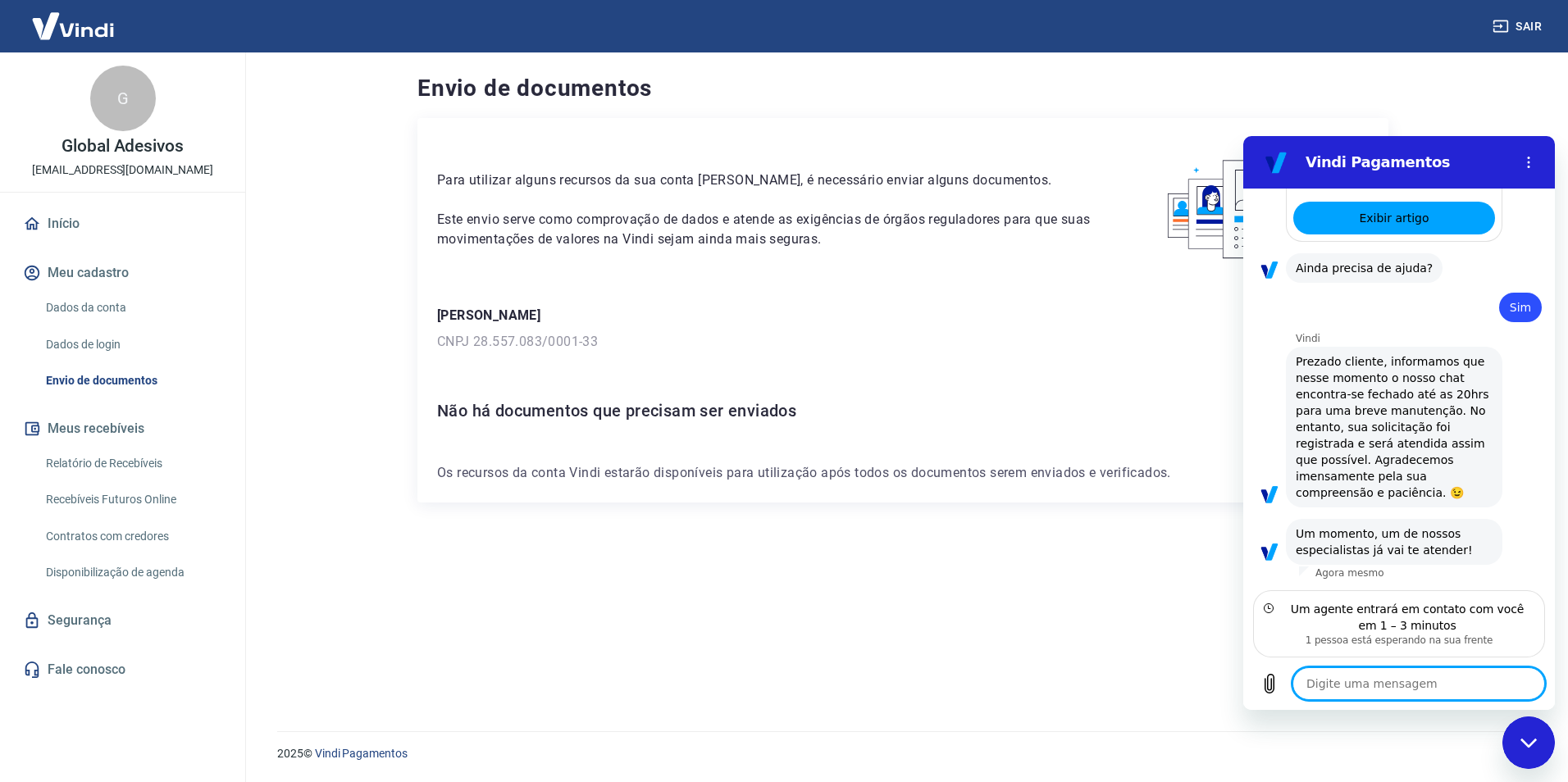
scroll to position [3119, 0]
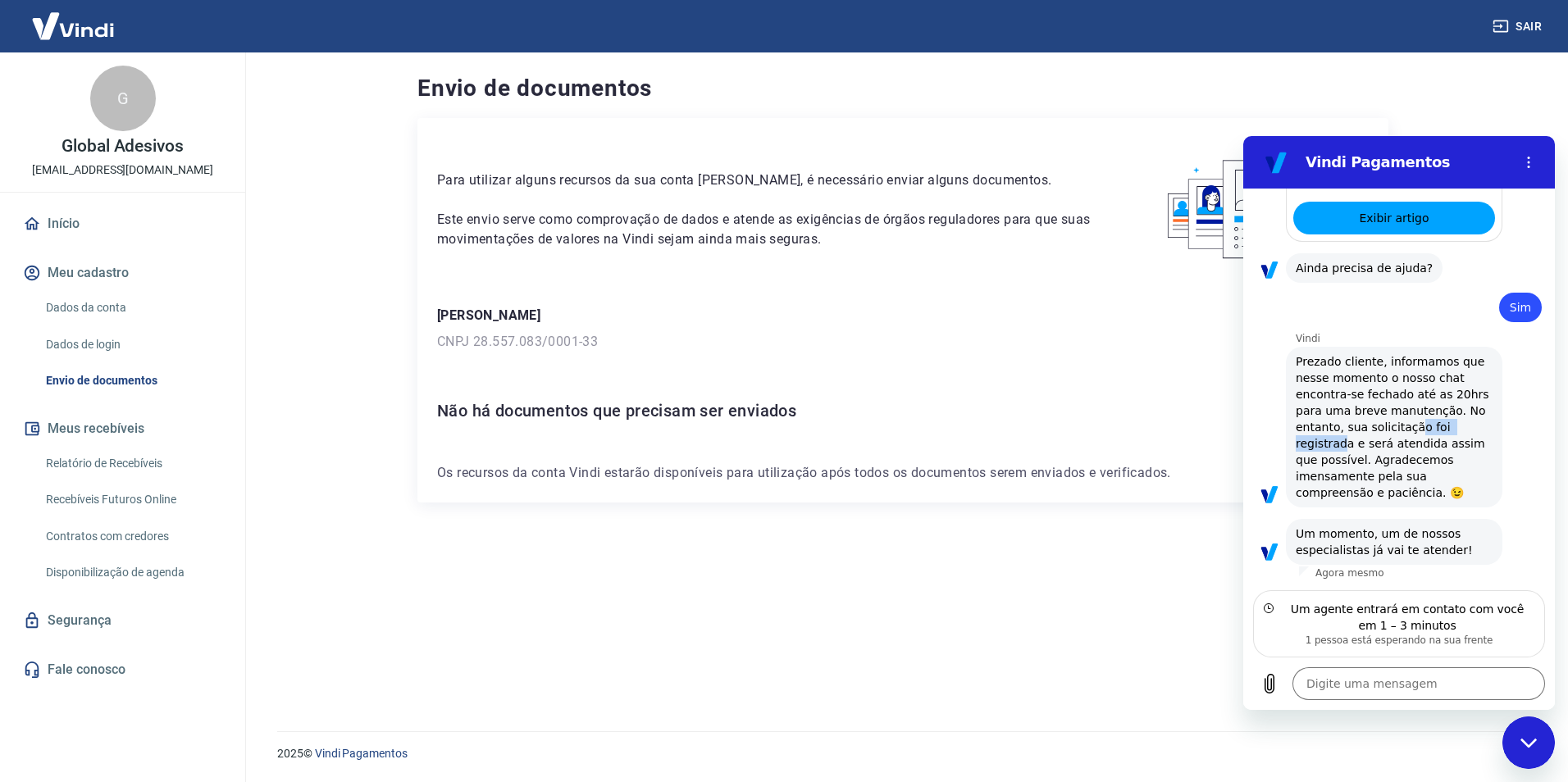
drag, startPoint x: 1338, startPoint y: 437, endPoint x: 1409, endPoint y: 424, distance: 72.2
click at [1409, 424] on span "Prezado cliente, informamos que nesse momento o nosso chat encontra-se fechado …" at bounding box center [1394, 426] width 197 height 147
drag, startPoint x: 1409, startPoint y: 424, endPoint x: 1348, endPoint y: 462, distance: 71.9
click at [1348, 462] on span "Prezado cliente, informamos que nesse momento o nosso chat encontra-se fechado …" at bounding box center [1394, 426] width 197 height 147
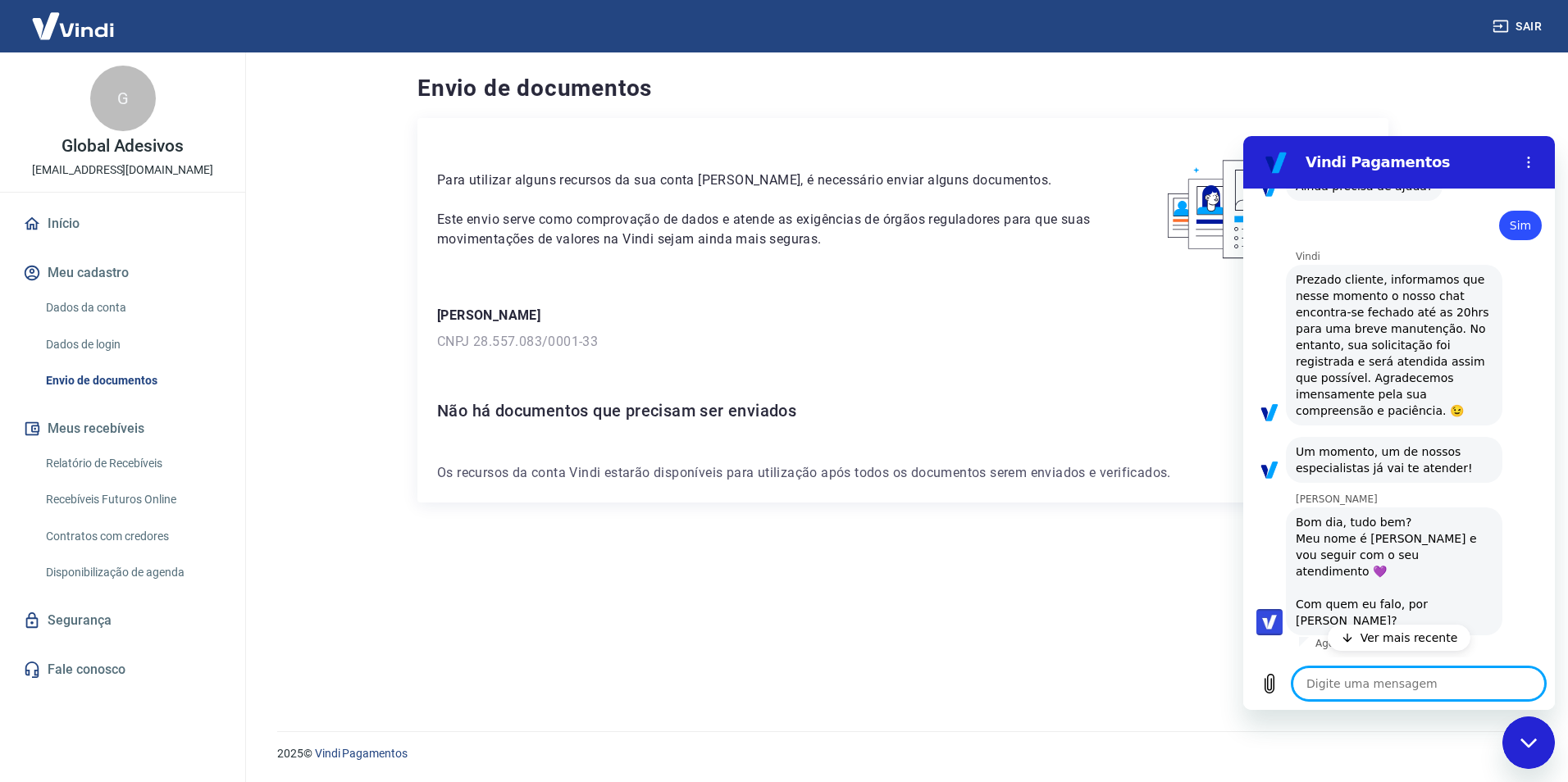
scroll to position [3165, 0]
click at [1371, 686] on textarea at bounding box center [1419, 683] width 253 height 33
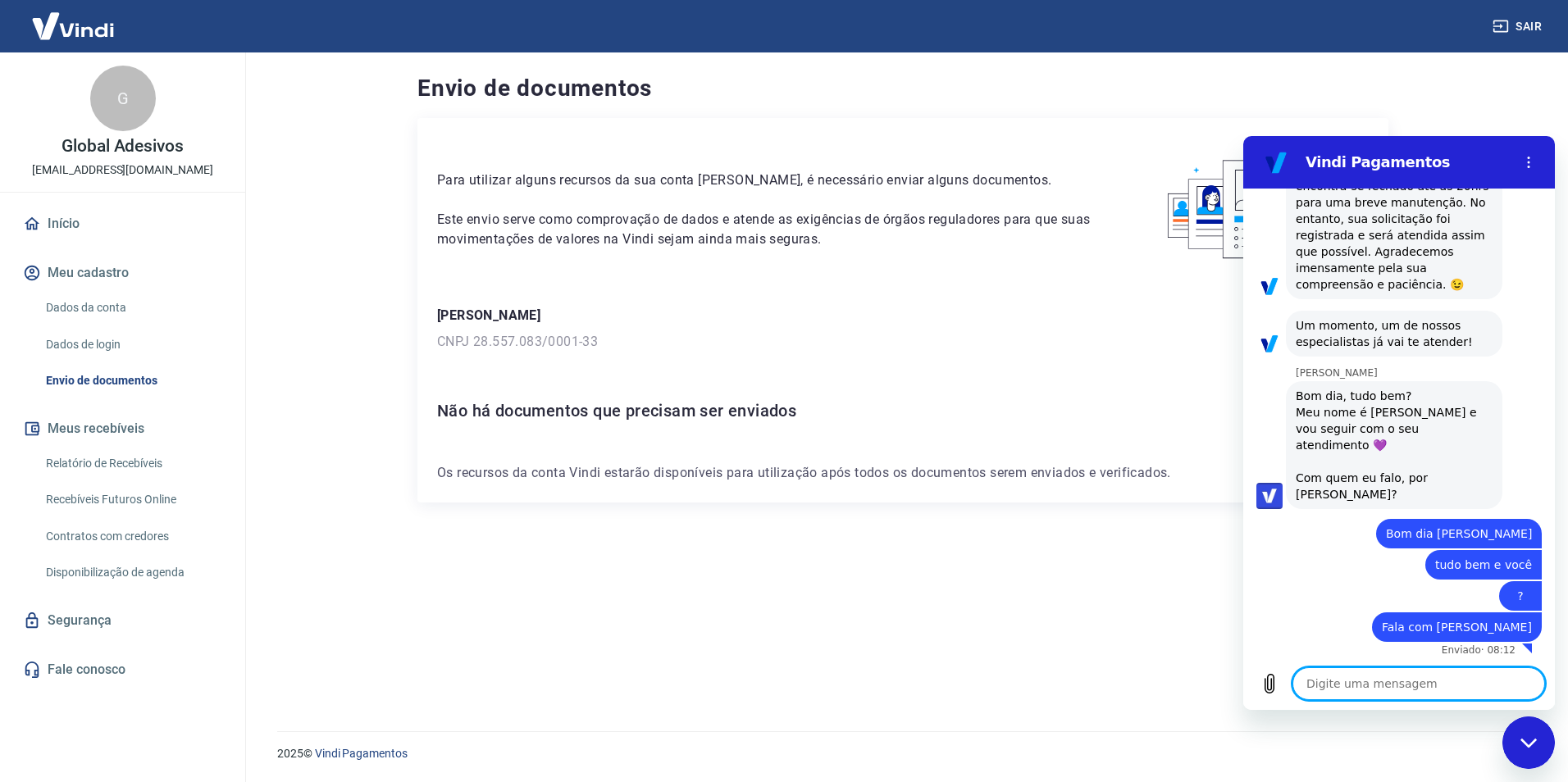
scroll to position [3297, 0]
click at [1475, 686] on textarea at bounding box center [1419, 683] width 253 height 33
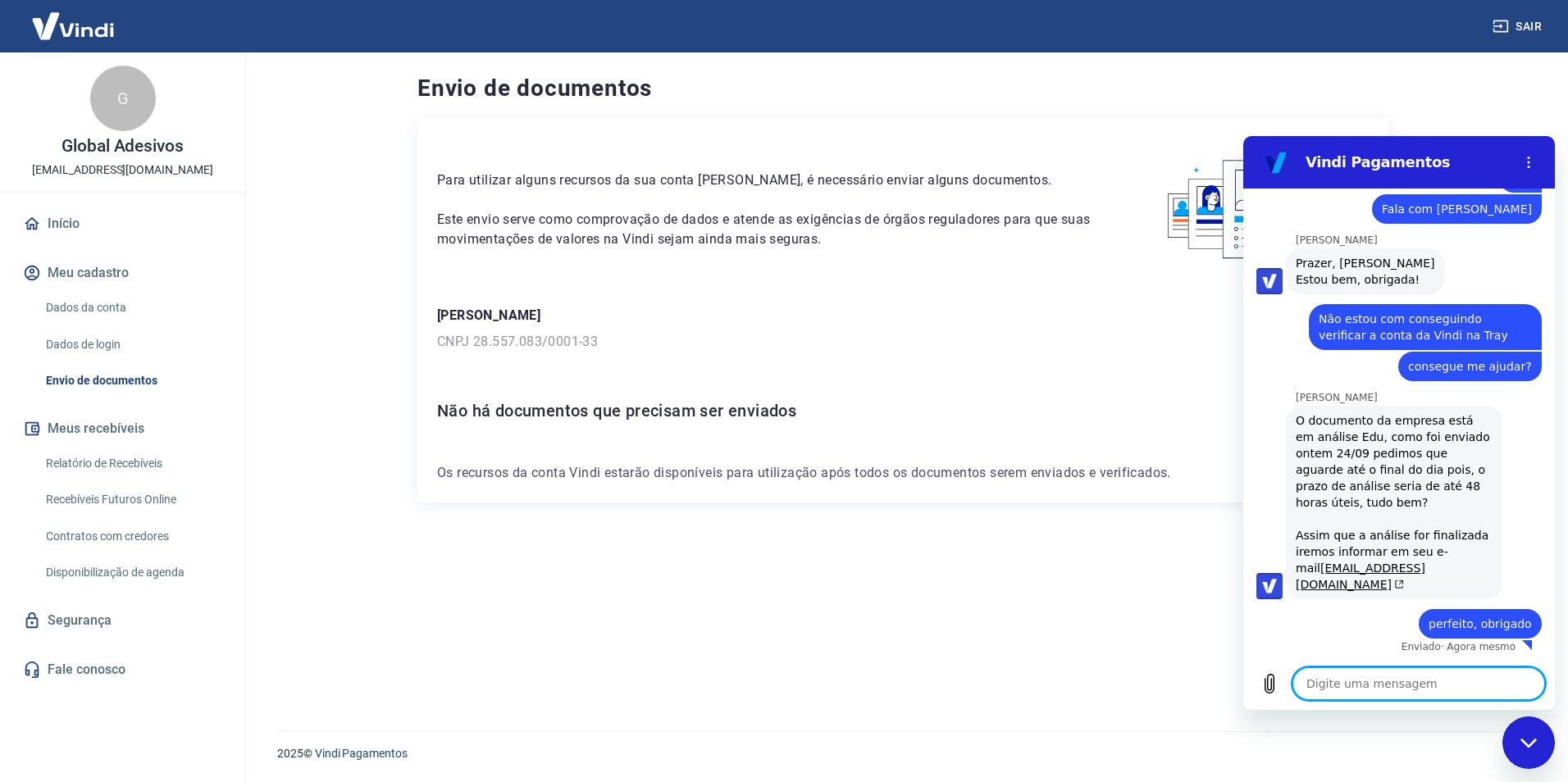
scroll to position [3696, 0]
click at [1537, 164] on button "Menu de opções" at bounding box center [1529, 163] width 33 height 33
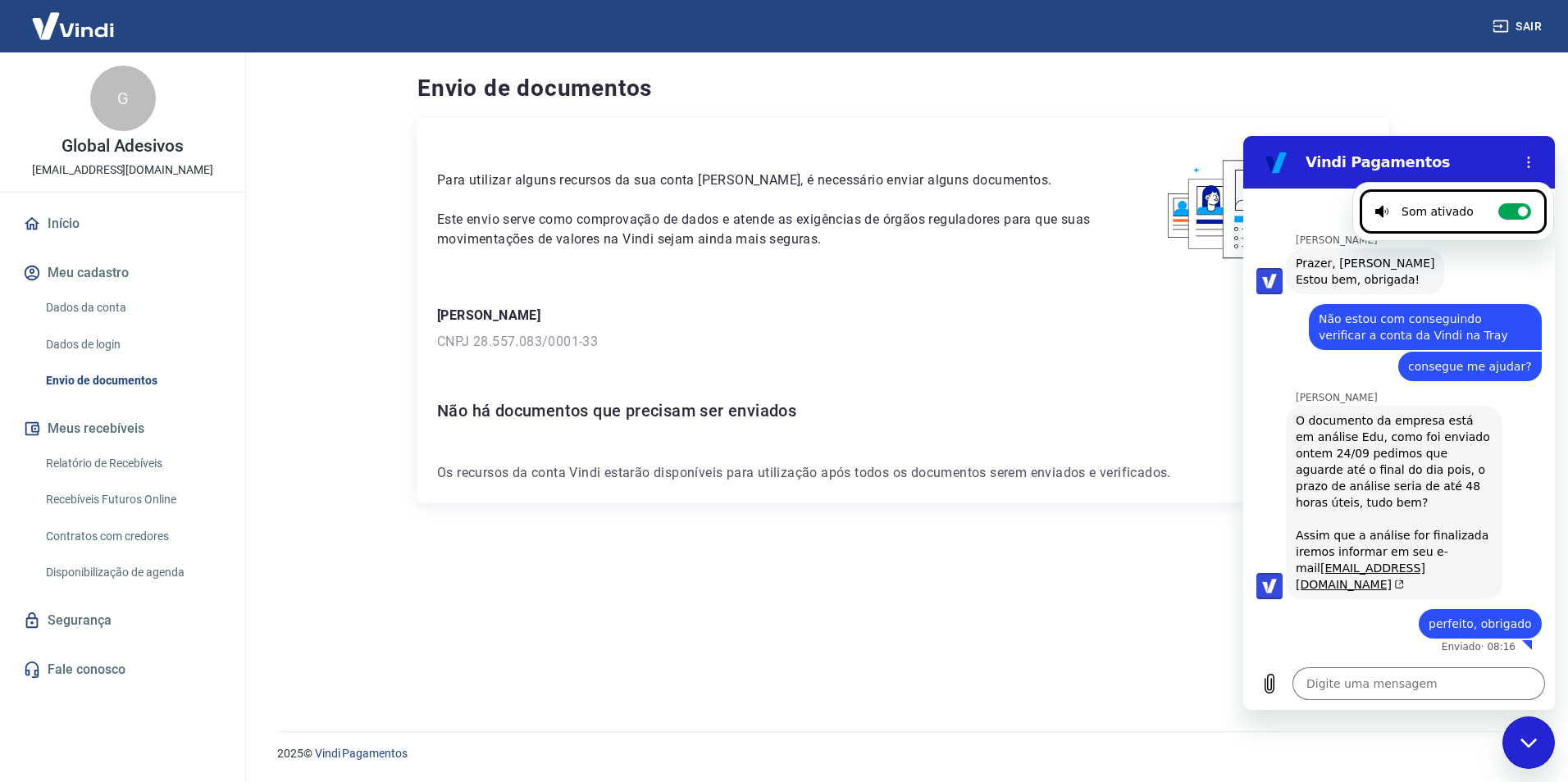
click at [615, 651] on div "Para utilizar alguns recursos da sua conta [PERSON_NAME], é necessário enviar a…" at bounding box center [902, 405] width 971 height 574
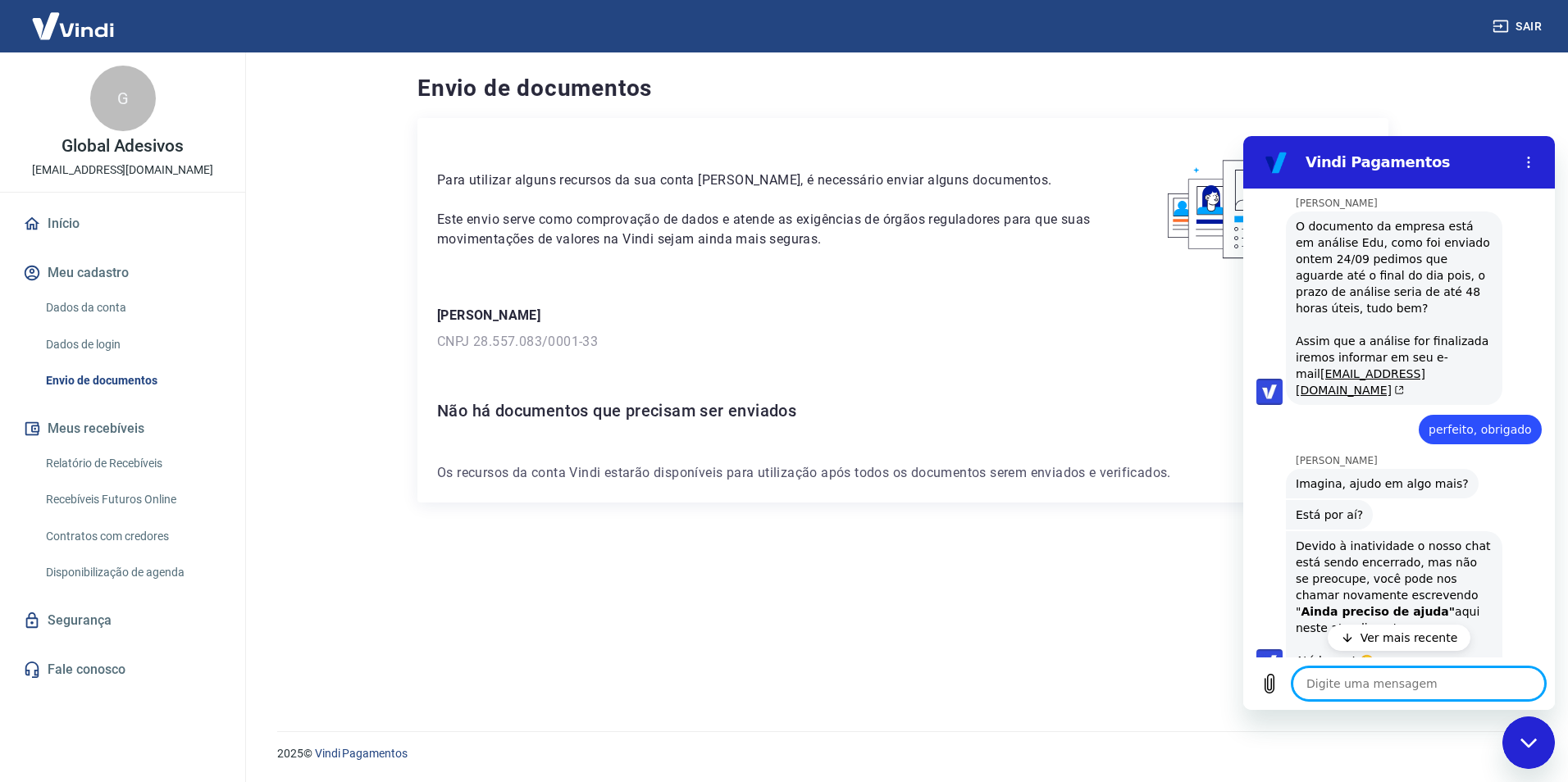
scroll to position [4019, 0]
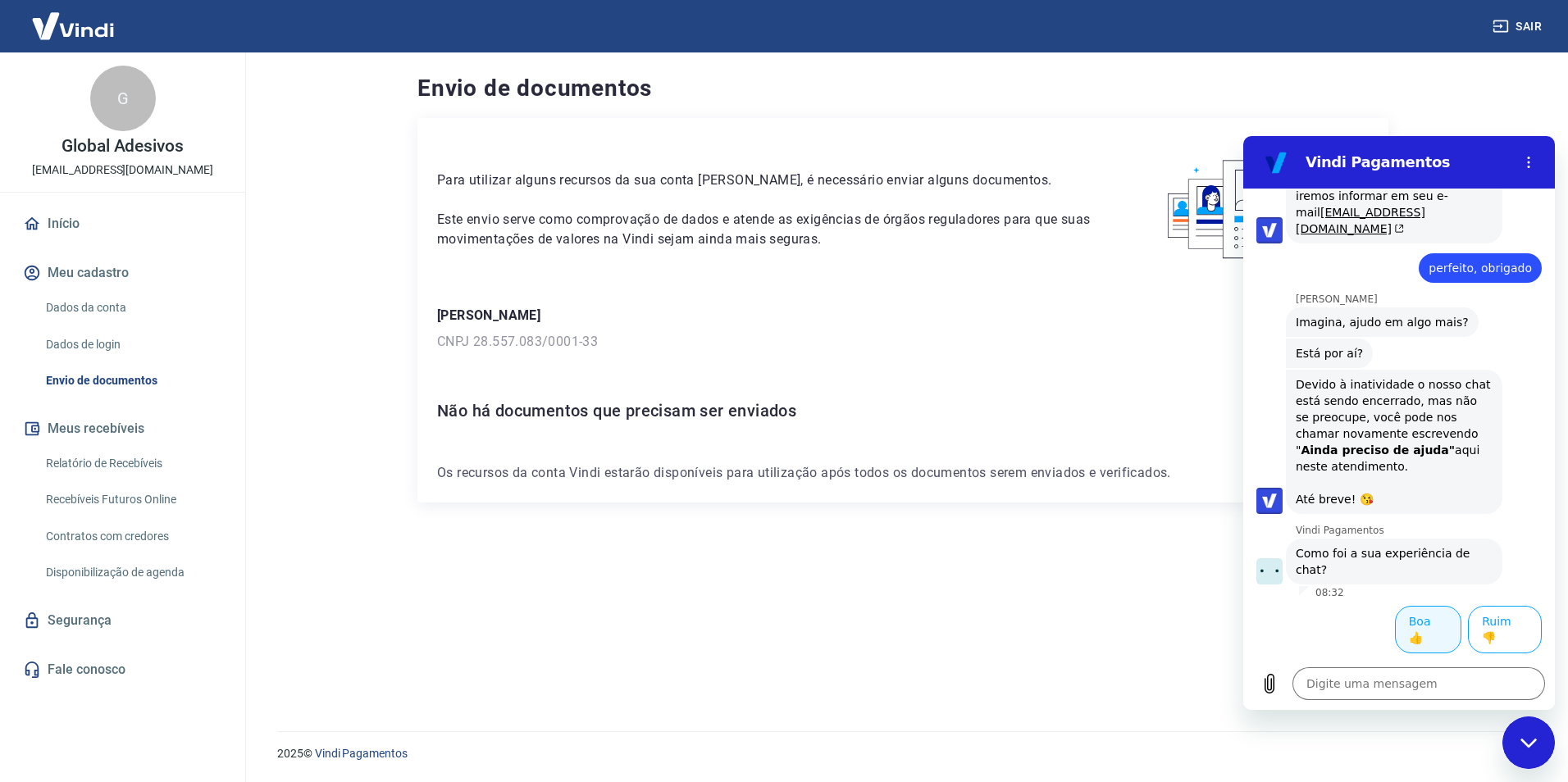
click at [1419, 636] on button "Boa 👍" at bounding box center [1428, 630] width 66 height 48
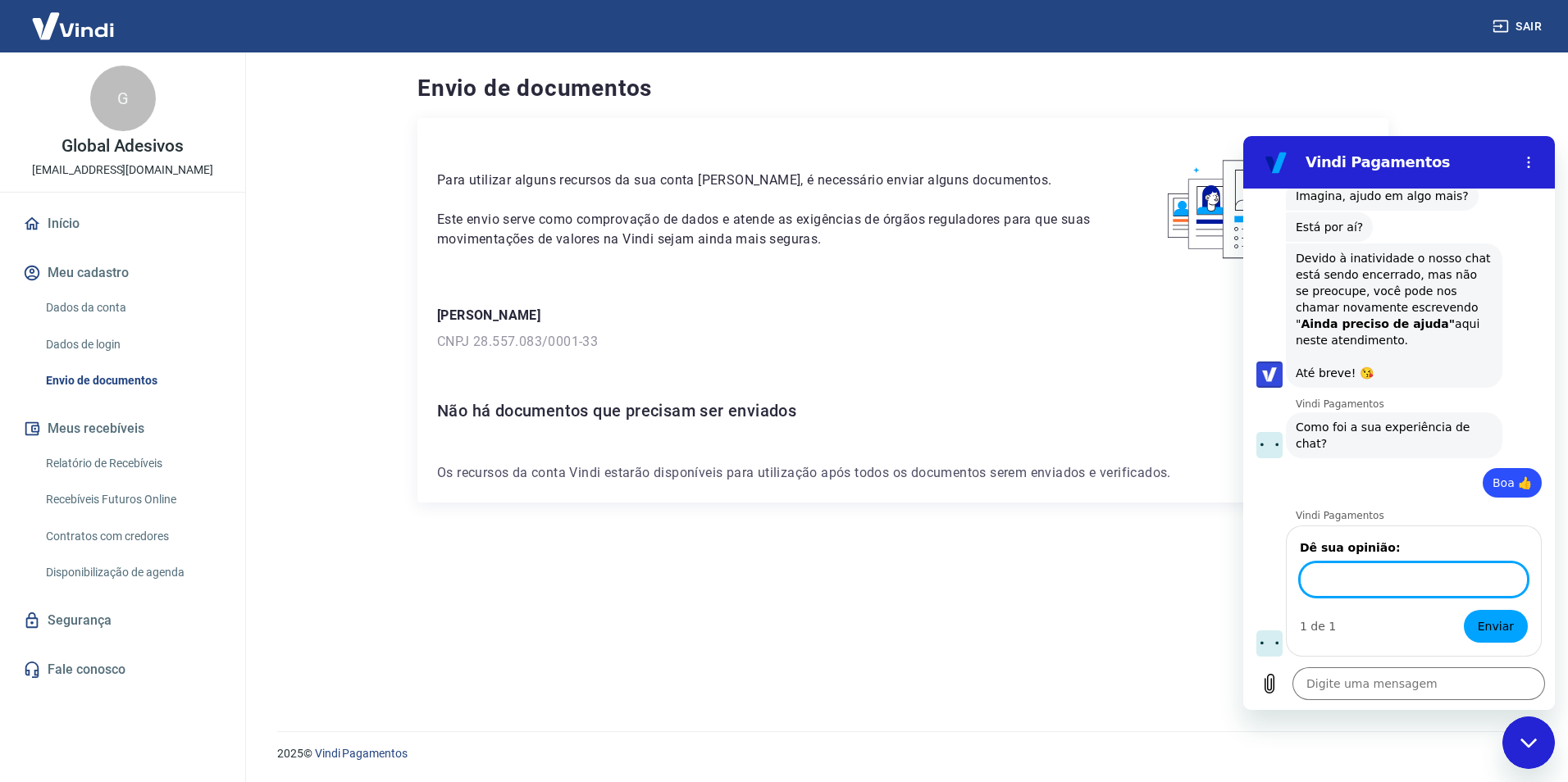
scroll to position [4159, 0]
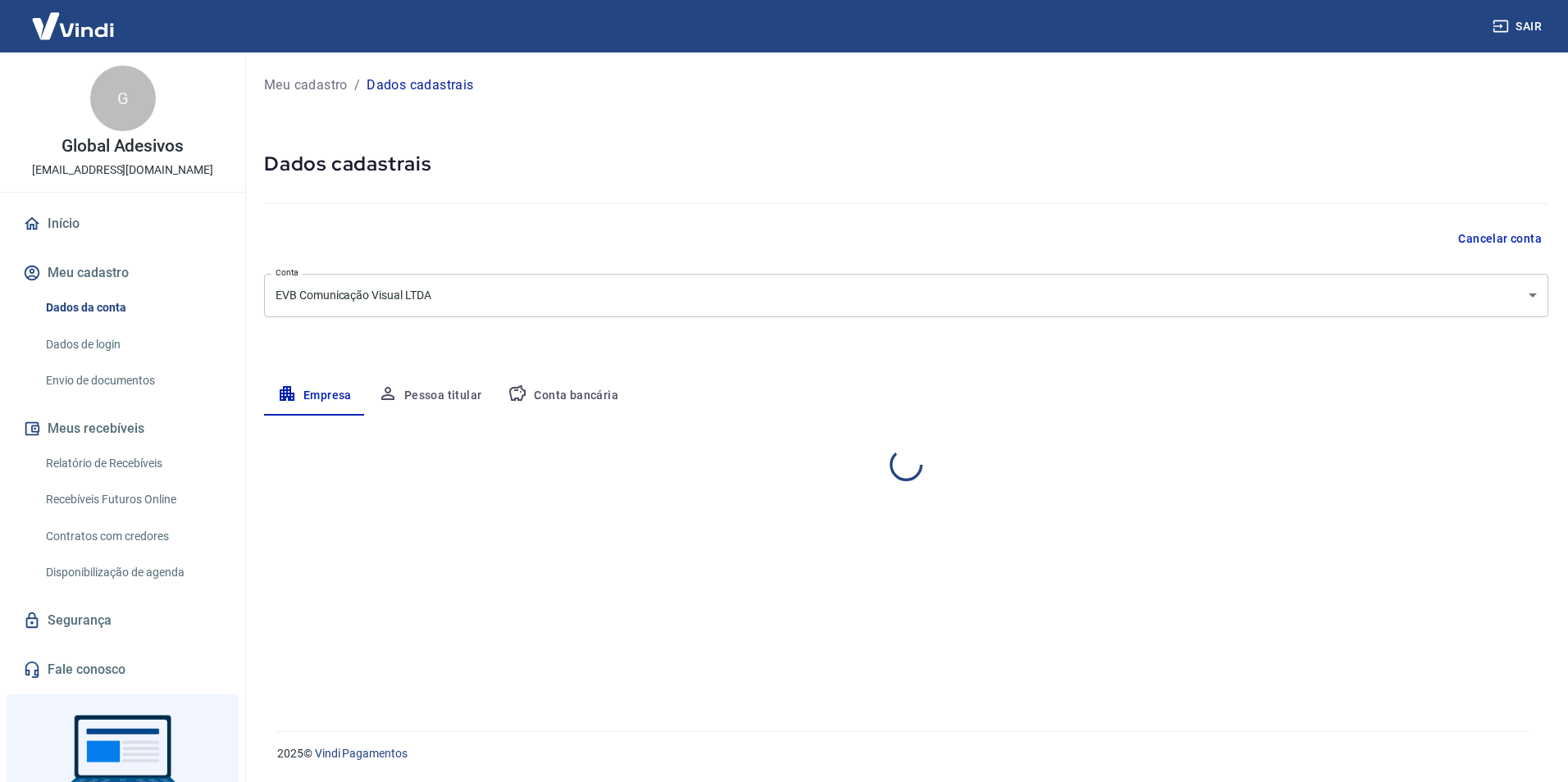
select select "PR"
select select "business"
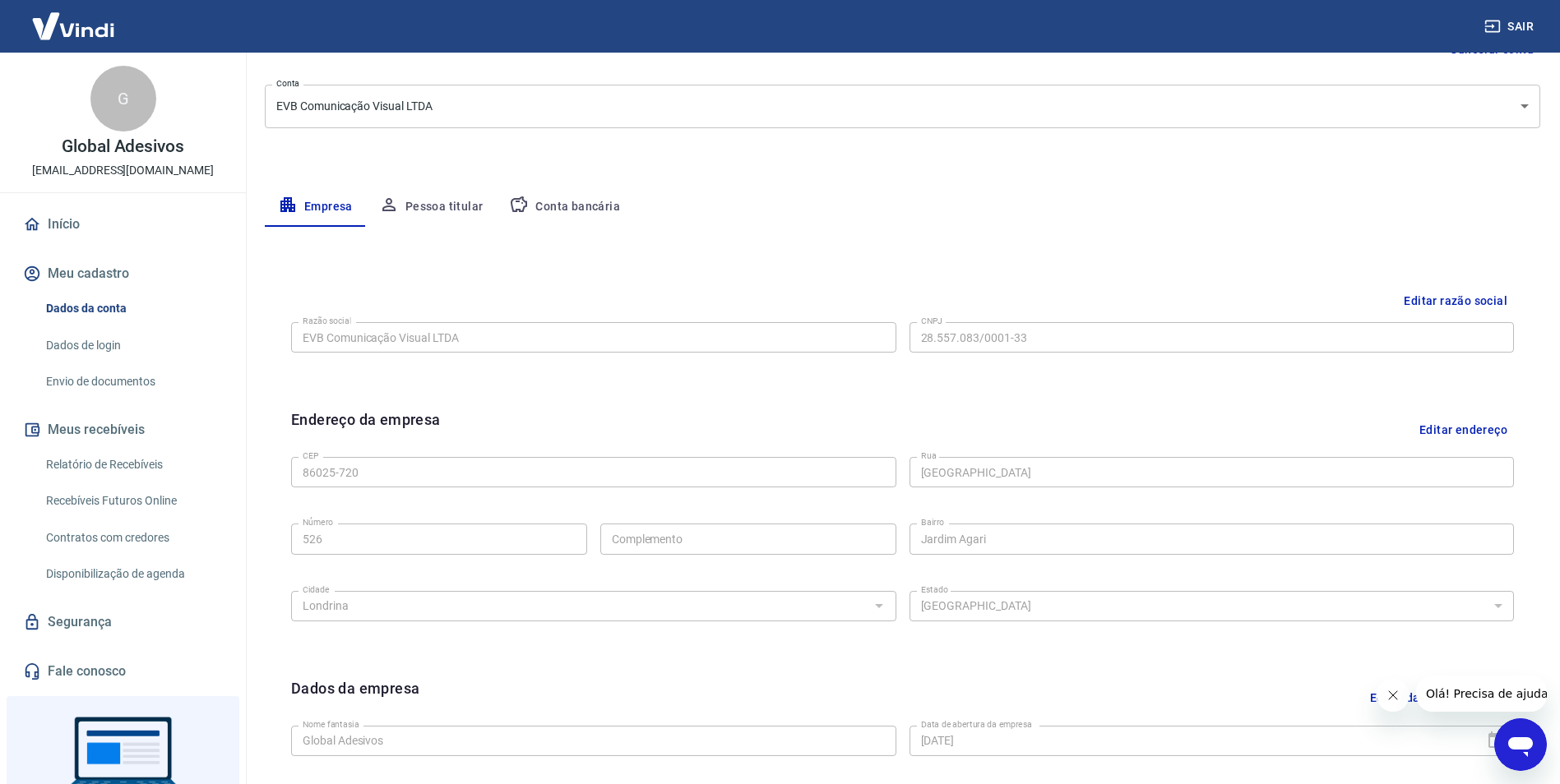
scroll to position [154, 0]
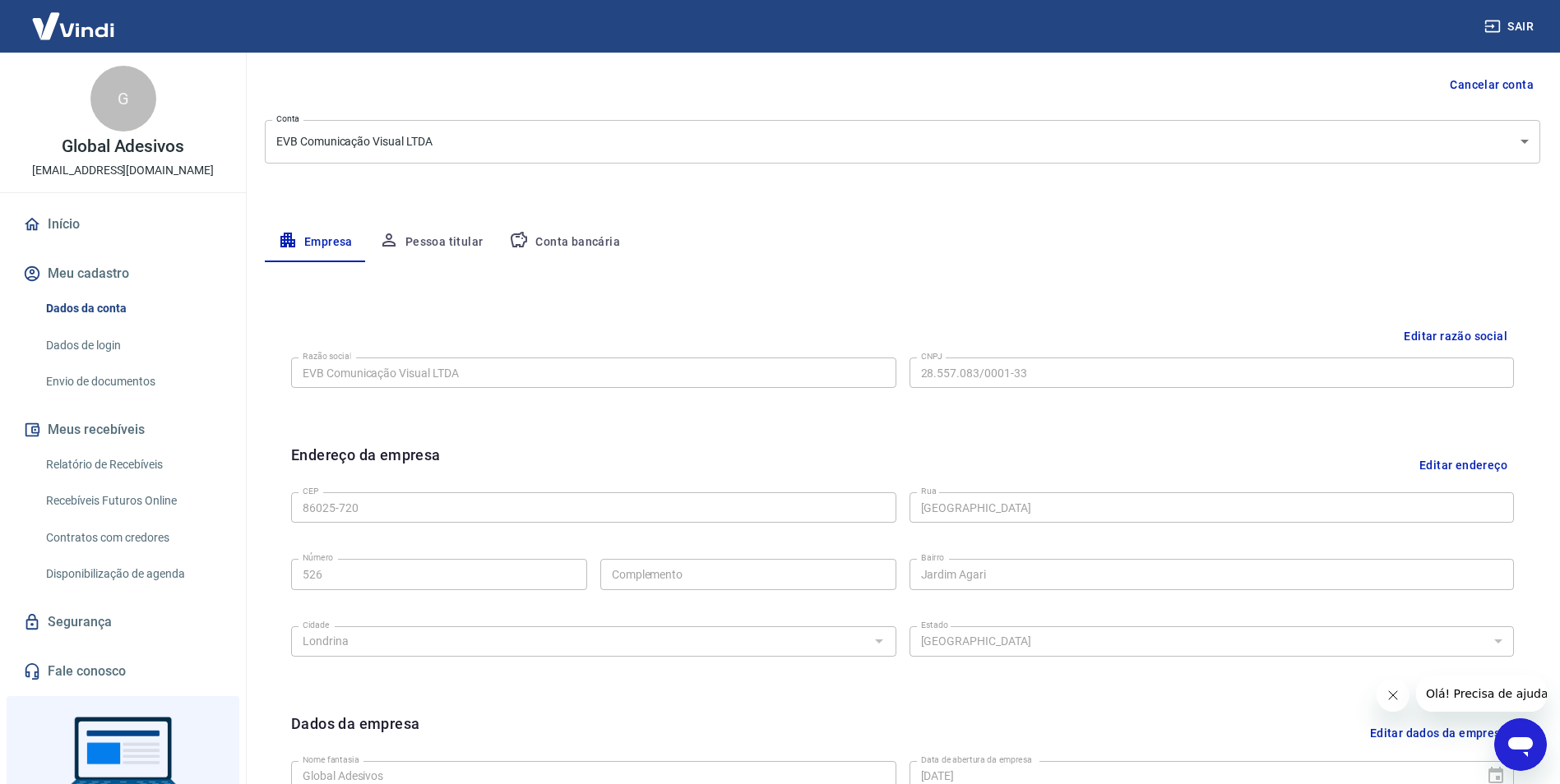
click at [428, 230] on button "Pessoa titular" at bounding box center [431, 242] width 131 height 39
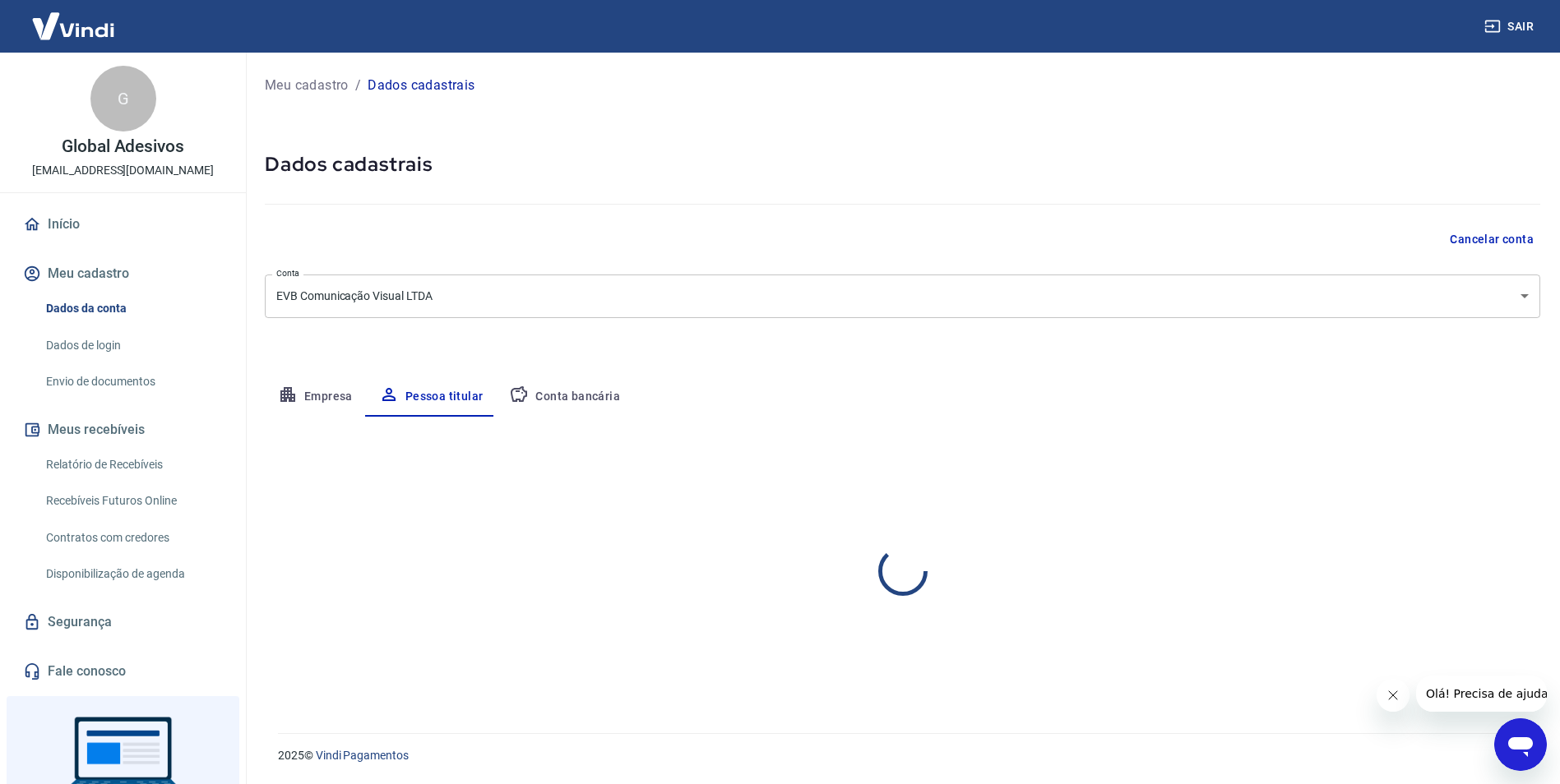
scroll to position [0, 0]
click at [306, 403] on button "Empresa" at bounding box center [315, 397] width 102 height 39
select select "PR"
select select "business"
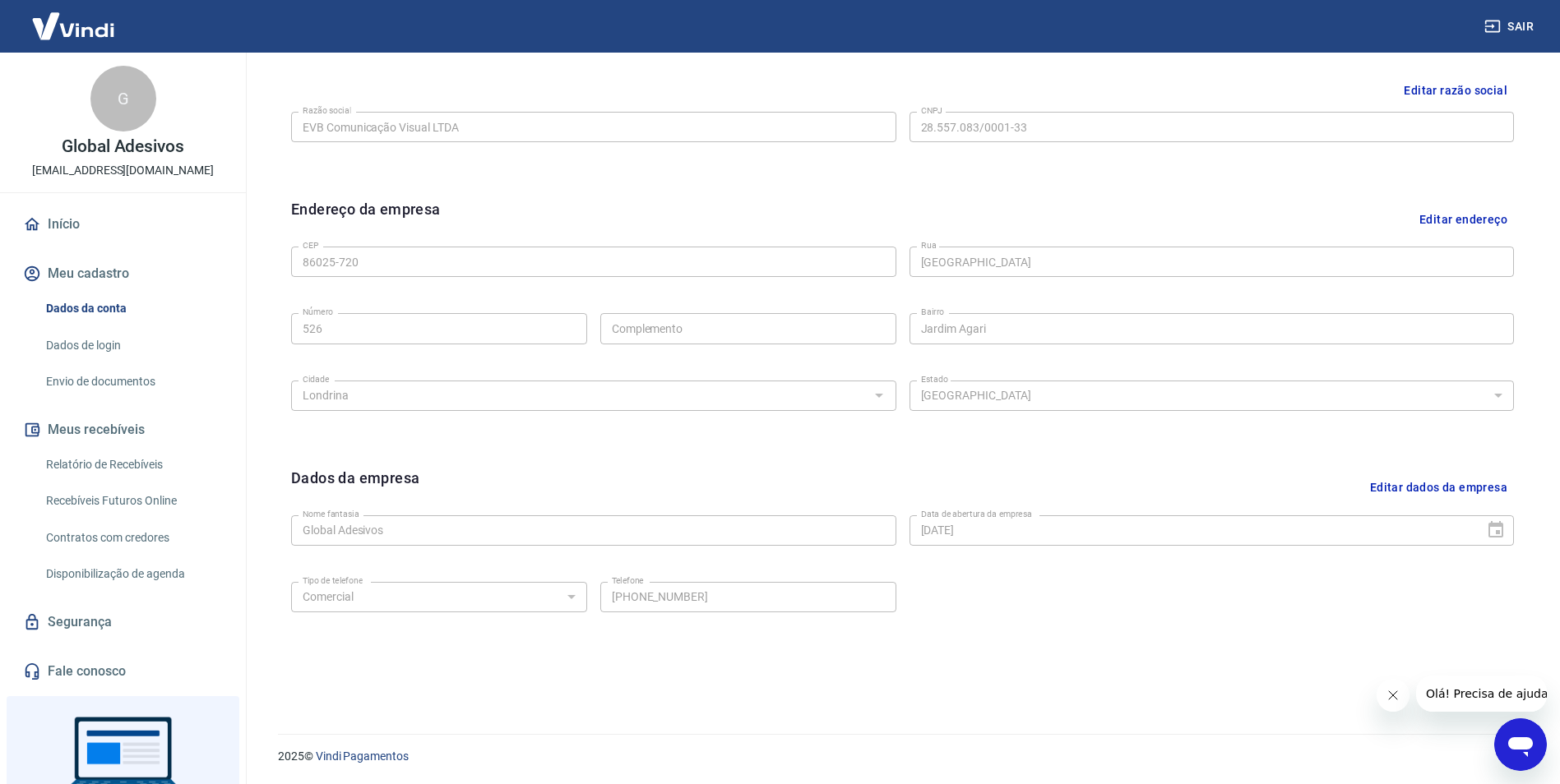
scroll to position [401, 0]
click at [1519, 748] on icon "Abrir janela de mensagens" at bounding box center [1520, 746] width 25 height 20
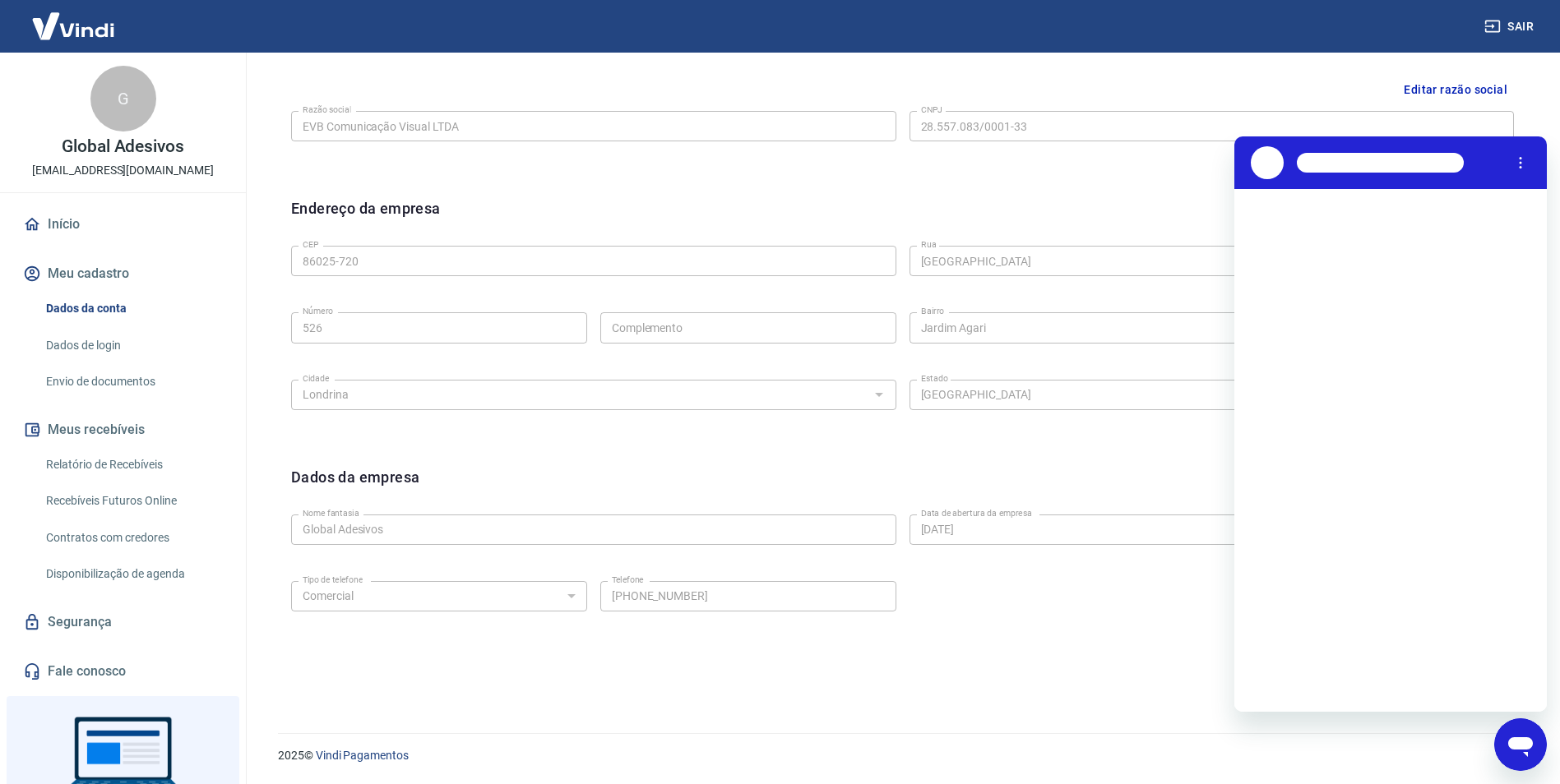
scroll to position [0, 0]
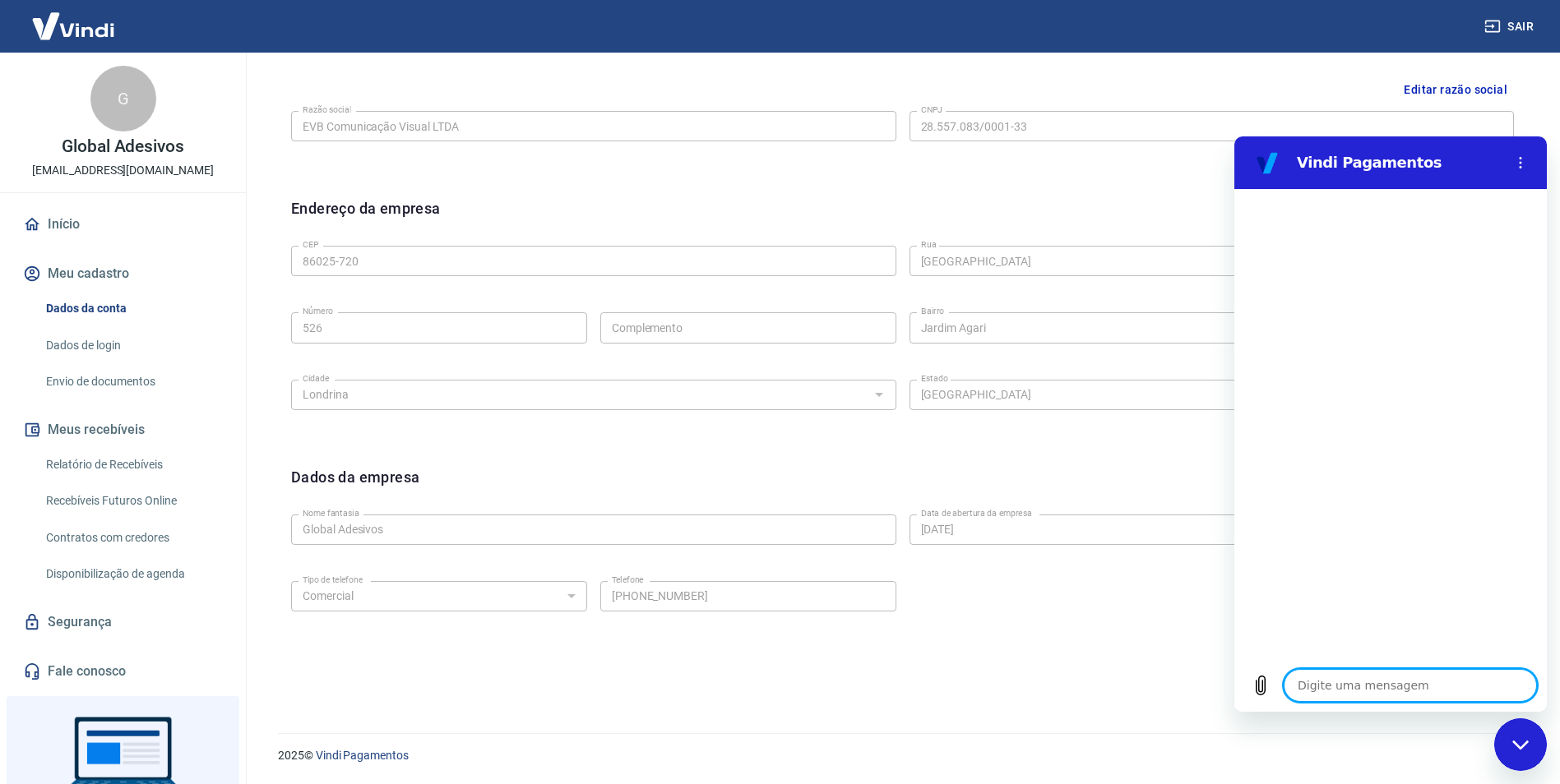
click at [1519, 748] on icon "Fechar janela de mensagens" at bounding box center [1519, 744] width 16 height 9
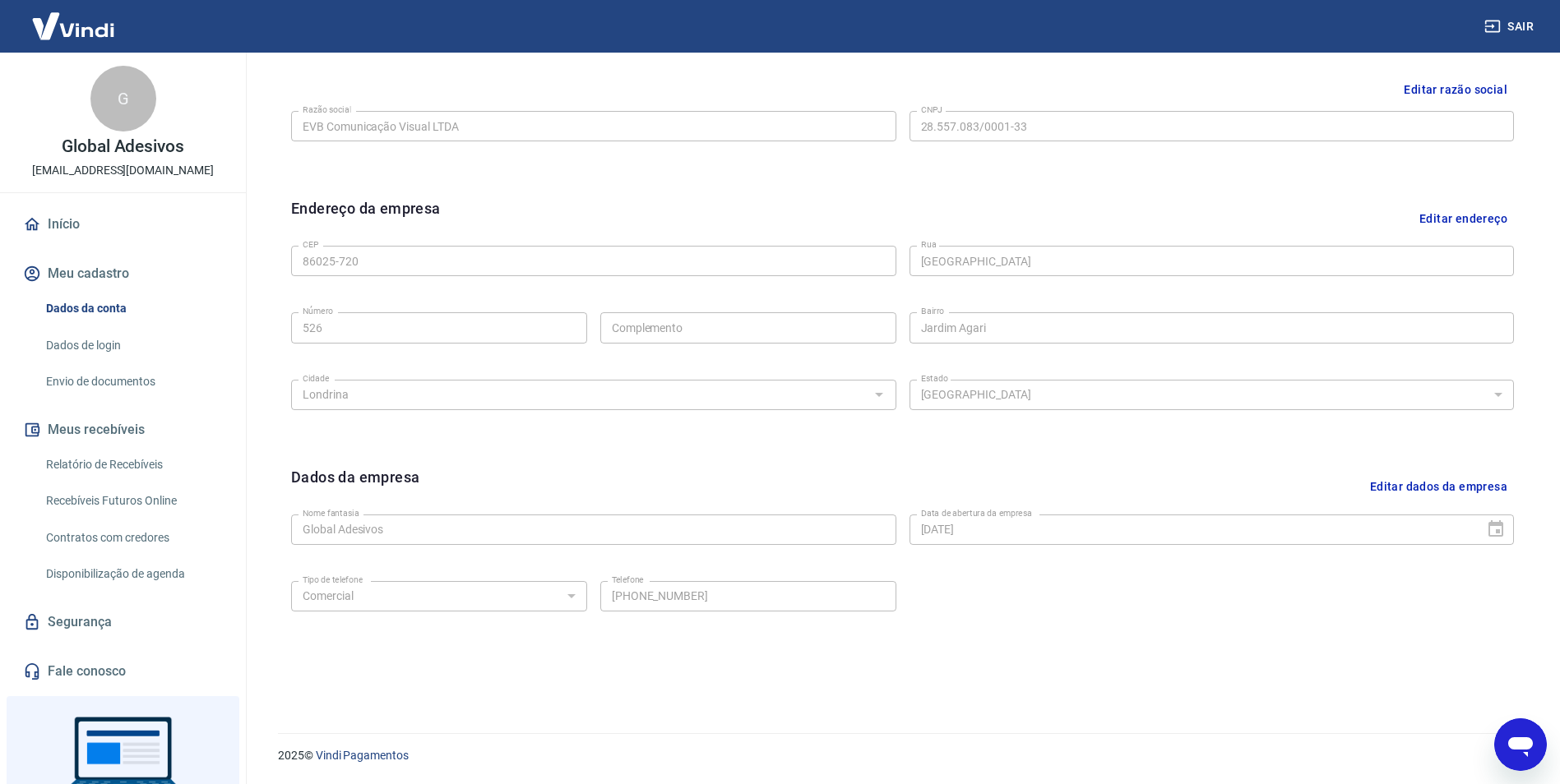
type textarea "x"
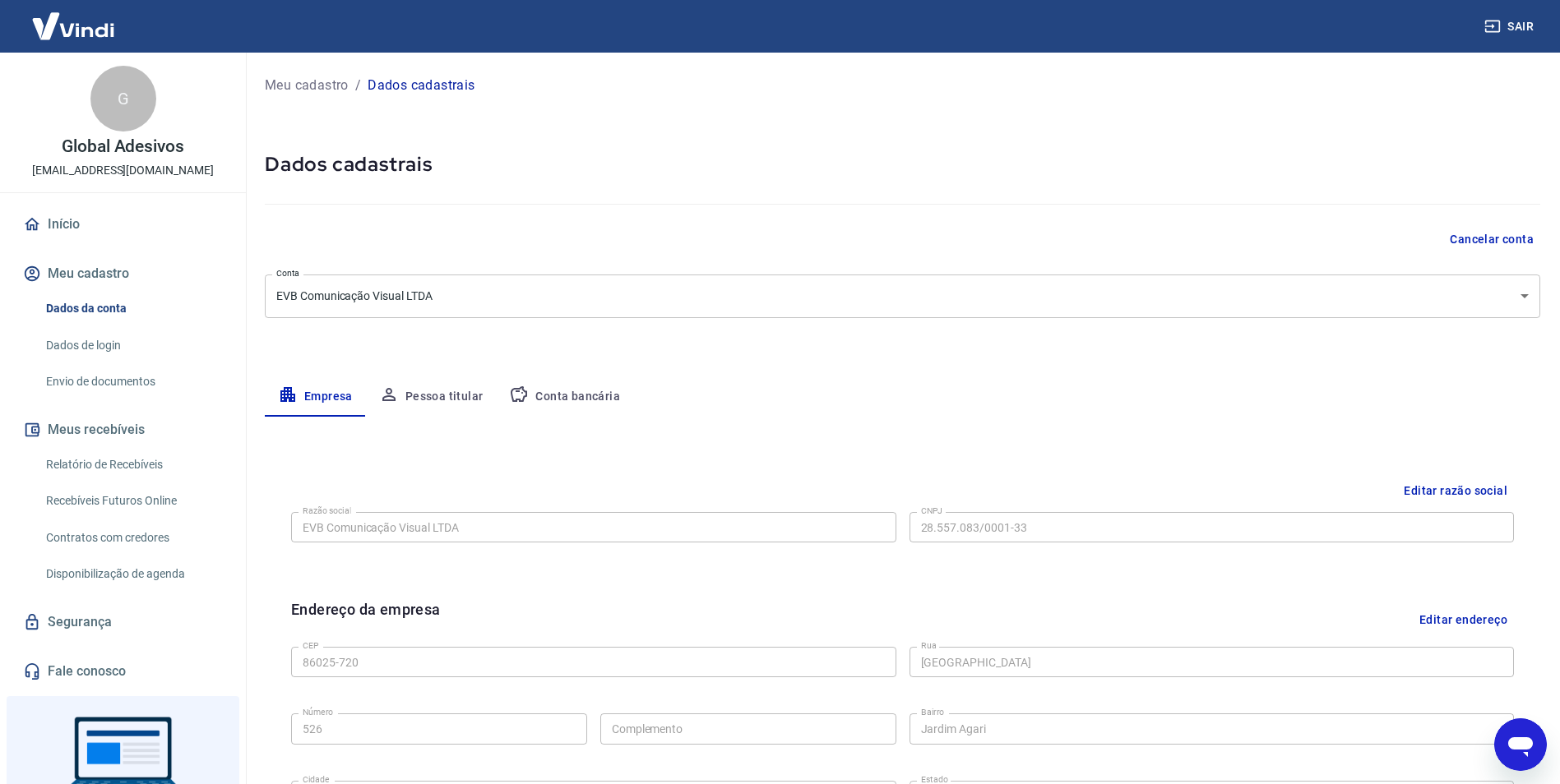
click at [314, 87] on p "Meu cadastro" at bounding box center [306, 85] width 84 height 20
